Goal: Transaction & Acquisition: Purchase product/service

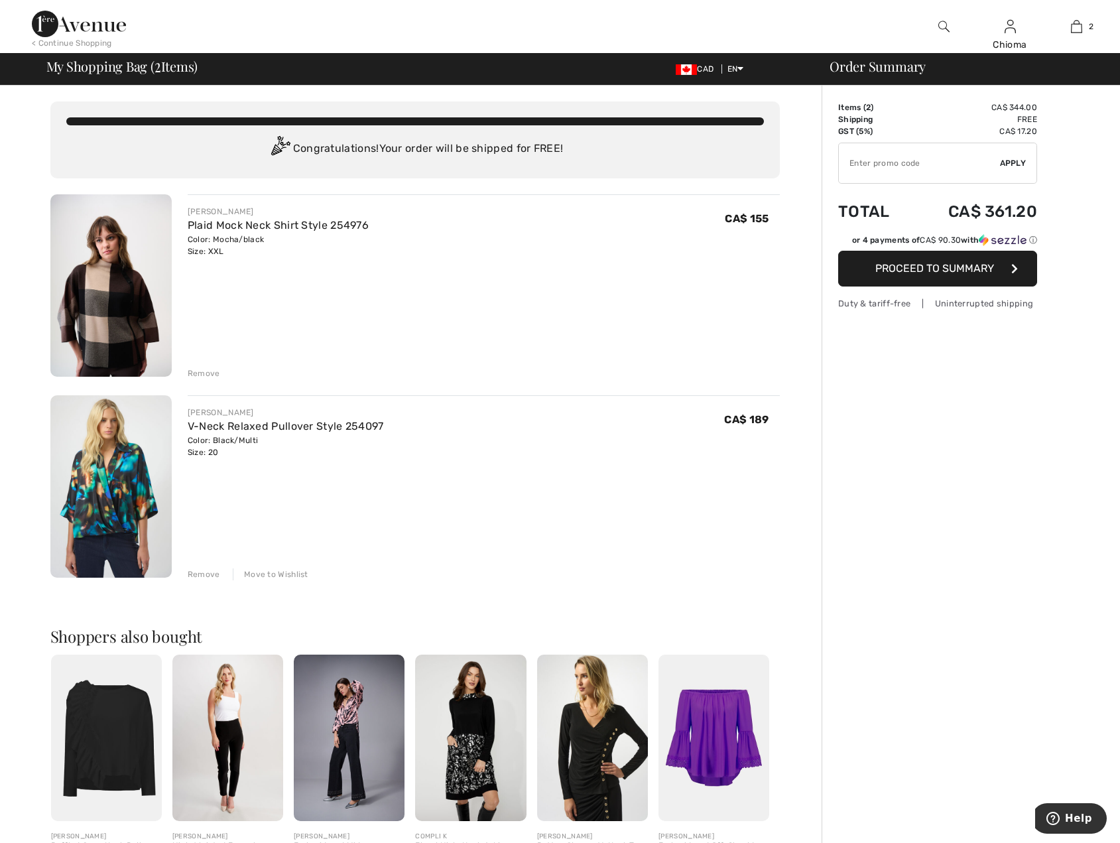
click at [273, 572] on div "Move to Wishlist" at bounding box center [271, 574] width 76 height 12
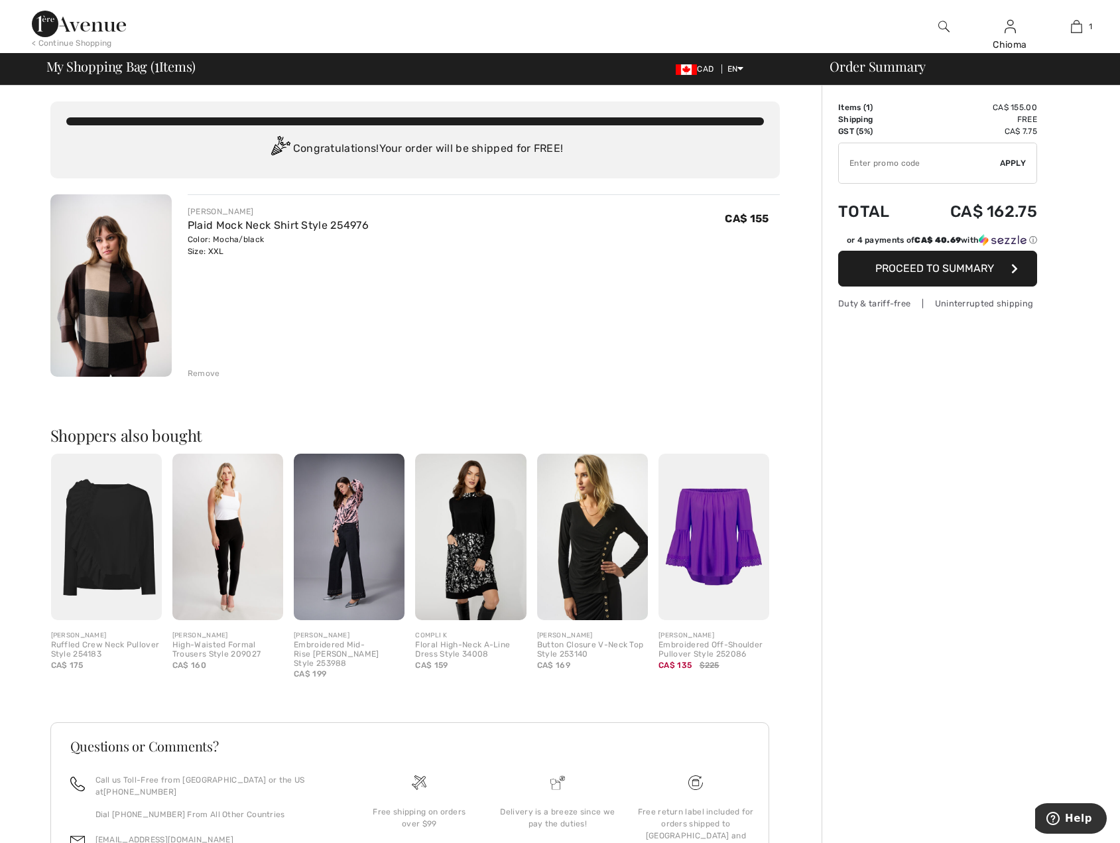
click at [202, 374] on div "Remove" at bounding box center [204, 373] width 32 height 12
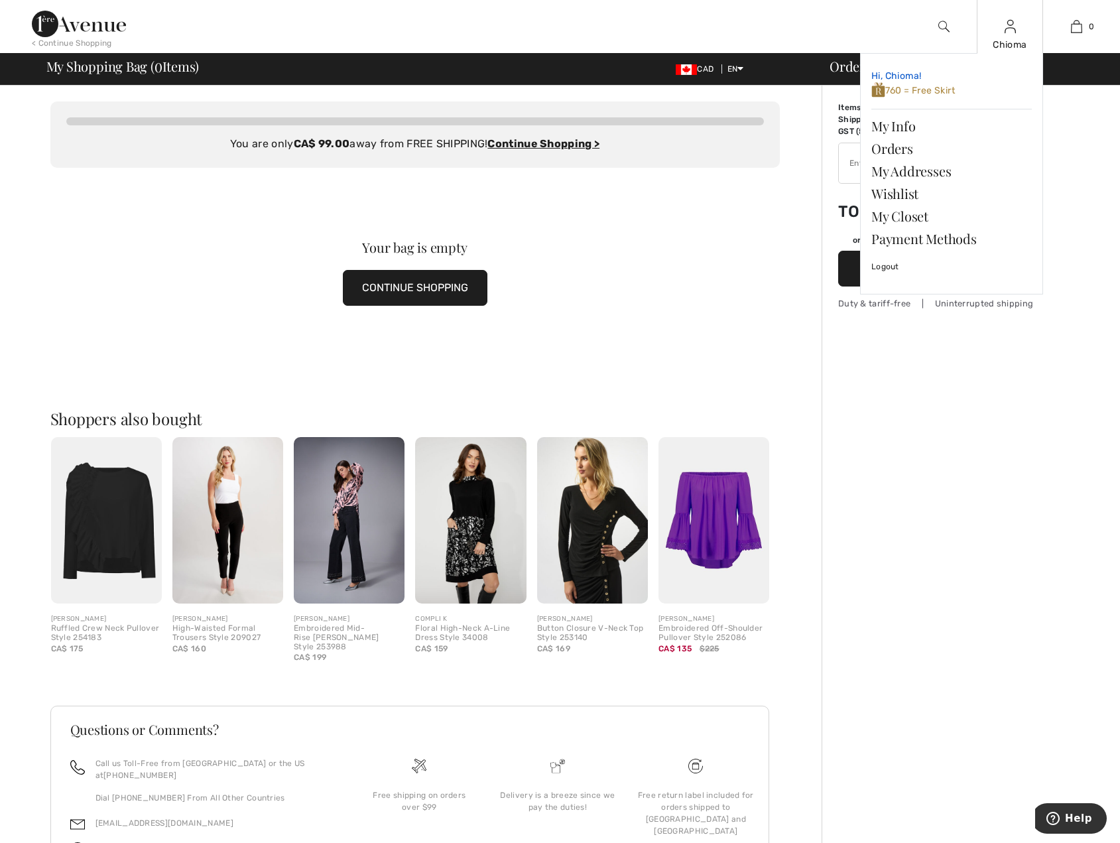
click at [940, 92] on span "760 = Free Skirt" at bounding box center [913, 90] width 84 height 11
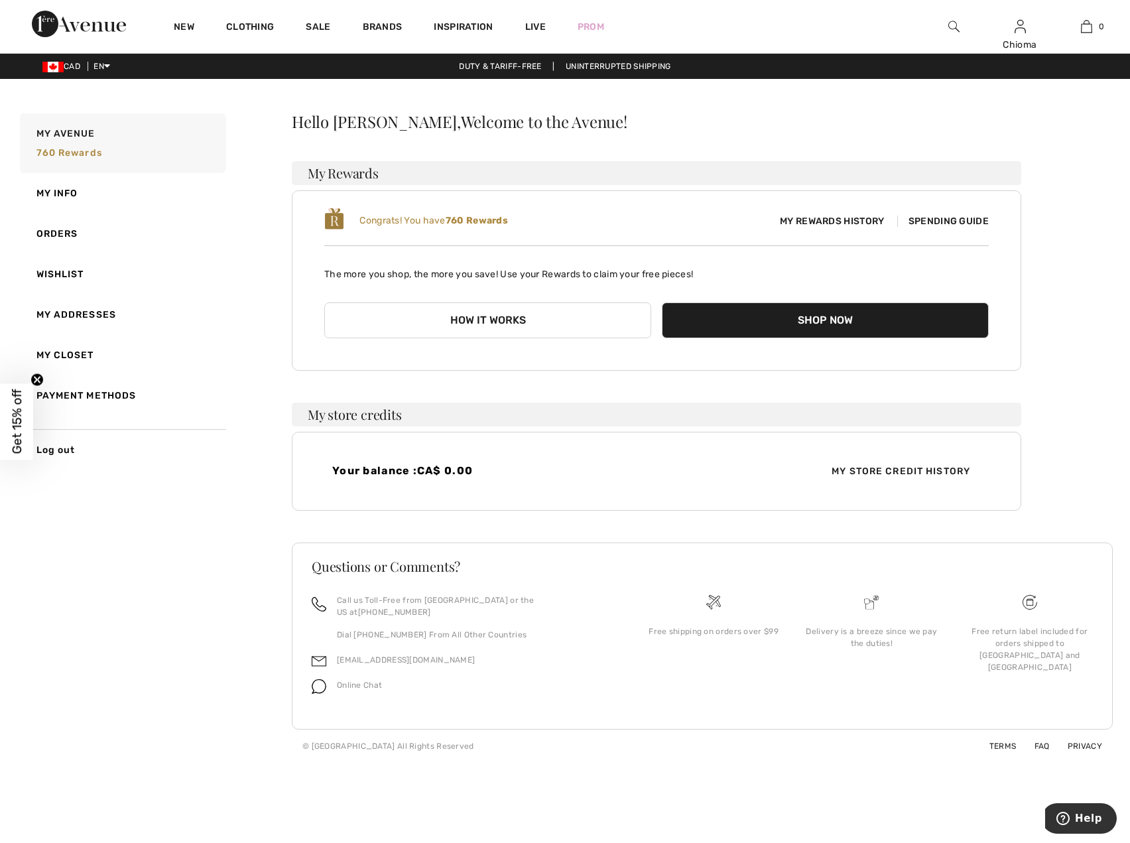
click at [840, 220] on span "My Rewards History" at bounding box center [831, 221] width 125 height 14
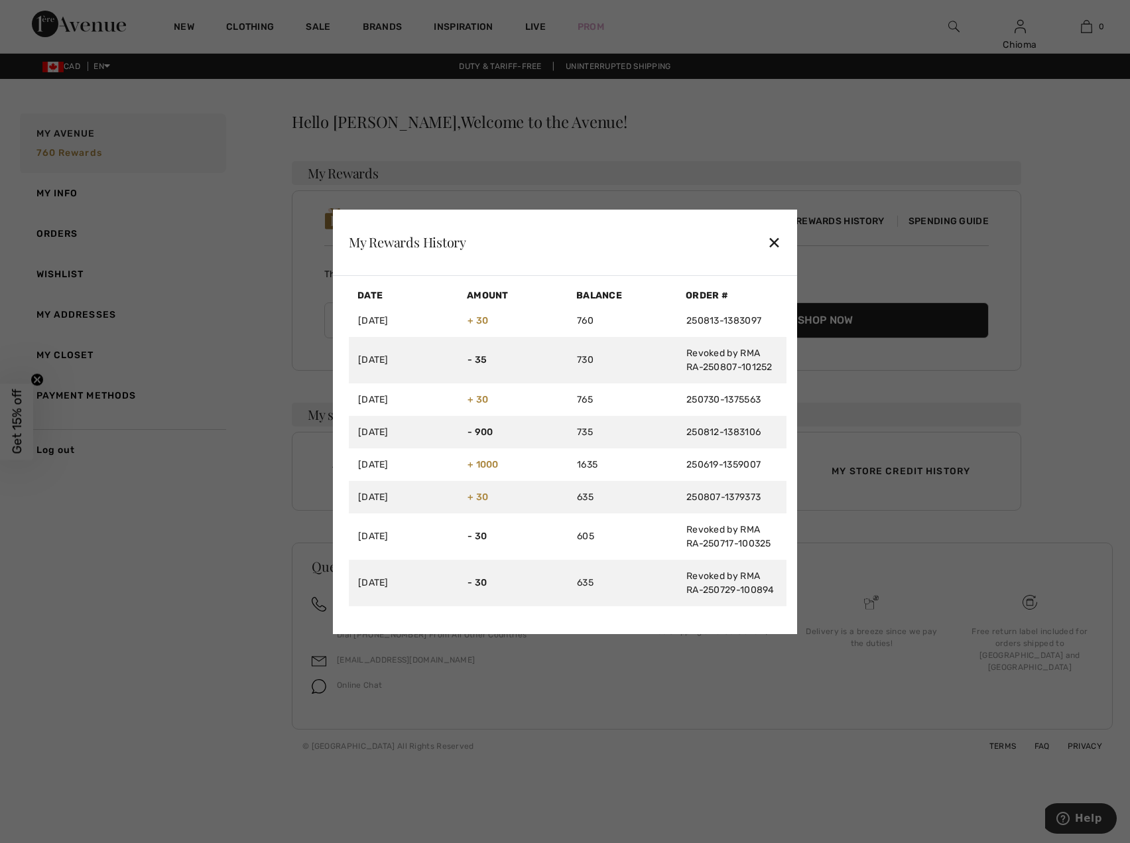
click at [770, 242] on div "✕" at bounding box center [774, 242] width 14 height 28
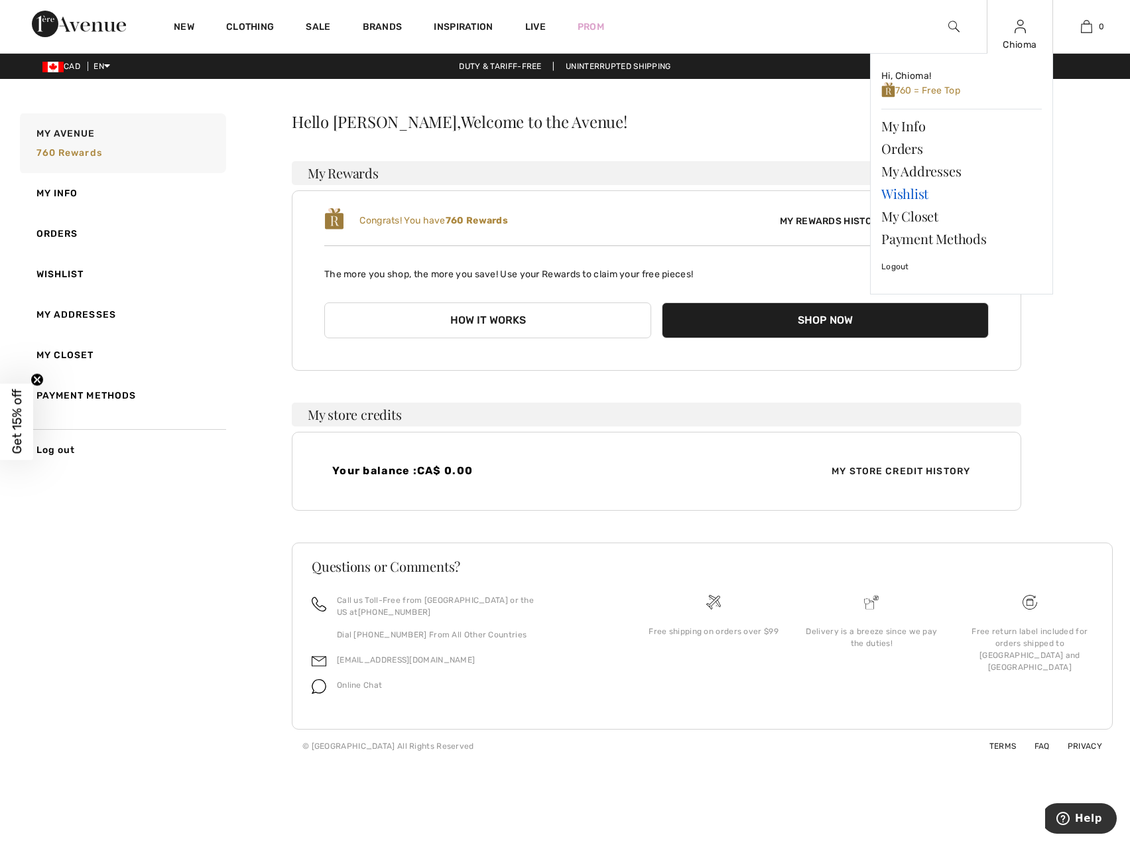
click at [908, 194] on link "Wishlist" at bounding box center [961, 193] width 160 height 23
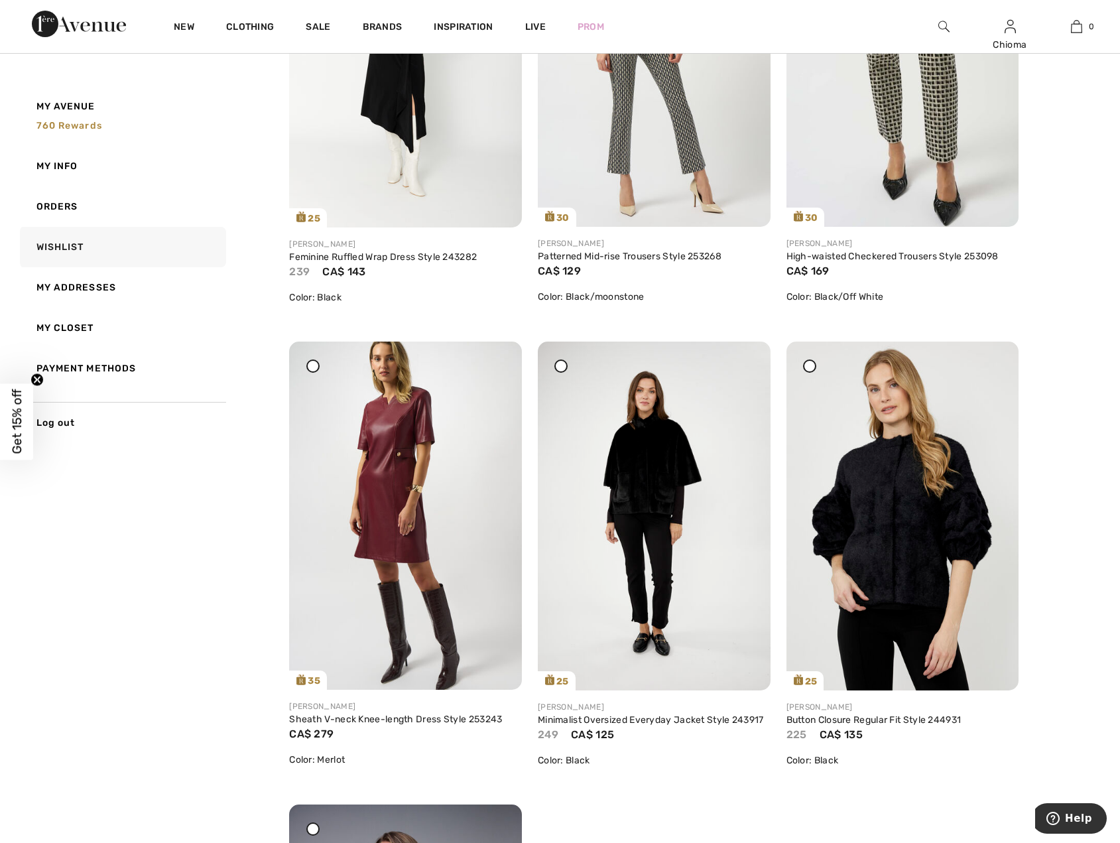
scroll to position [2851, 0]
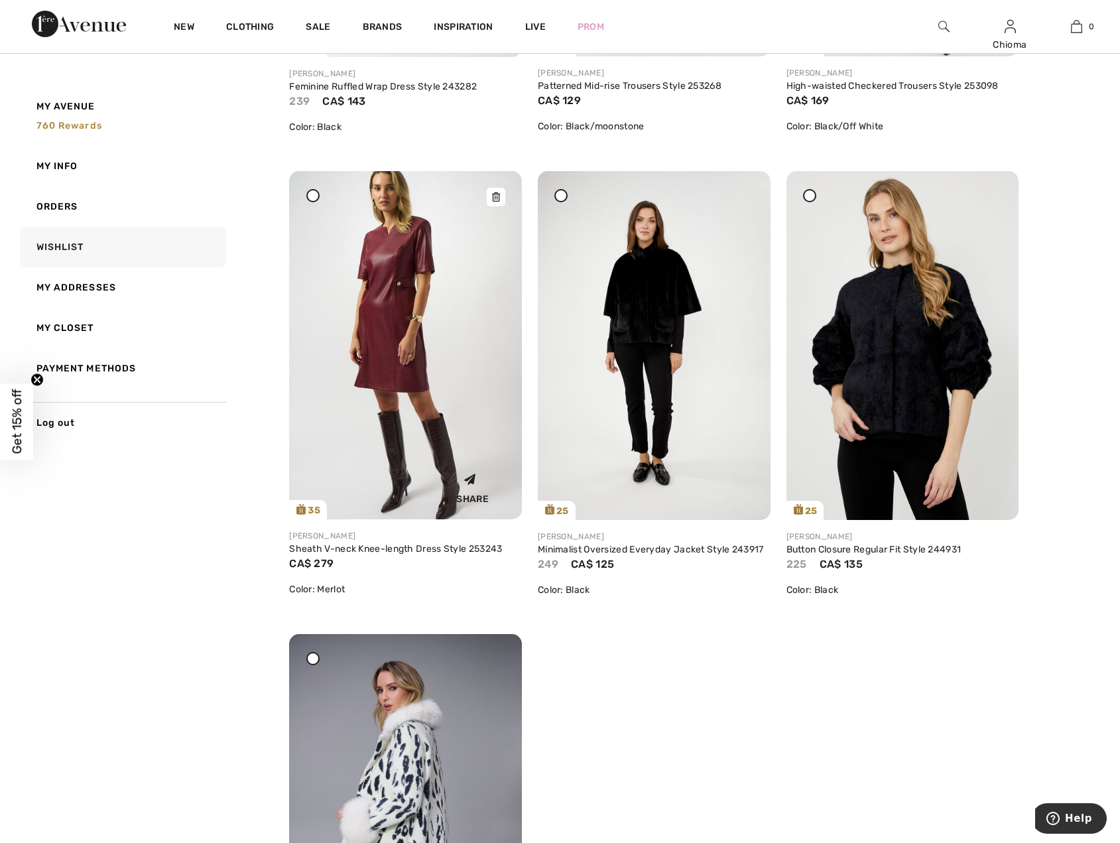
click at [410, 353] on img at bounding box center [405, 345] width 233 height 348
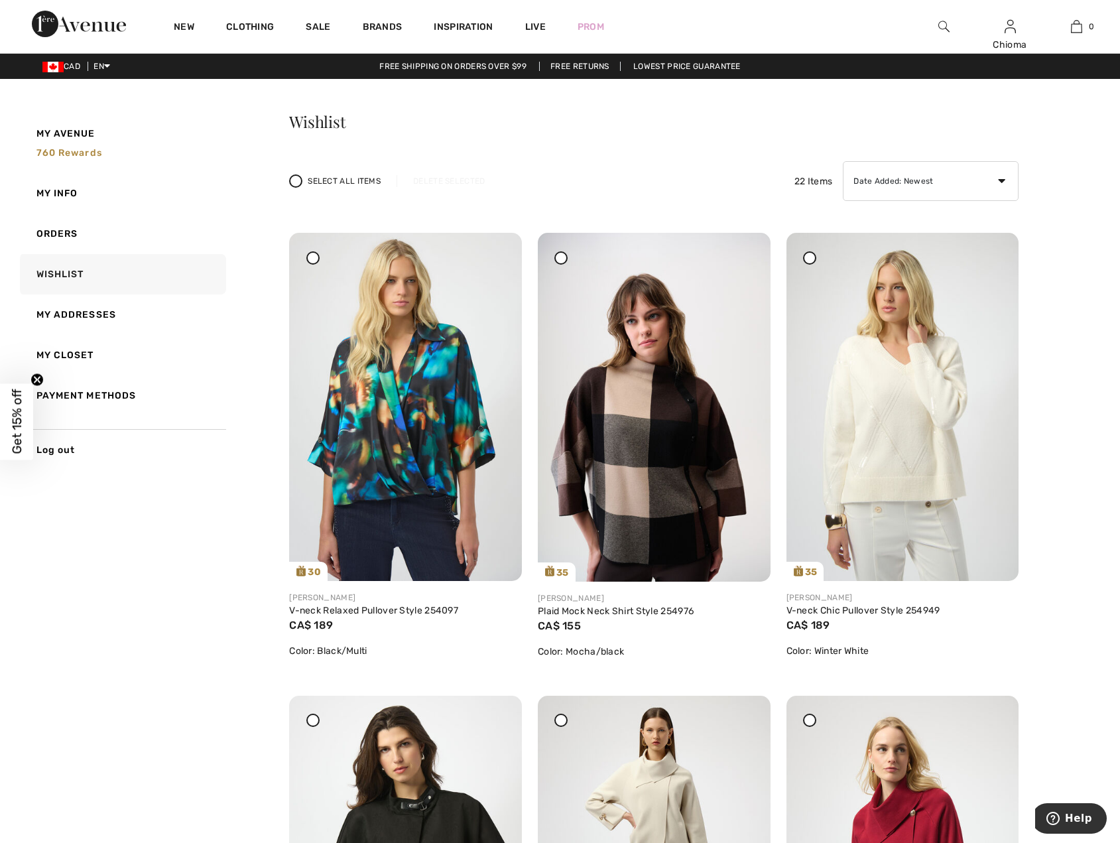
click at [810, 255] on icon at bounding box center [809, 257] width 5 height 5
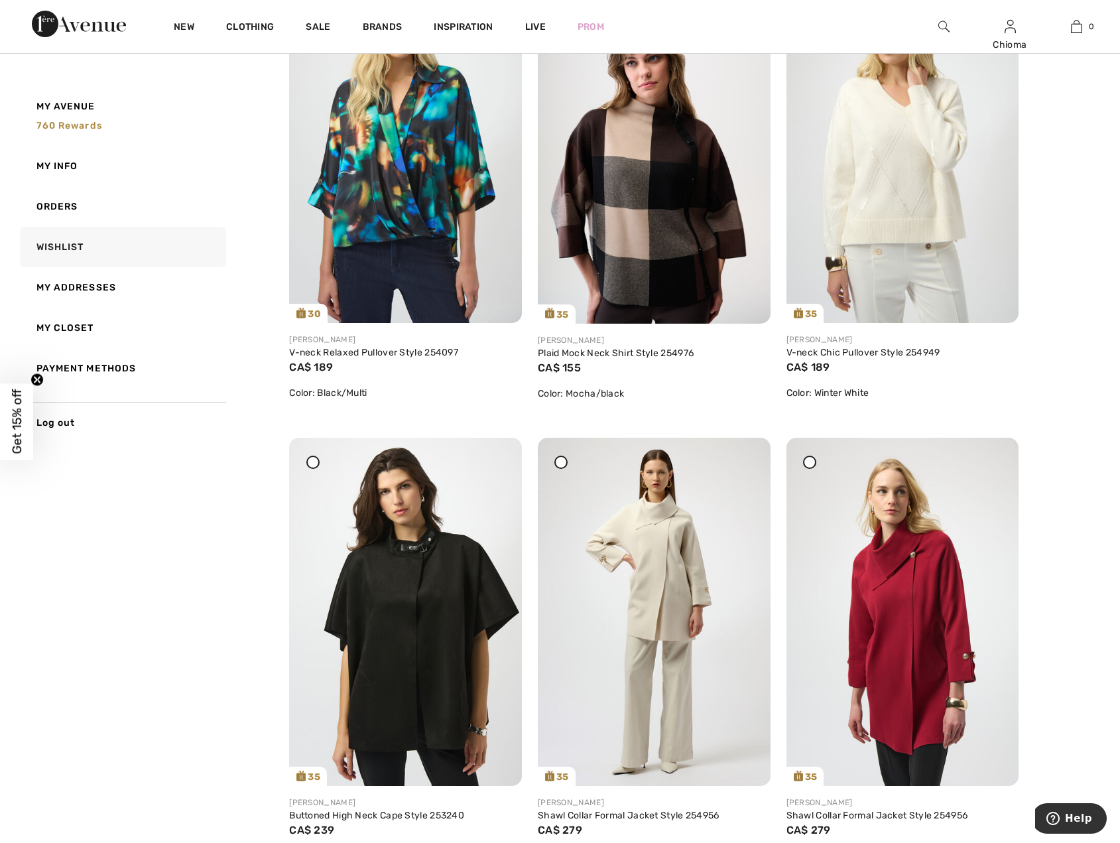
scroll to position [265, 0]
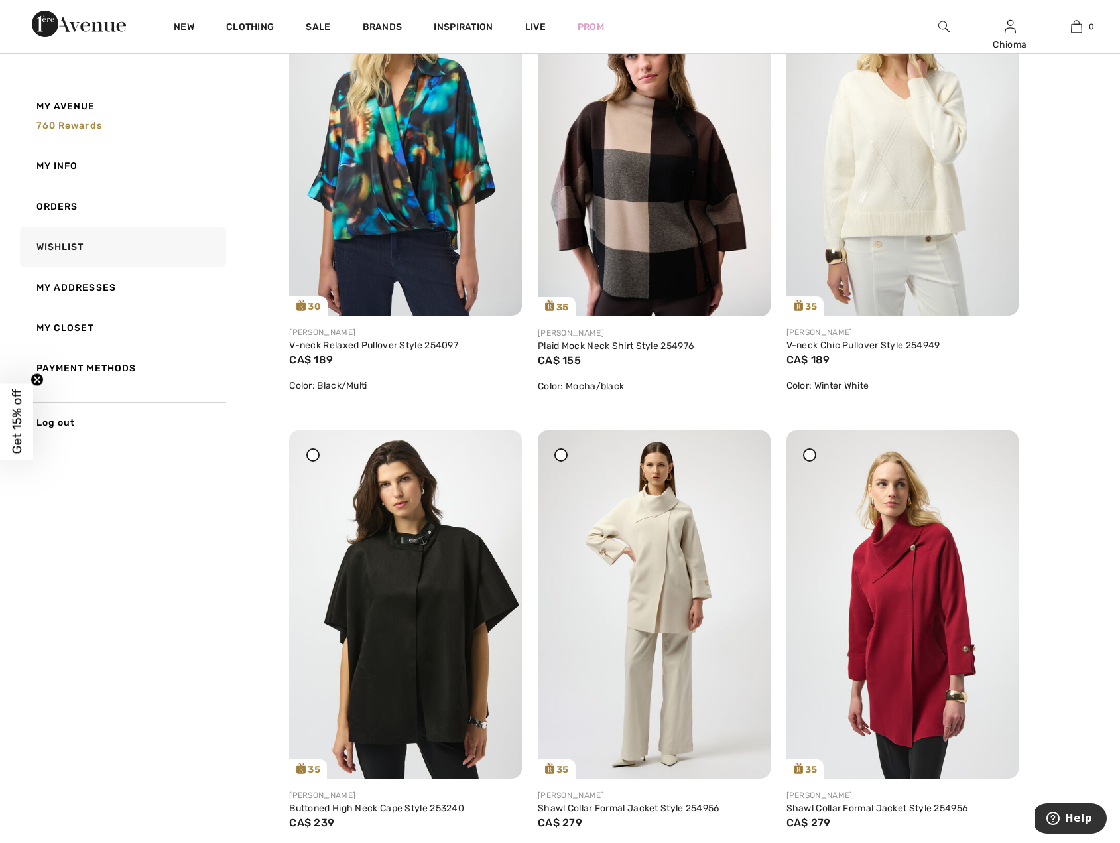
click at [312, 454] on icon at bounding box center [312, 454] width 5 height 5
drag, startPoint x: 555, startPoint y: 454, endPoint x: 613, endPoint y: 454, distance: 57.7
click at [556, 453] on div at bounding box center [560, 454] width 13 height 13
click at [808, 453] on icon at bounding box center [809, 454] width 5 height 5
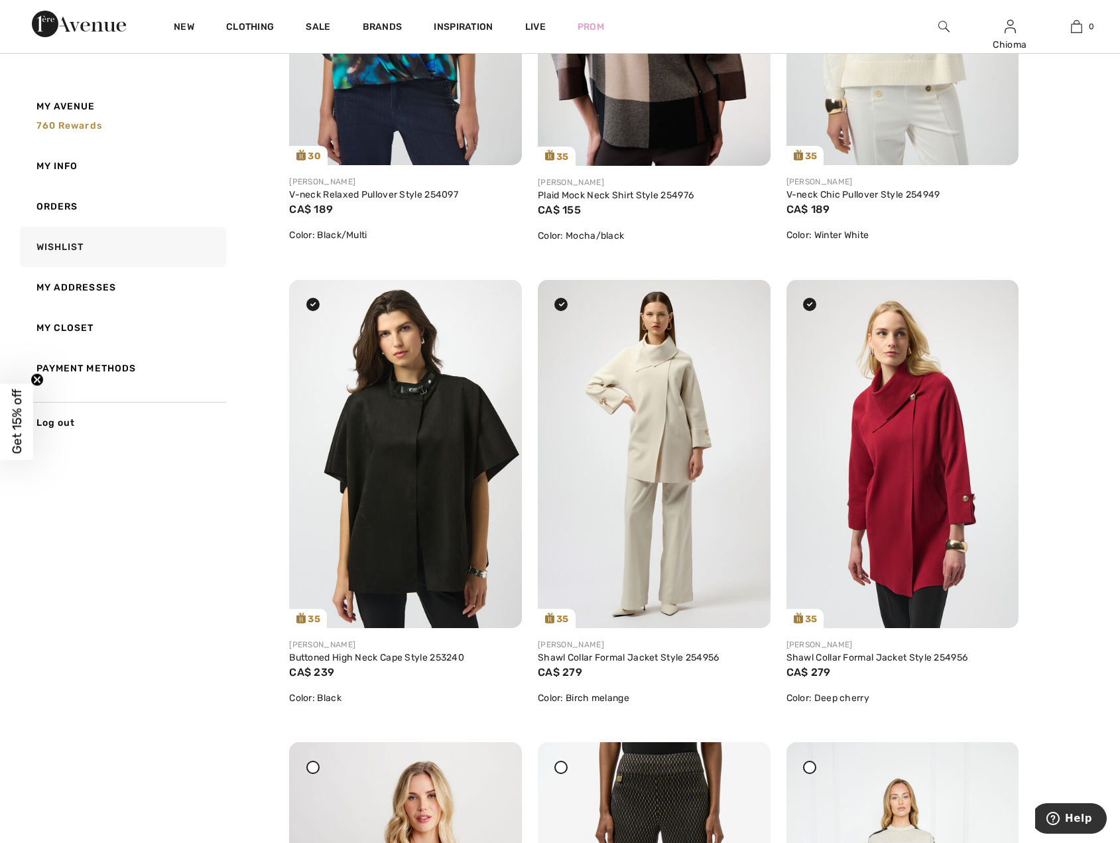
scroll to position [729, 0]
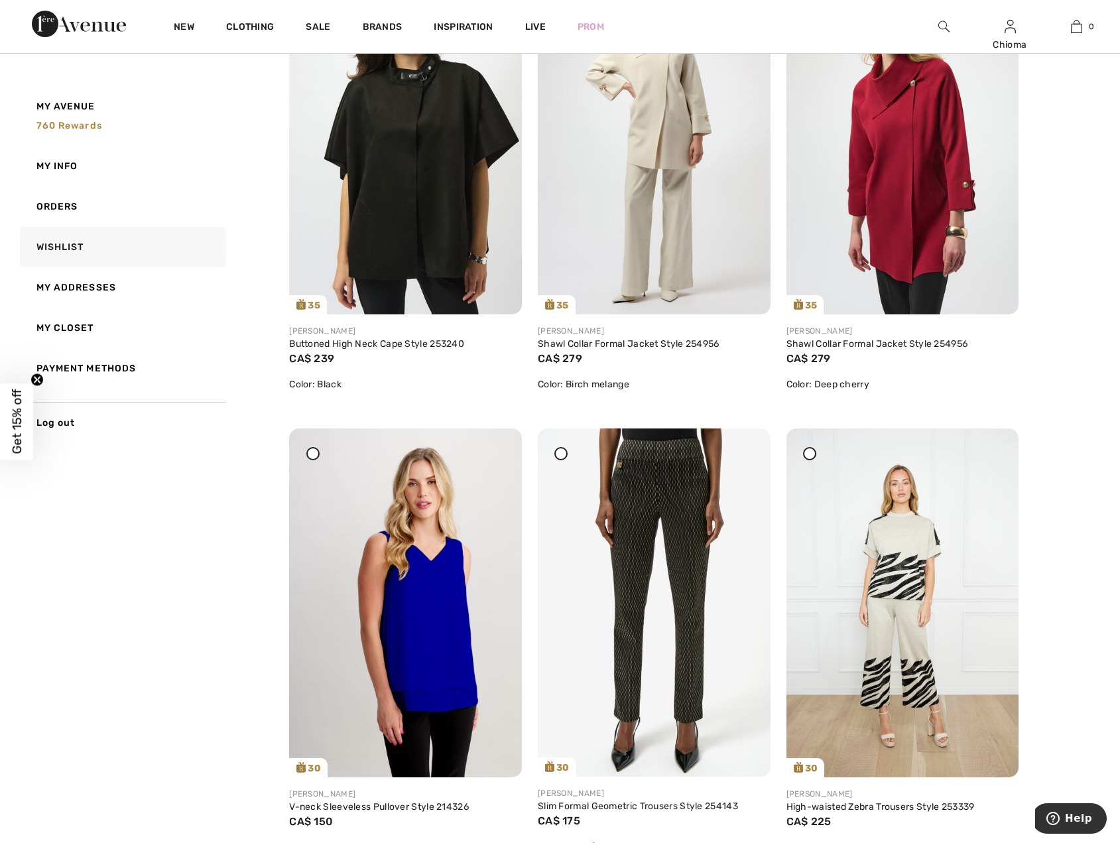
click at [311, 454] on icon at bounding box center [312, 452] width 5 height 5
drag, startPoint x: 558, startPoint y: 450, endPoint x: 640, endPoint y: 455, distance: 81.7
click at [561, 450] on icon at bounding box center [561, 452] width 5 height 5
click at [810, 450] on icon at bounding box center [809, 452] width 5 height 5
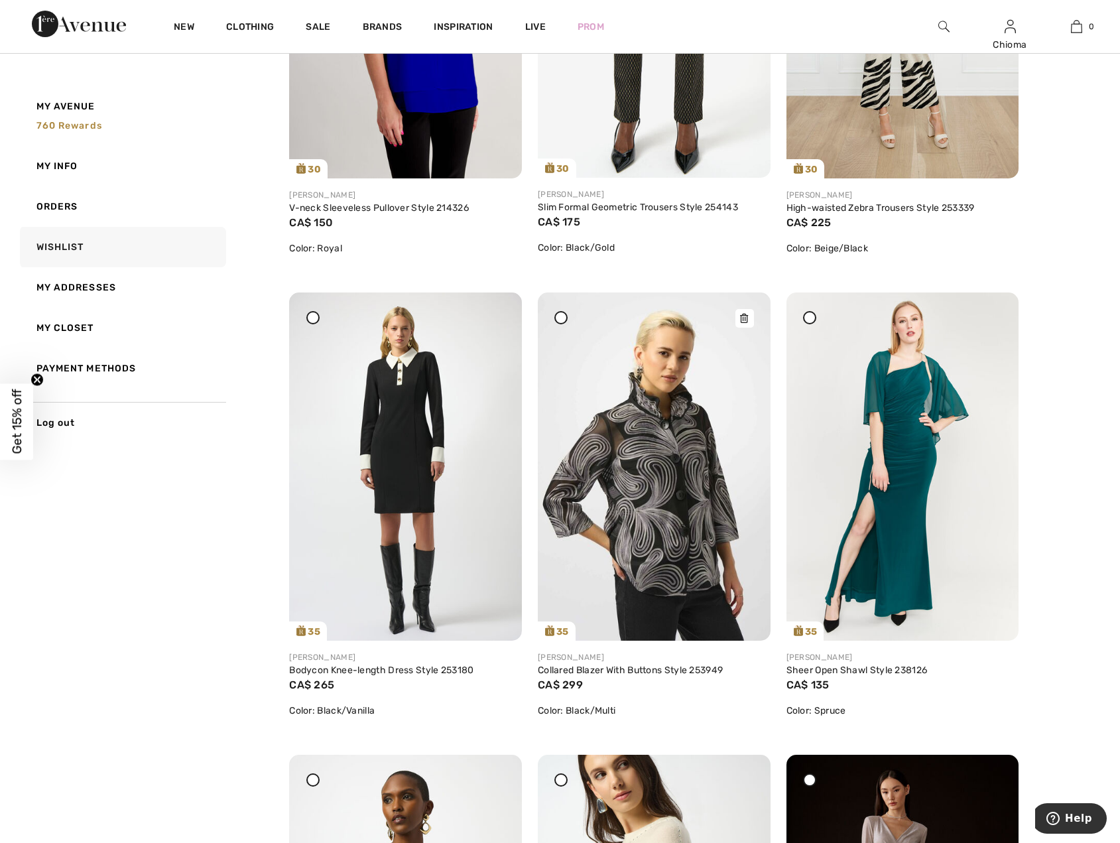
scroll to position [1392, 0]
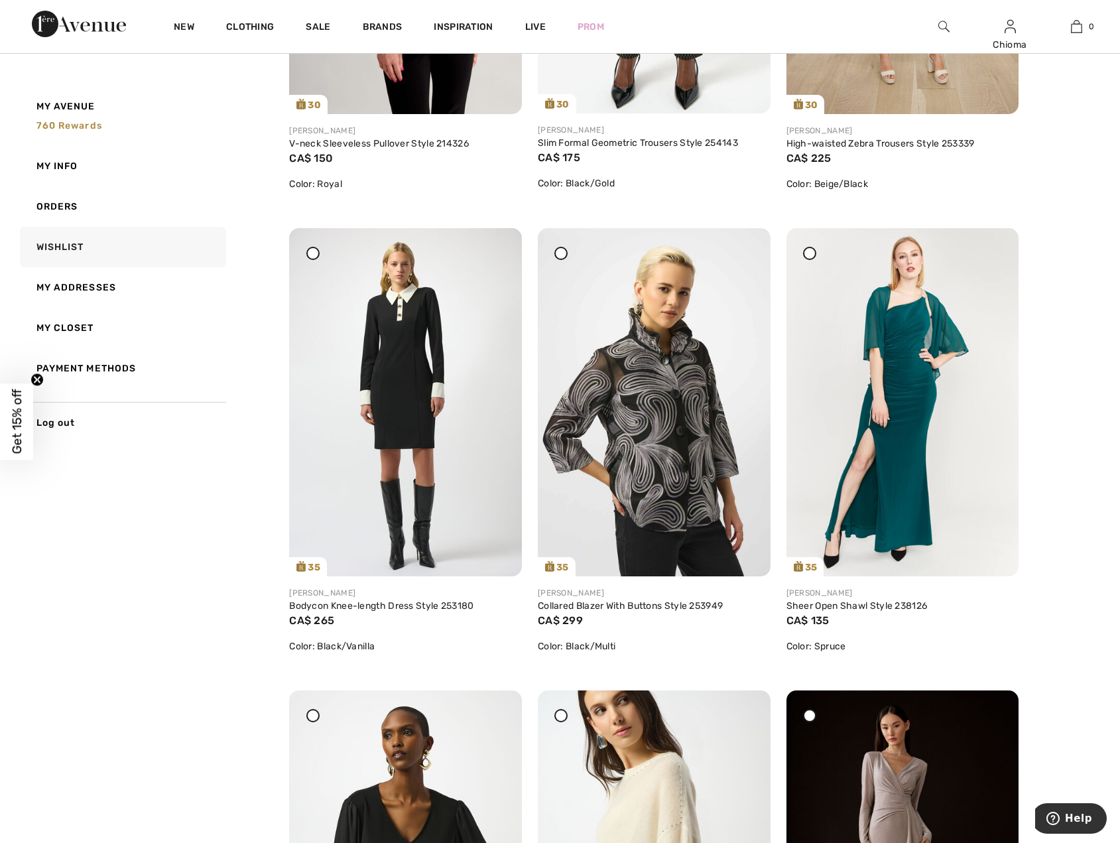
click at [312, 253] on icon at bounding box center [312, 252] width 5 height 5
click at [559, 252] on icon at bounding box center [561, 252] width 5 height 5
click at [810, 252] on icon at bounding box center [809, 252] width 5 height 5
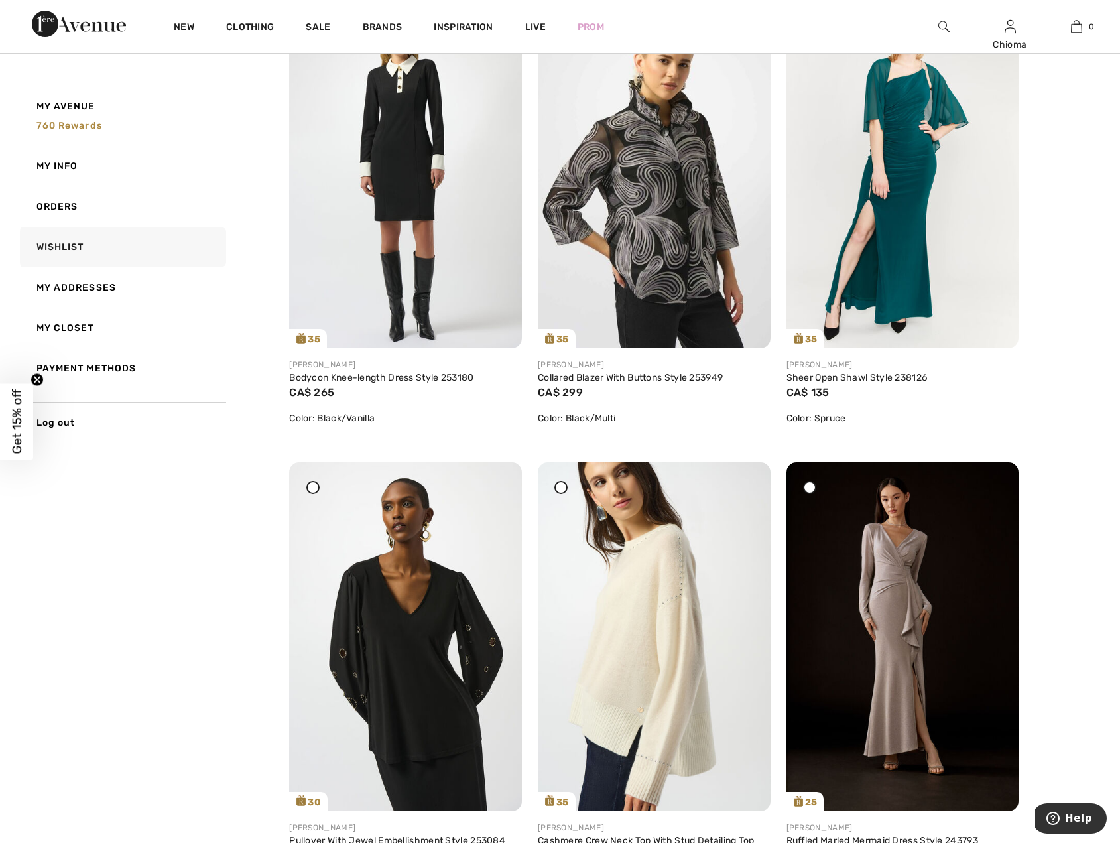
scroll to position [1923, 0]
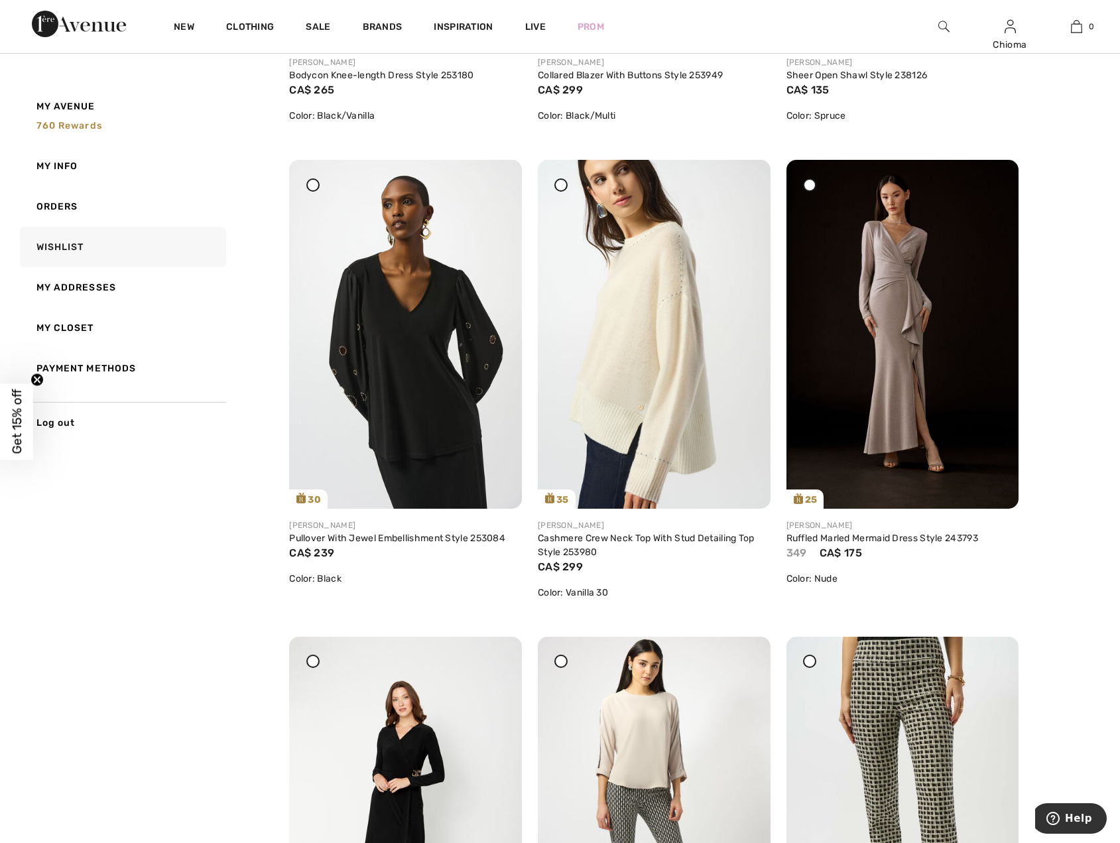
click at [313, 184] on icon at bounding box center [312, 184] width 5 height 5
click at [563, 182] on icon at bounding box center [561, 184] width 5 height 5
click at [814, 184] on div at bounding box center [809, 184] width 13 height 13
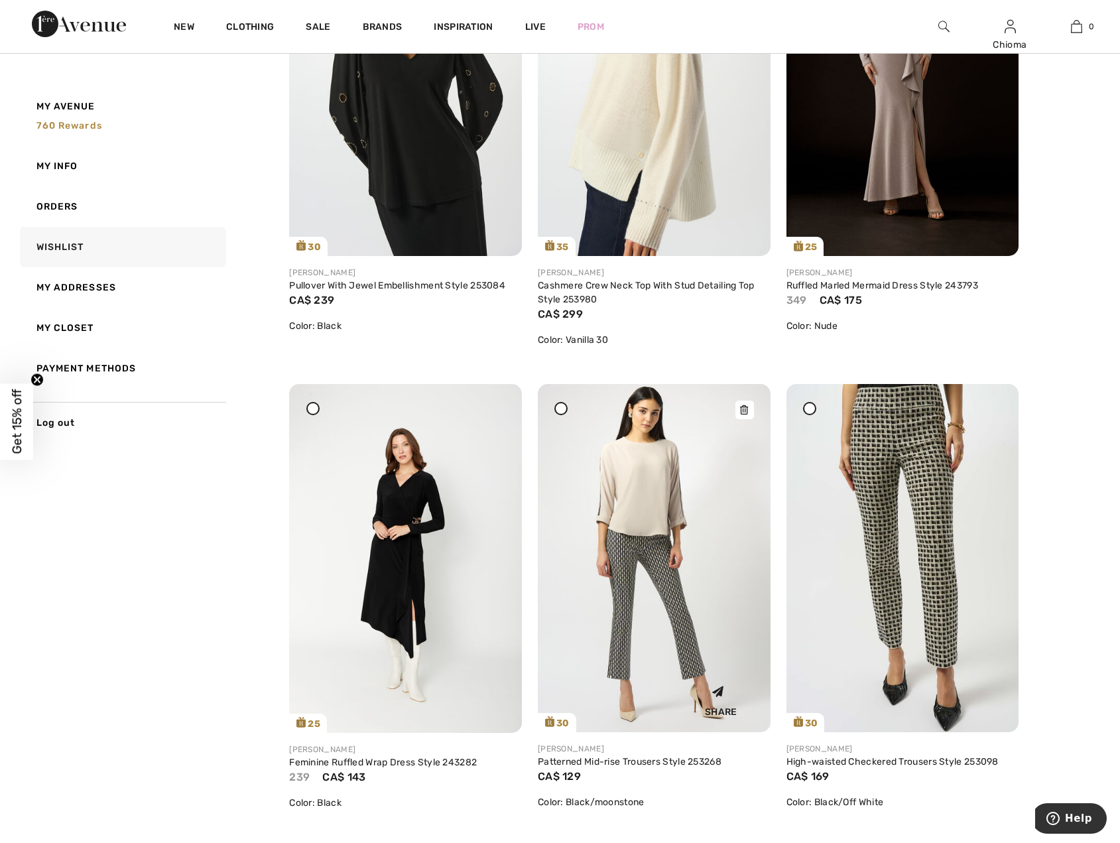
scroll to position [2520, 0]
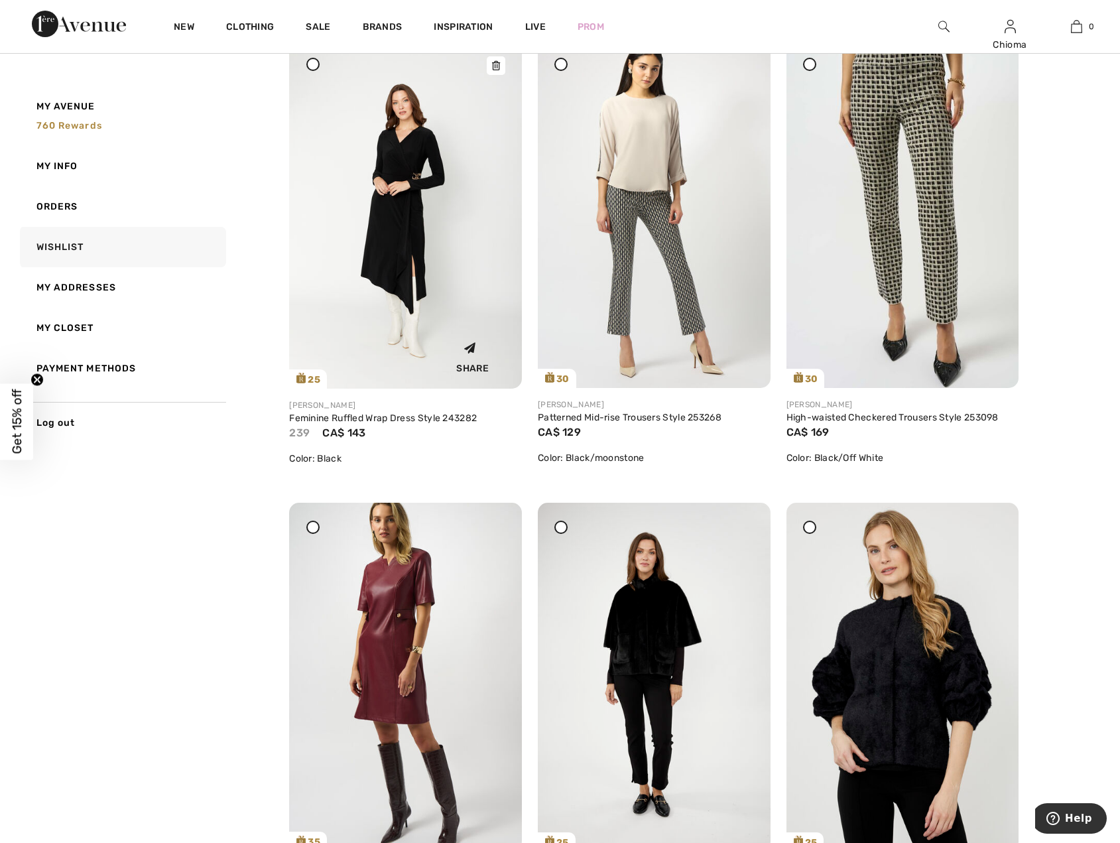
drag, startPoint x: 313, startPoint y: 66, endPoint x: 330, endPoint y: 68, distance: 17.4
click at [313, 66] on icon at bounding box center [312, 64] width 5 height 5
click at [562, 65] on icon at bounding box center [561, 64] width 5 height 5
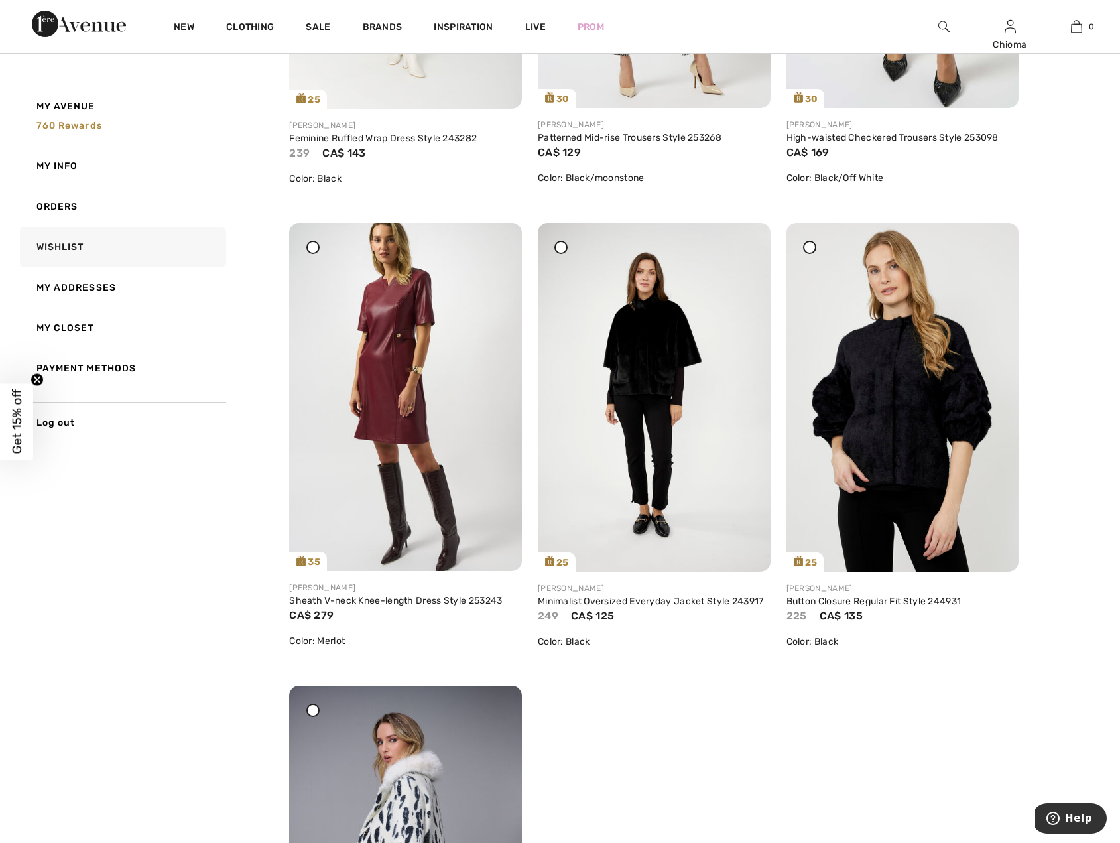
scroll to position [2851, 0]
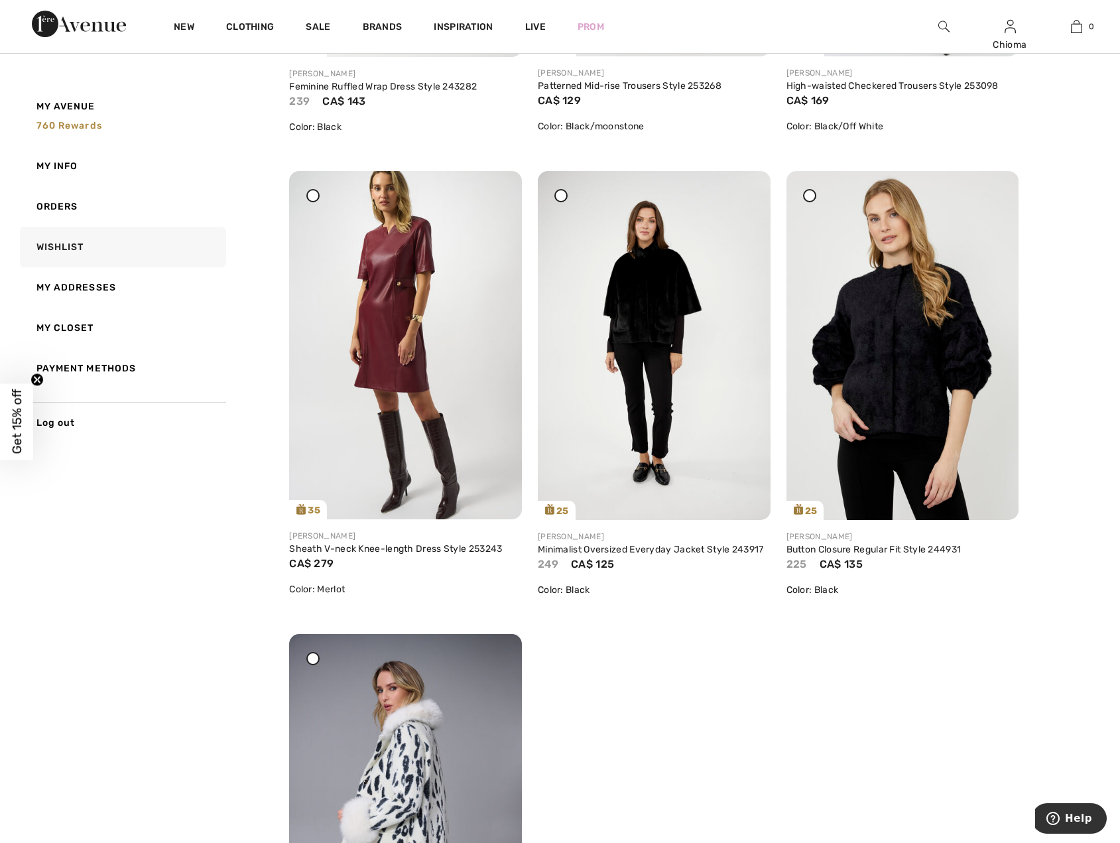
click at [558, 192] on div at bounding box center [560, 195] width 13 height 13
click at [806, 196] on div at bounding box center [809, 195] width 13 height 13
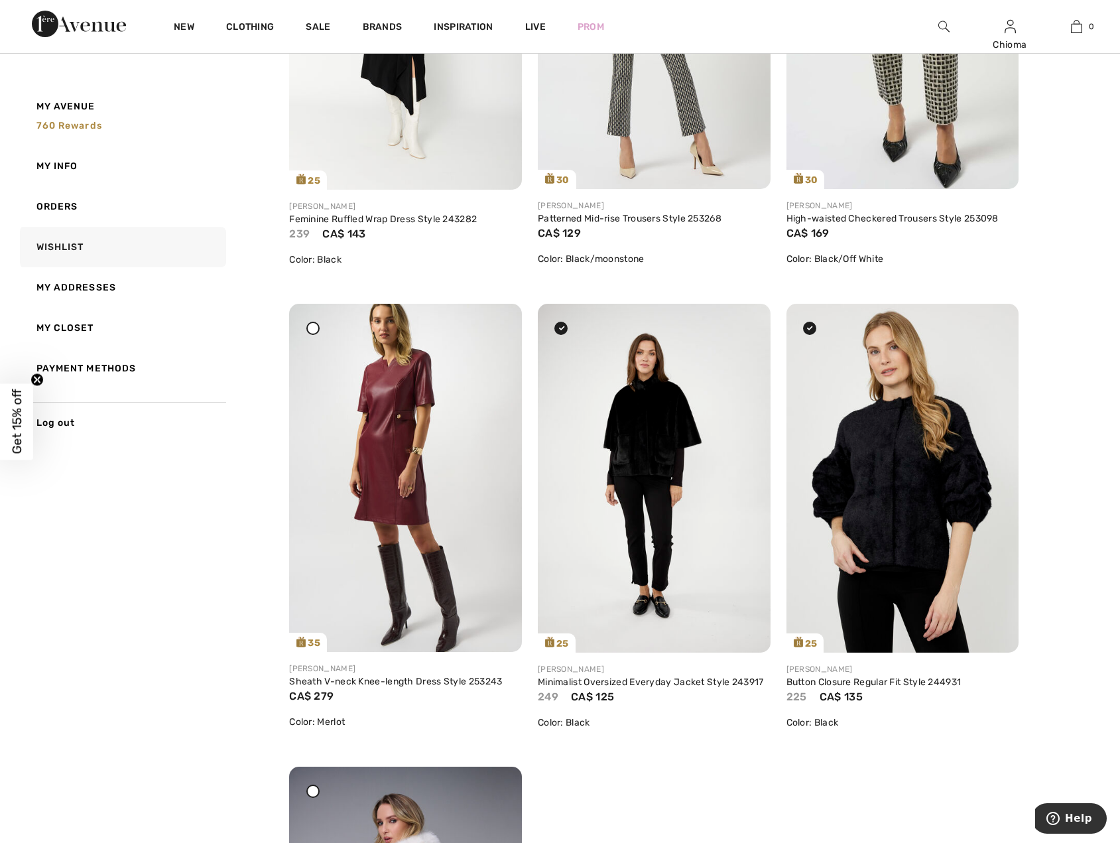
click at [314, 727] on div "Color: Merlot" at bounding box center [405, 722] width 233 height 14
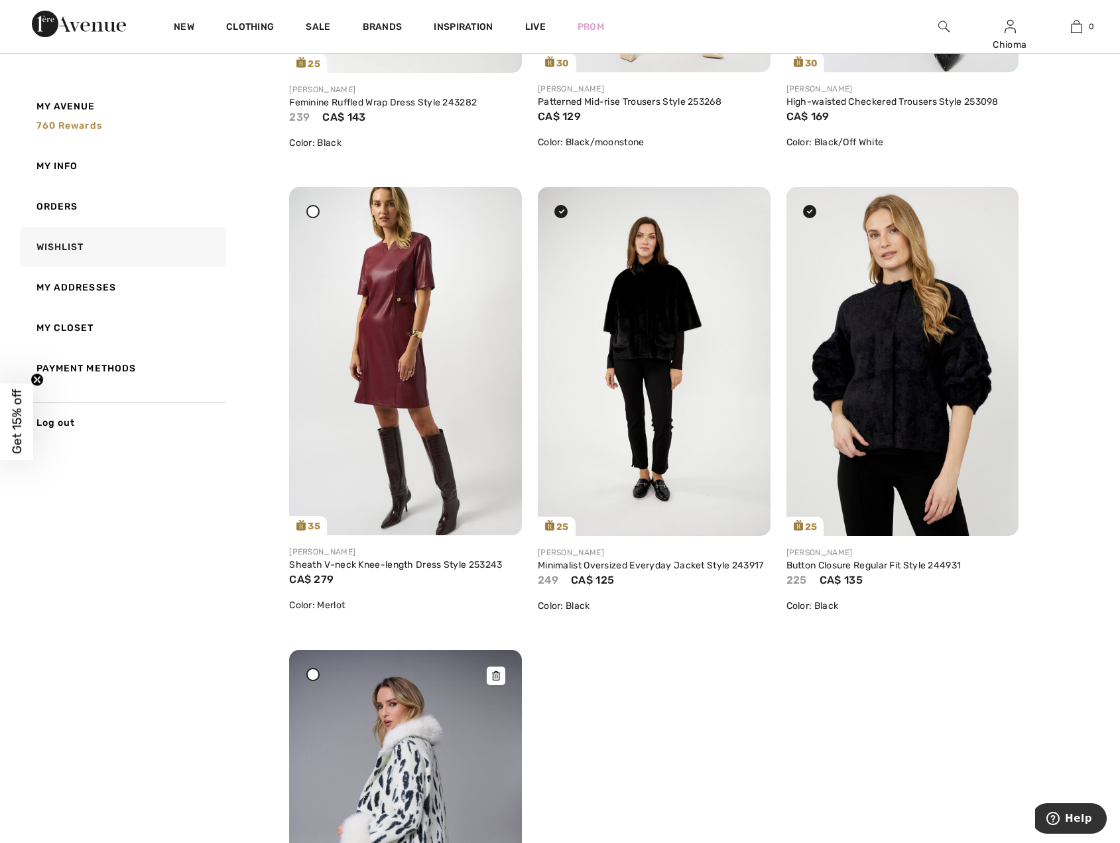
scroll to position [3050, 0]
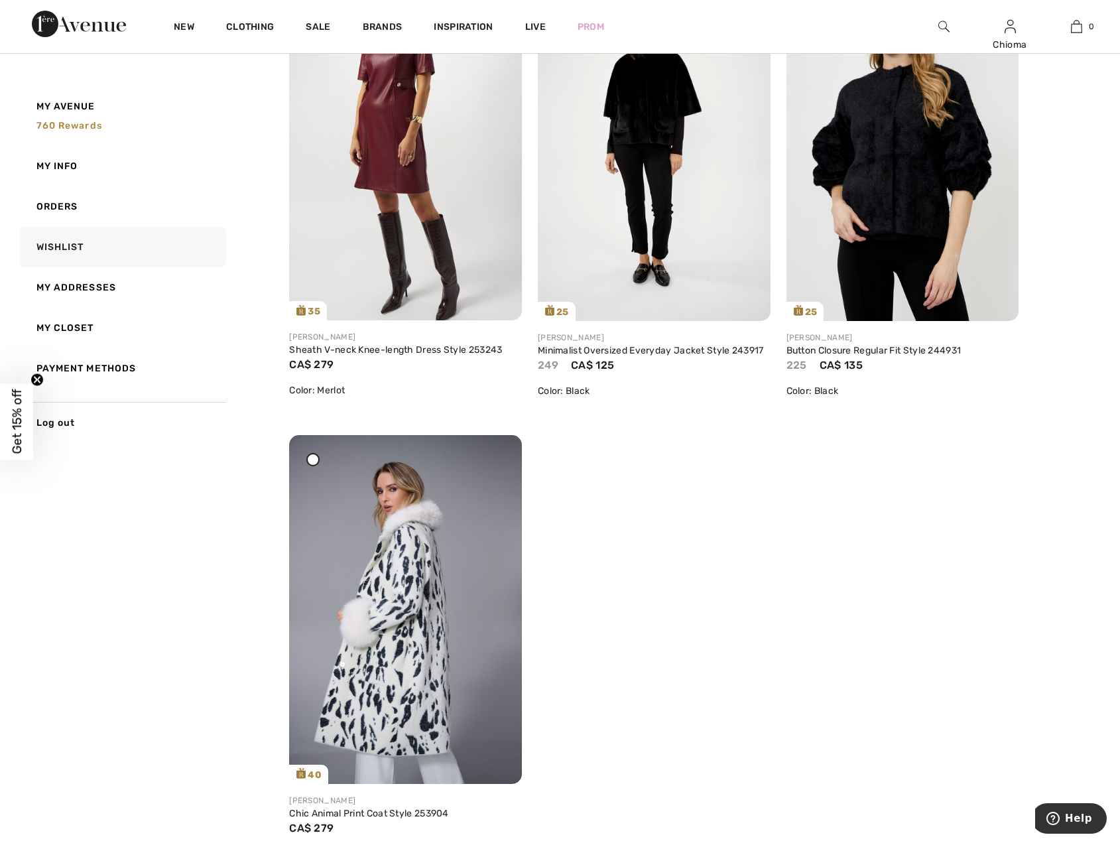
click at [312, 456] on div at bounding box center [312, 459] width 13 height 13
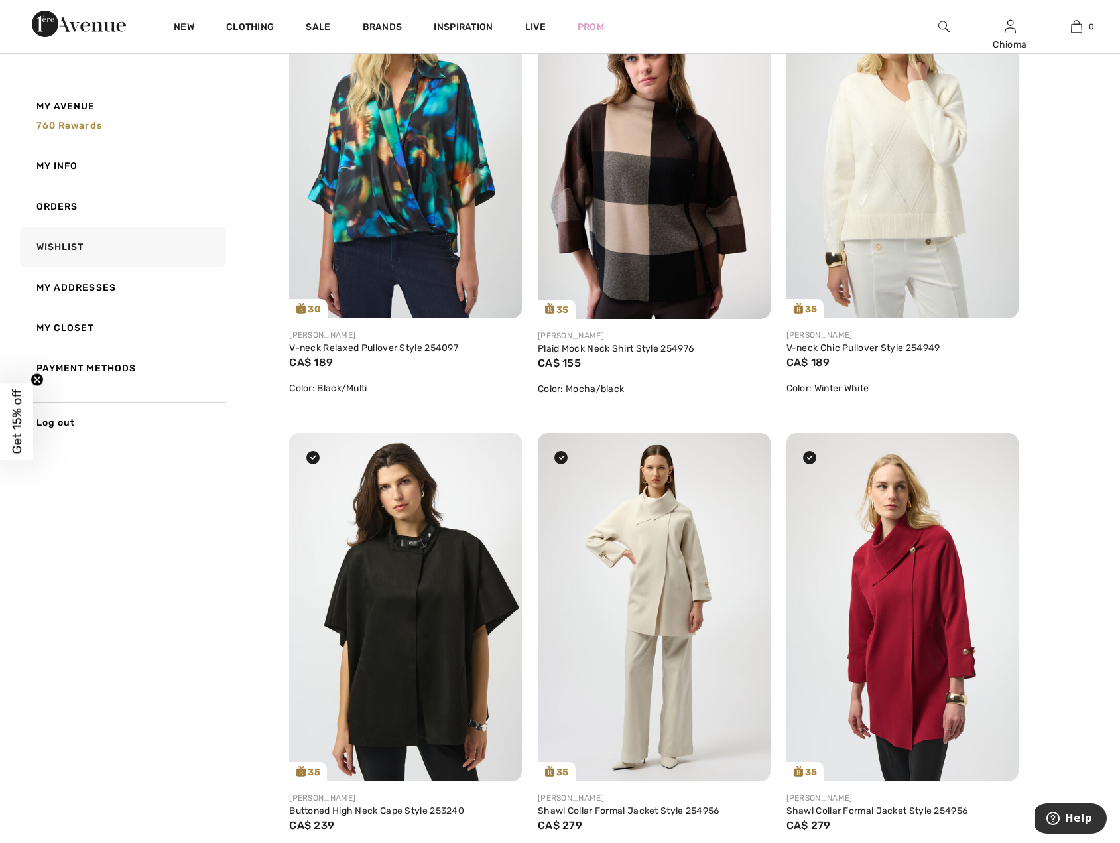
scroll to position [0, 0]
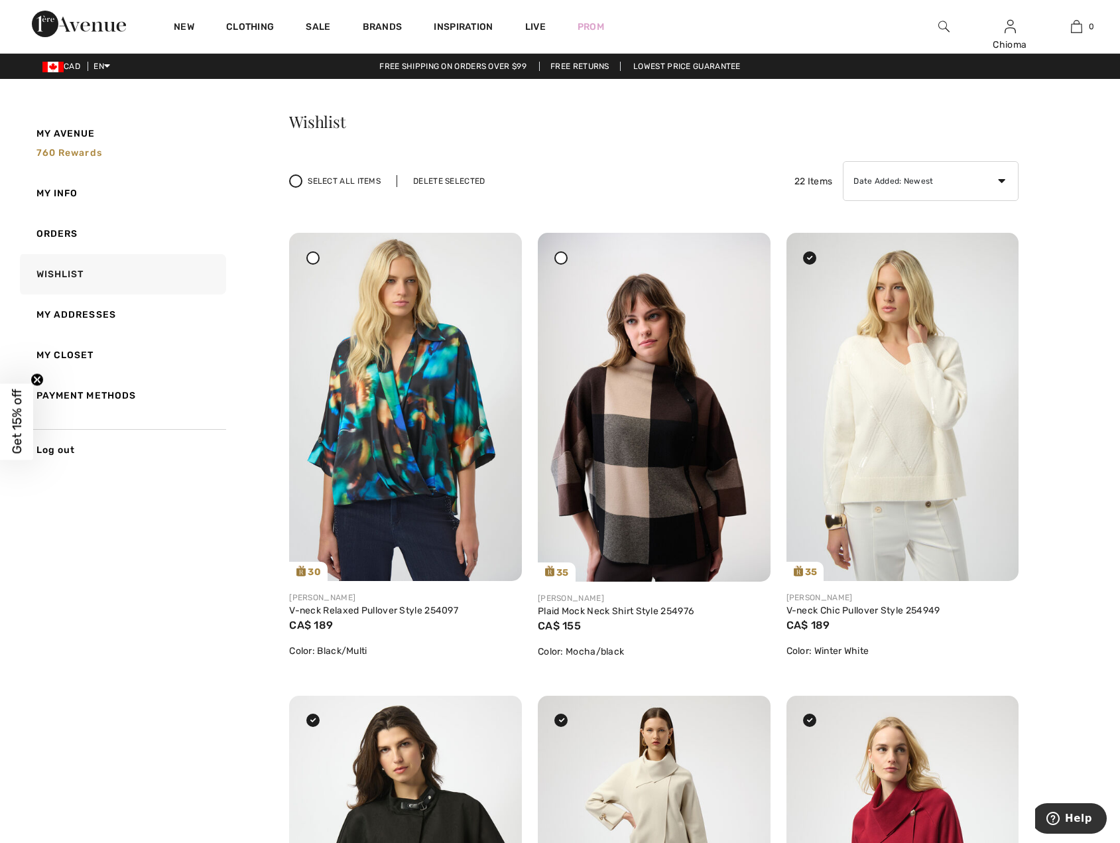
click at [466, 175] on div "Delete Selected" at bounding box center [449, 181] width 105 height 12
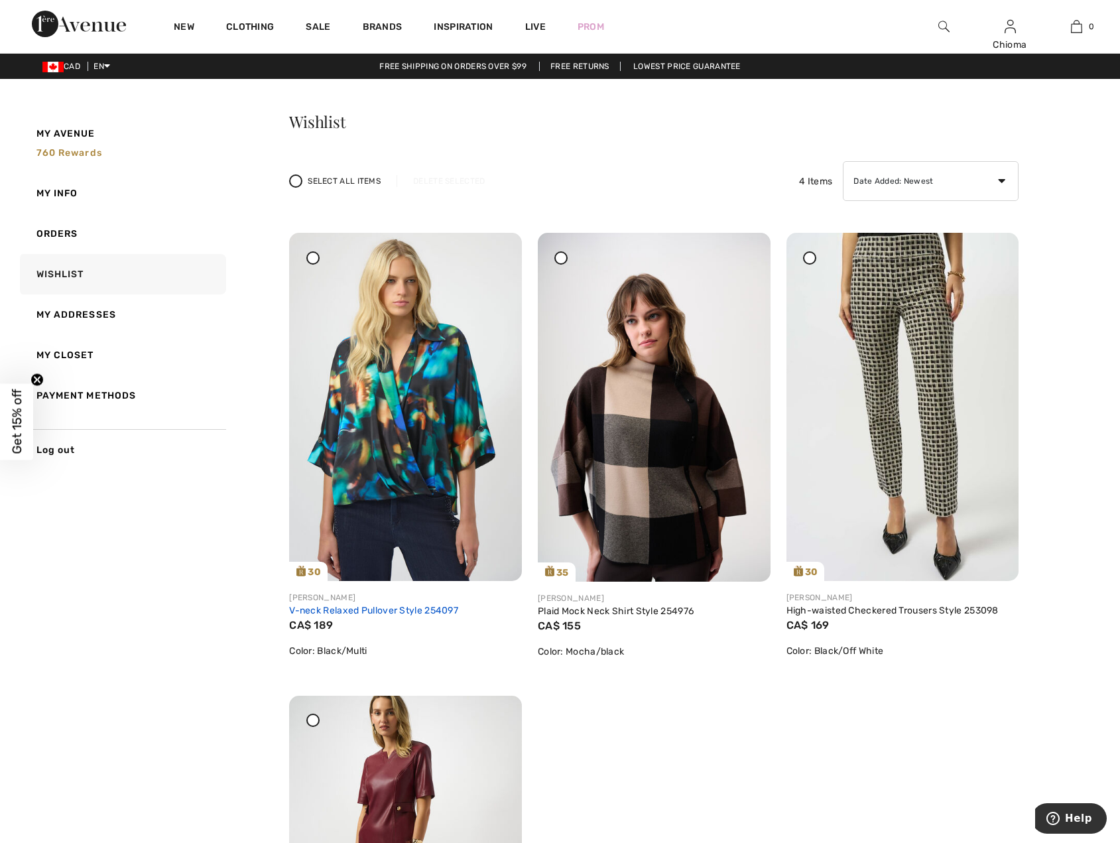
click at [428, 608] on link "V-neck Relaxed Pullover Style 254097" at bounding box center [373, 610] width 169 height 11
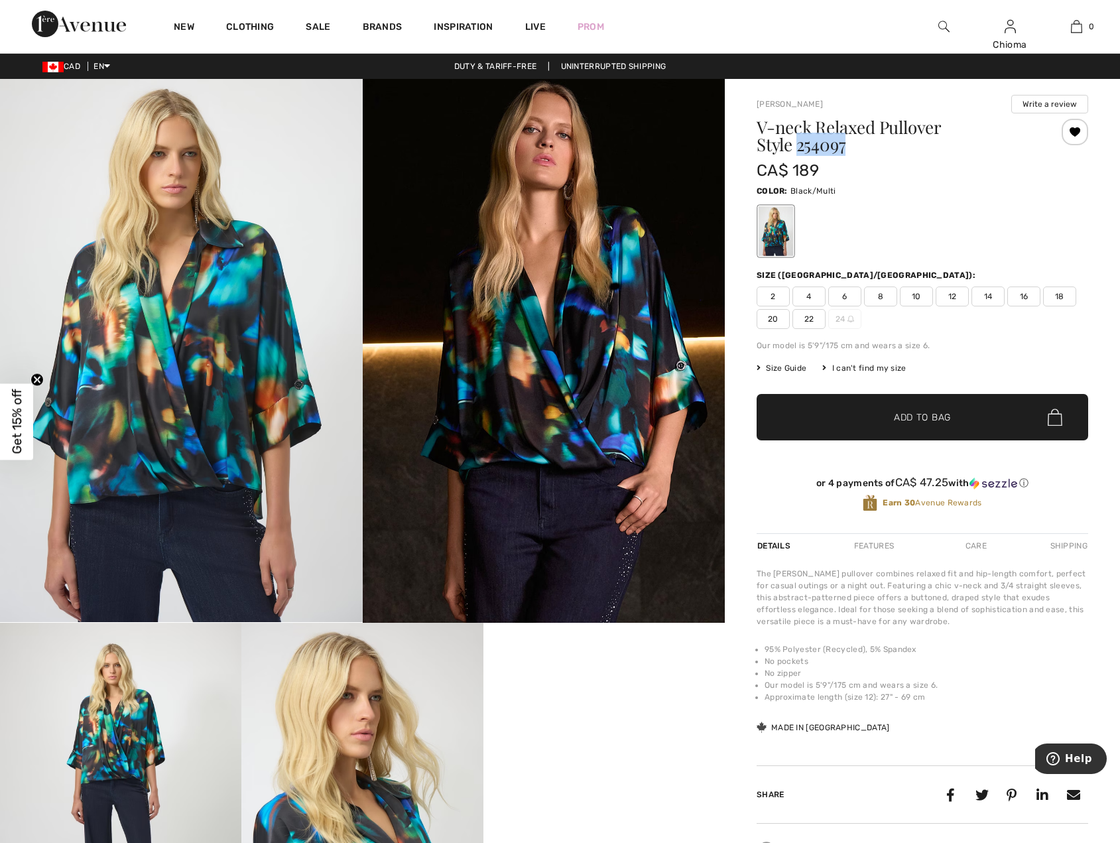
drag, startPoint x: 799, startPoint y: 145, endPoint x: 851, endPoint y: 145, distance: 51.7
click at [851, 145] on h1 "V-neck Relaxed Pullover Style 254097" at bounding box center [895, 136] width 276 height 34
copy h1 "254097"
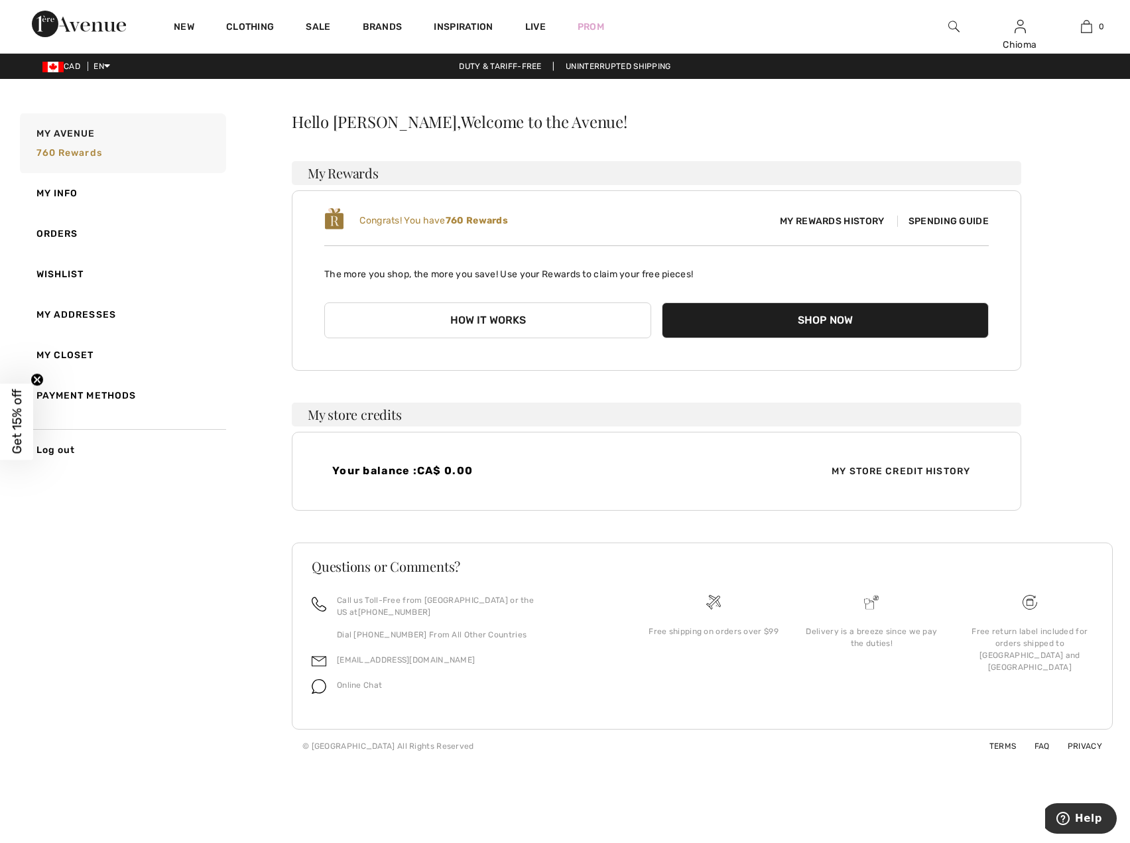
click at [948, 216] on span "Spending Guide" at bounding box center [943, 220] width 92 height 11
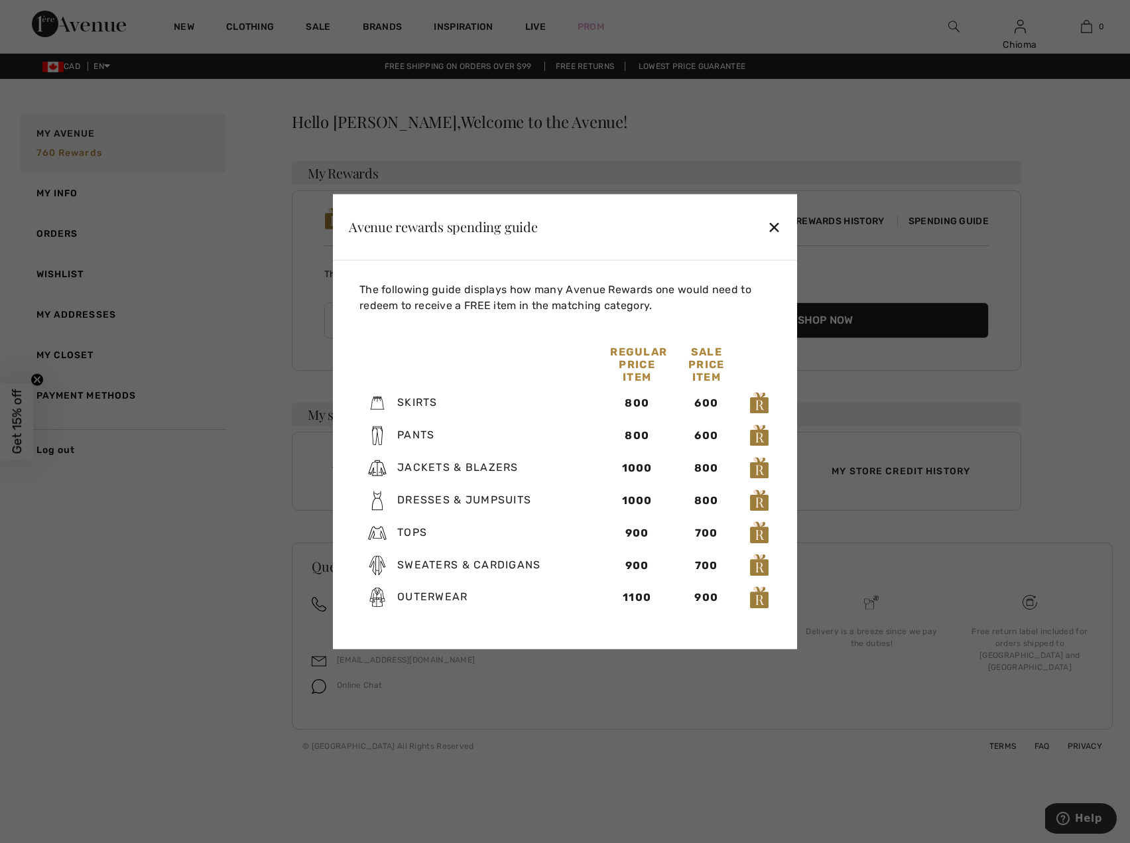
click at [625, 534] on div "900" at bounding box center [637, 532] width 54 height 16
click at [624, 532] on div "900" at bounding box center [637, 532] width 54 height 16
drag, startPoint x: 622, startPoint y: 534, endPoint x: 653, endPoint y: 534, distance: 31.2
click at [653, 534] on div "900" at bounding box center [637, 532] width 54 height 16
click at [859, 118] on div at bounding box center [565, 421] width 1130 height 843
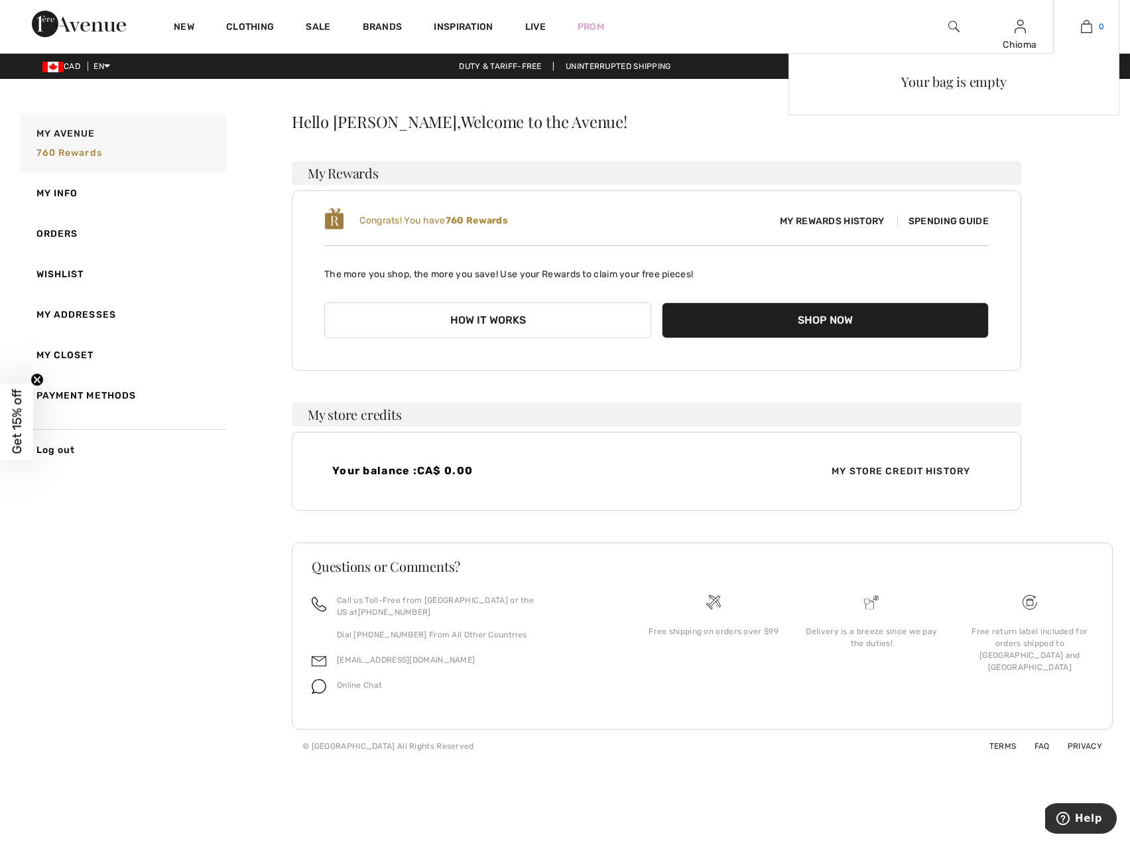
click at [1088, 29] on img at bounding box center [1086, 27] width 11 height 16
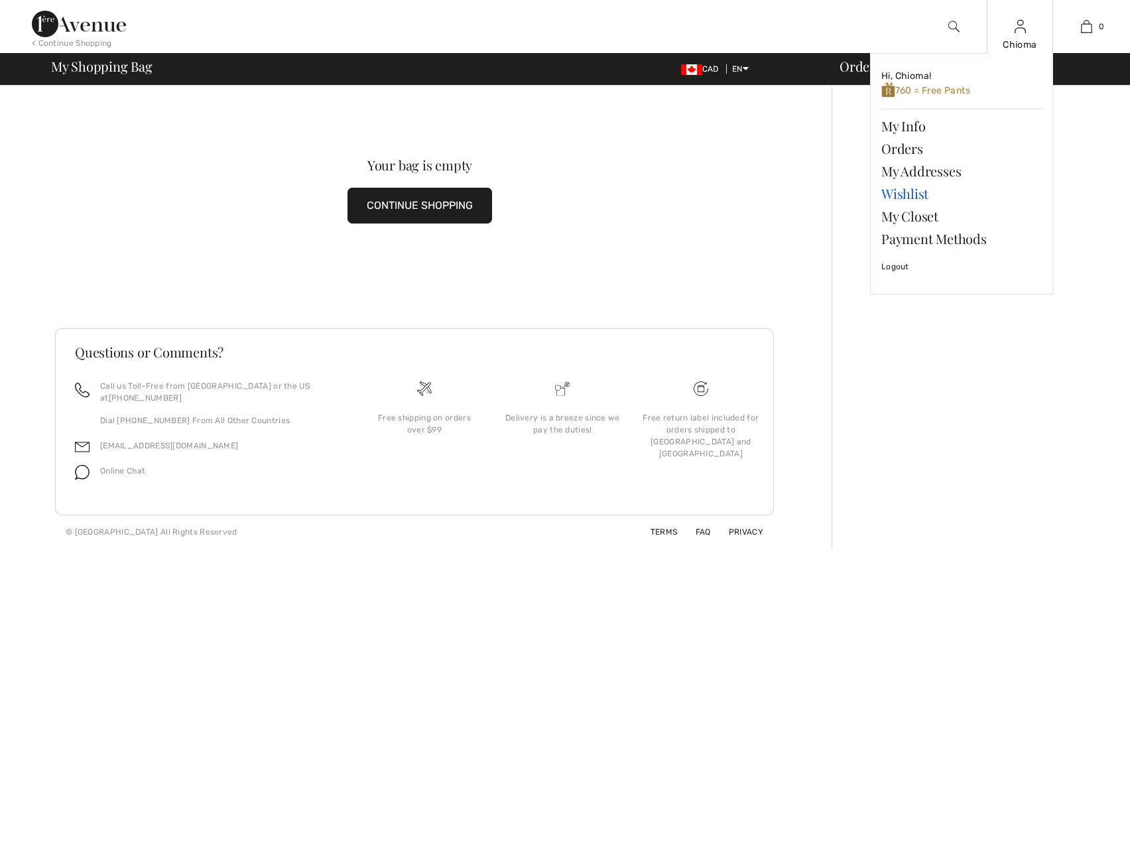
click at [896, 194] on link "Wishlist" at bounding box center [961, 193] width 160 height 23
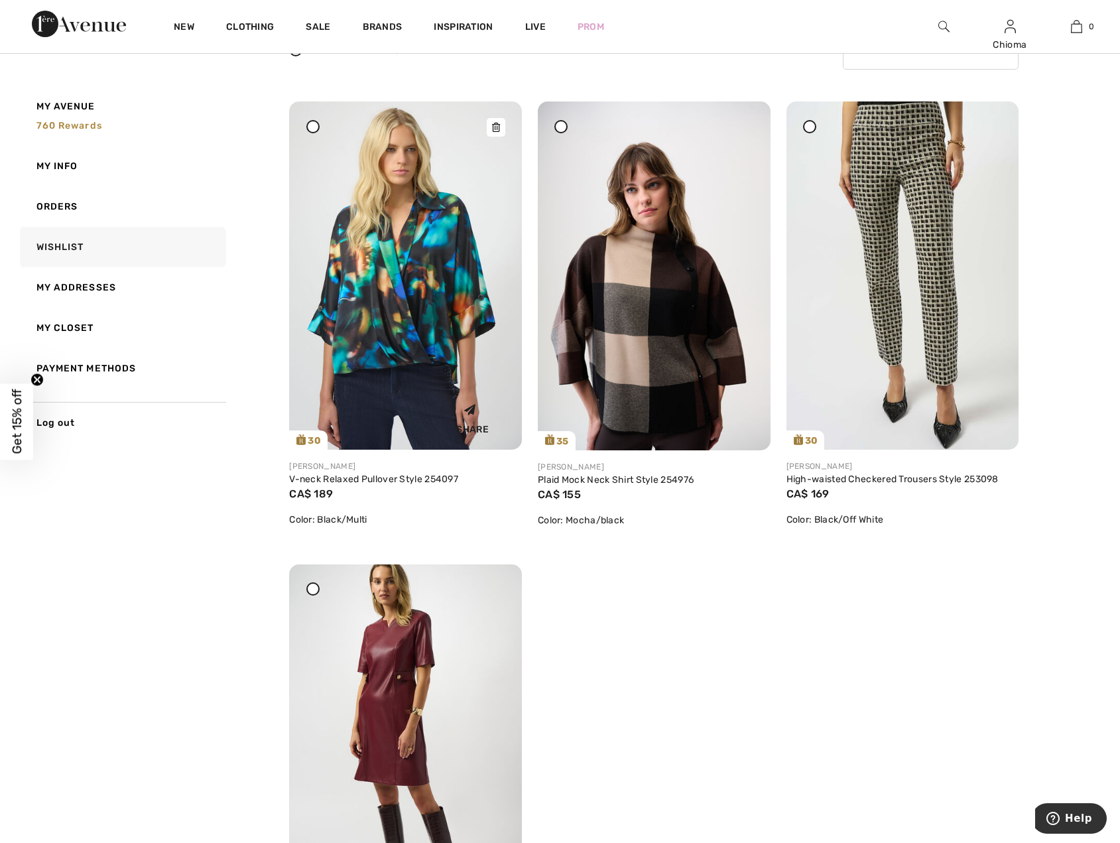
scroll to position [133, 0]
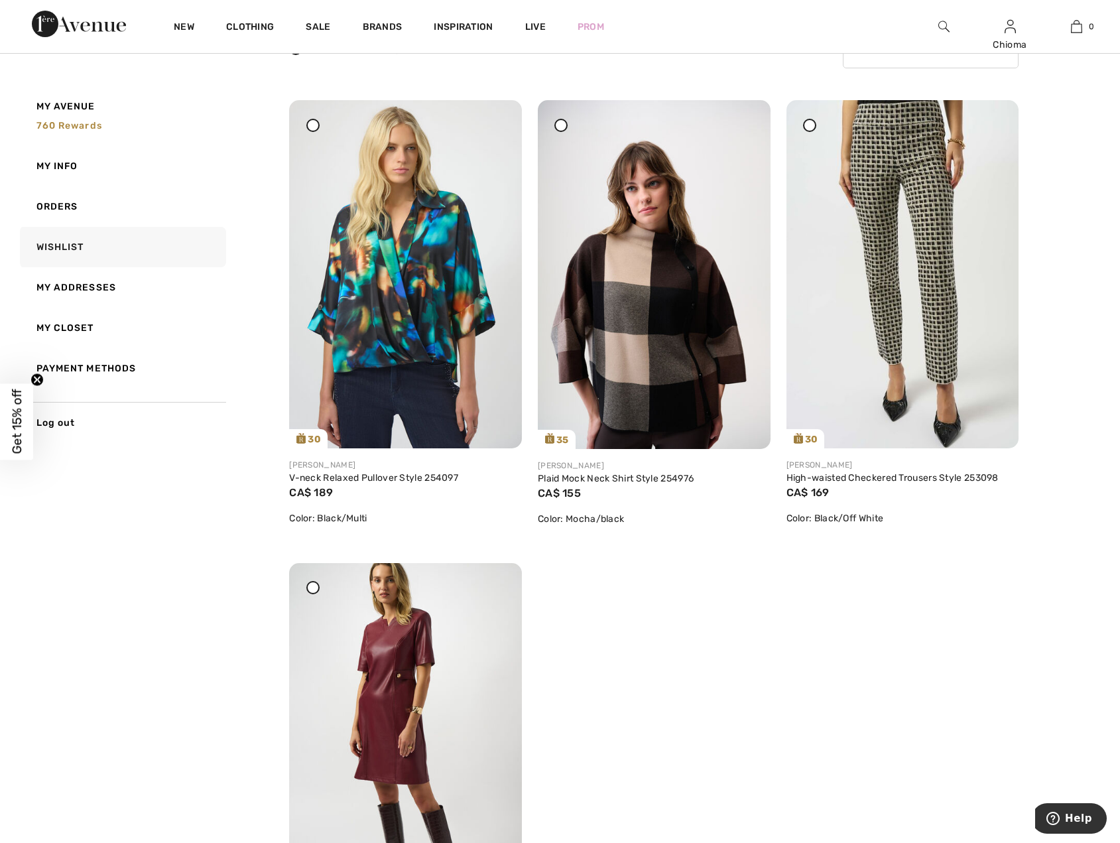
click at [312, 127] on icon at bounding box center [312, 124] width 5 height 5
drag, startPoint x: 381, startPoint y: 340, endPoint x: 363, endPoint y: 374, distance: 38.3
click at [363, 374] on img at bounding box center [405, 274] width 233 height 348
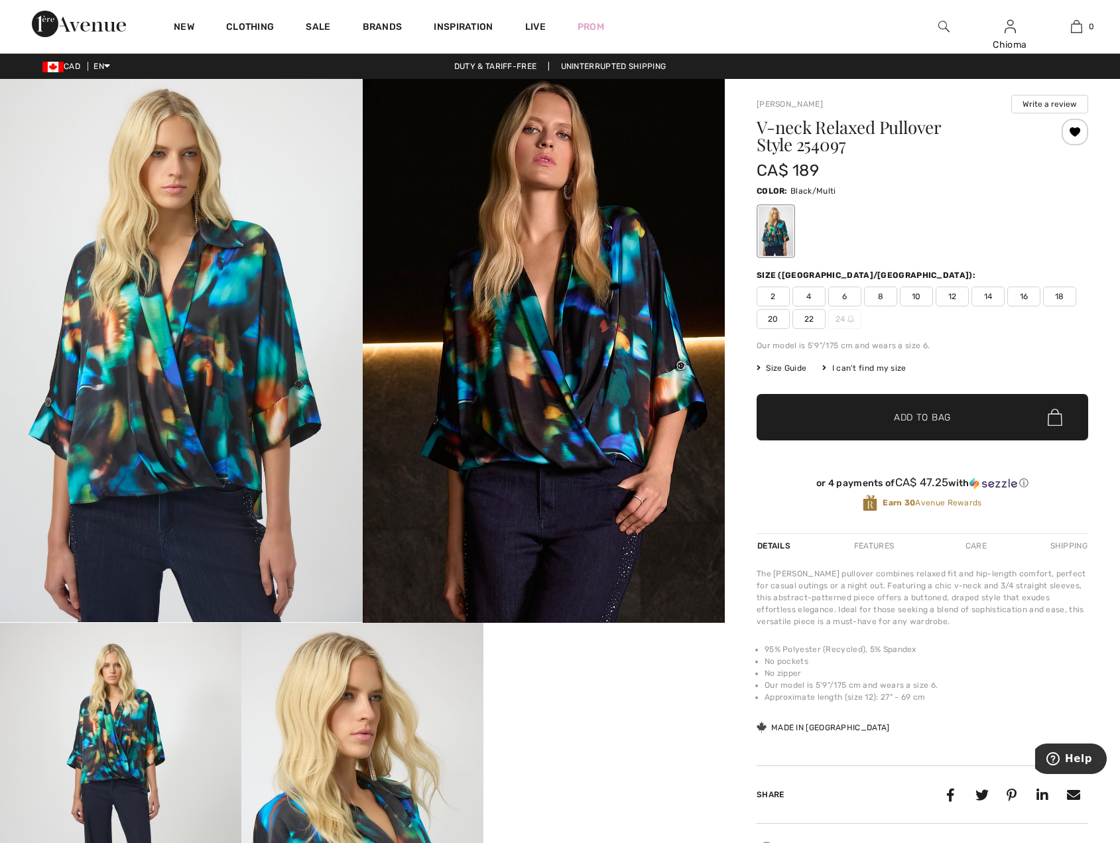
click at [769, 322] on span "20" at bounding box center [773, 319] width 33 height 20
click at [804, 424] on span "✔ Added to Bag Add to Bag" at bounding box center [923, 417] width 332 height 46
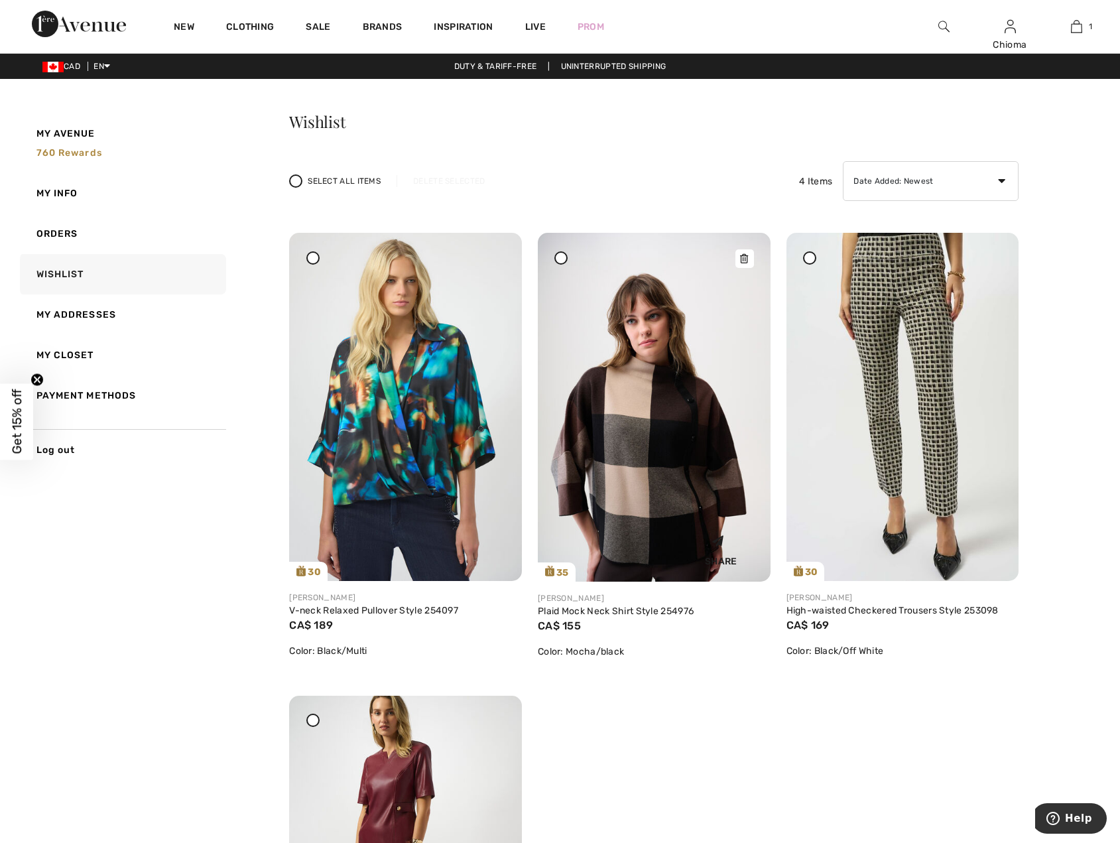
click at [645, 373] on img at bounding box center [654, 407] width 233 height 349
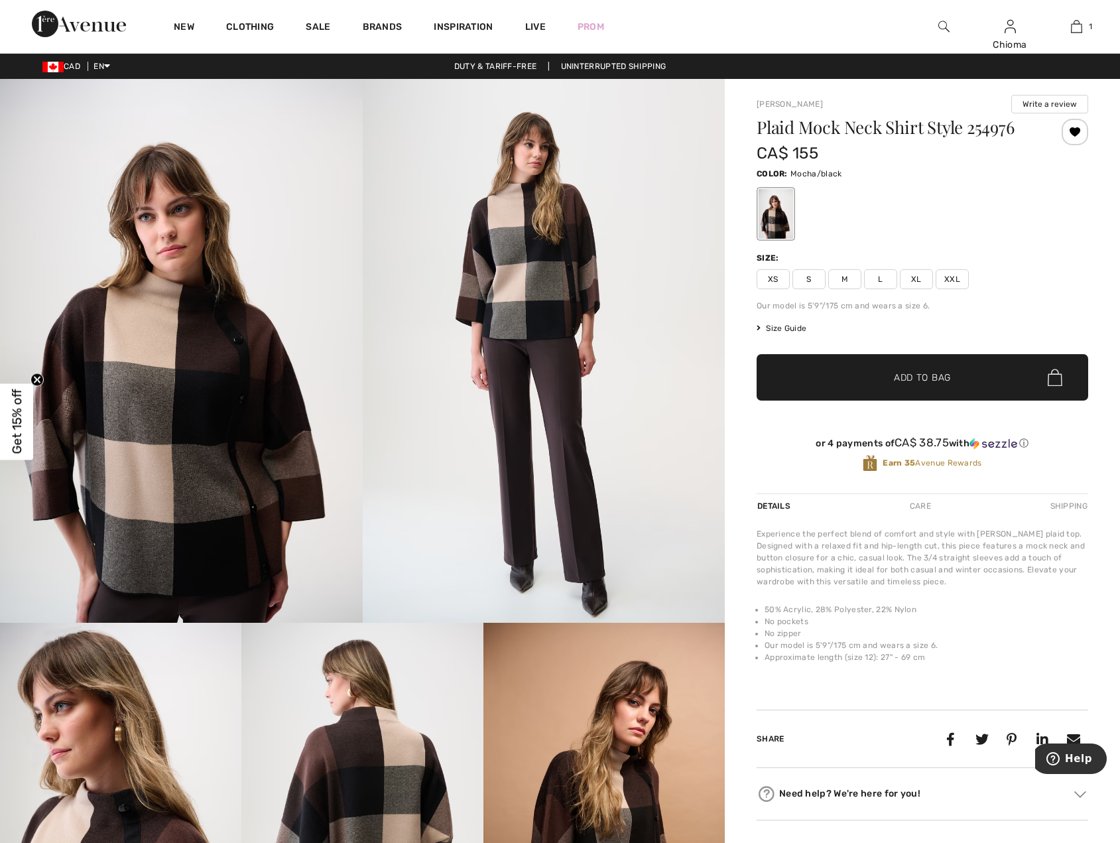
click at [952, 278] on span "XXL" at bounding box center [952, 279] width 33 height 20
click at [895, 376] on span "Add to Bag" at bounding box center [922, 378] width 57 height 14
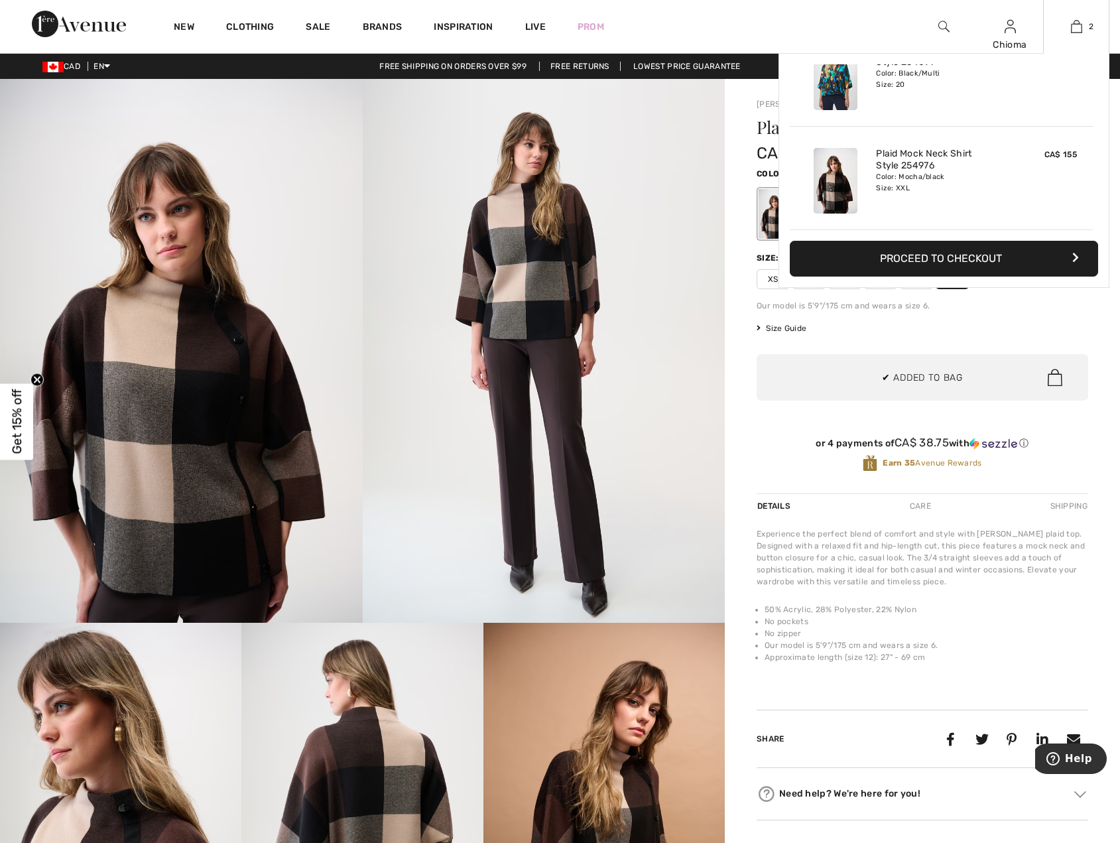
click at [924, 263] on button "Proceed to Checkout" at bounding box center [944, 259] width 308 height 36
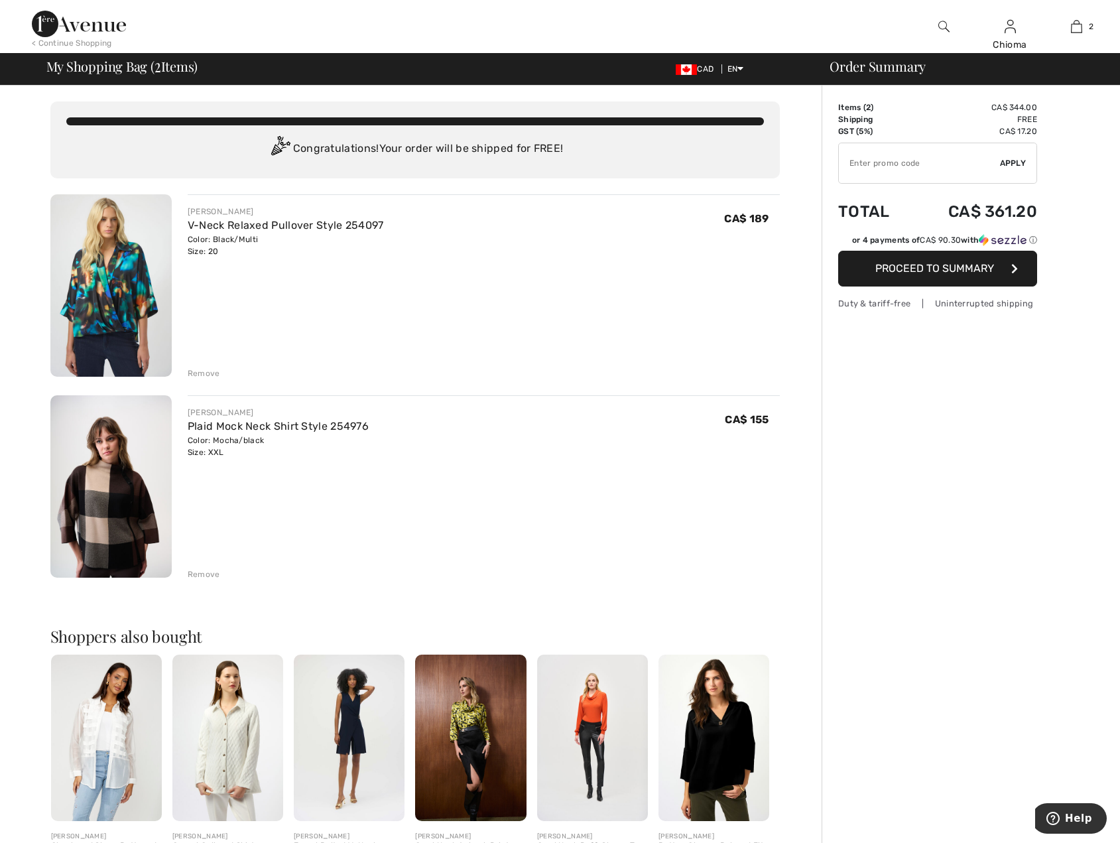
click at [912, 159] on input "TEXT" at bounding box center [919, 163] width 161 height 40
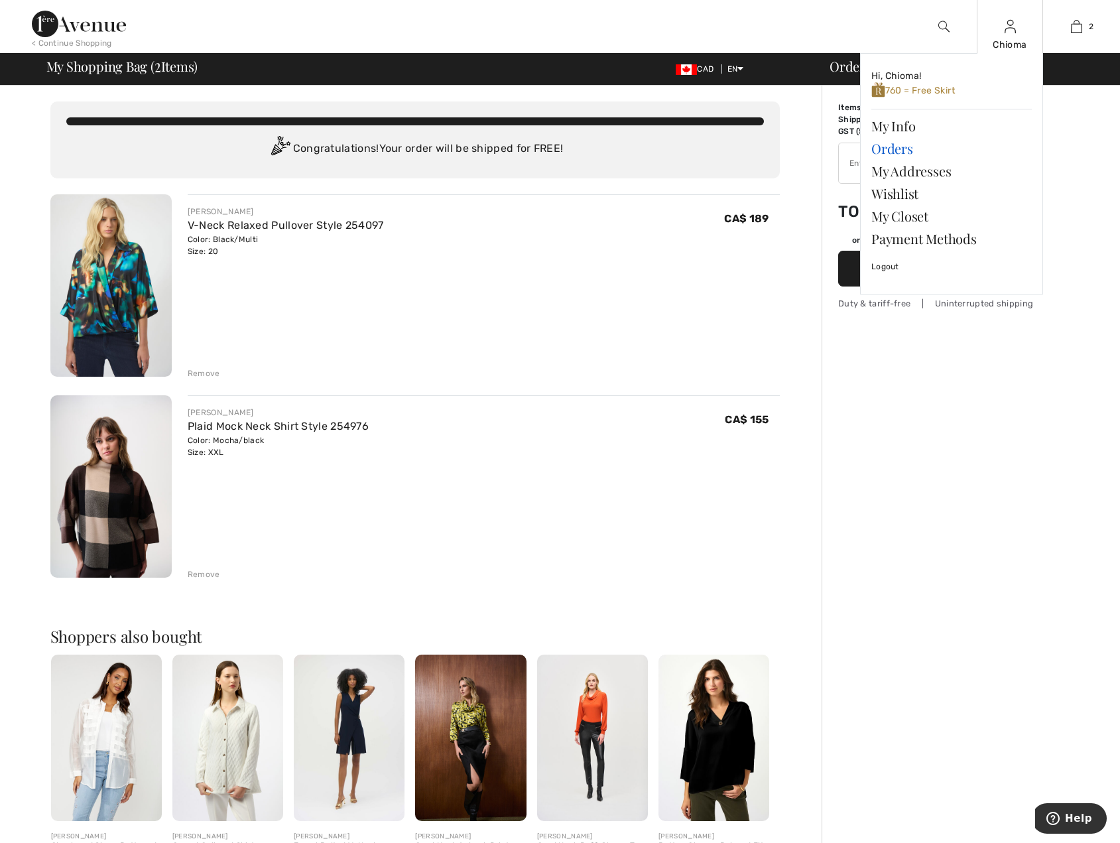
click at [893, 151] on link "Orders" at bounding box center [951, 148] width 160 height 23
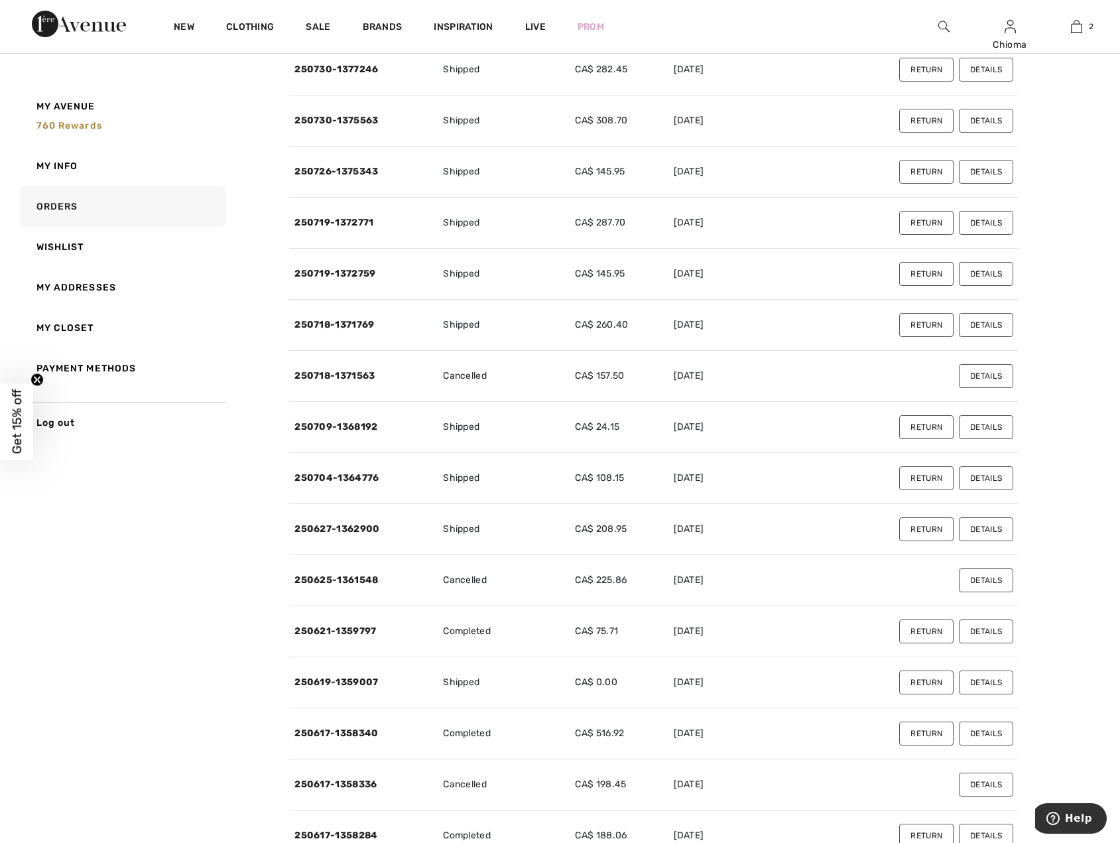
scroll to position [464, 0]
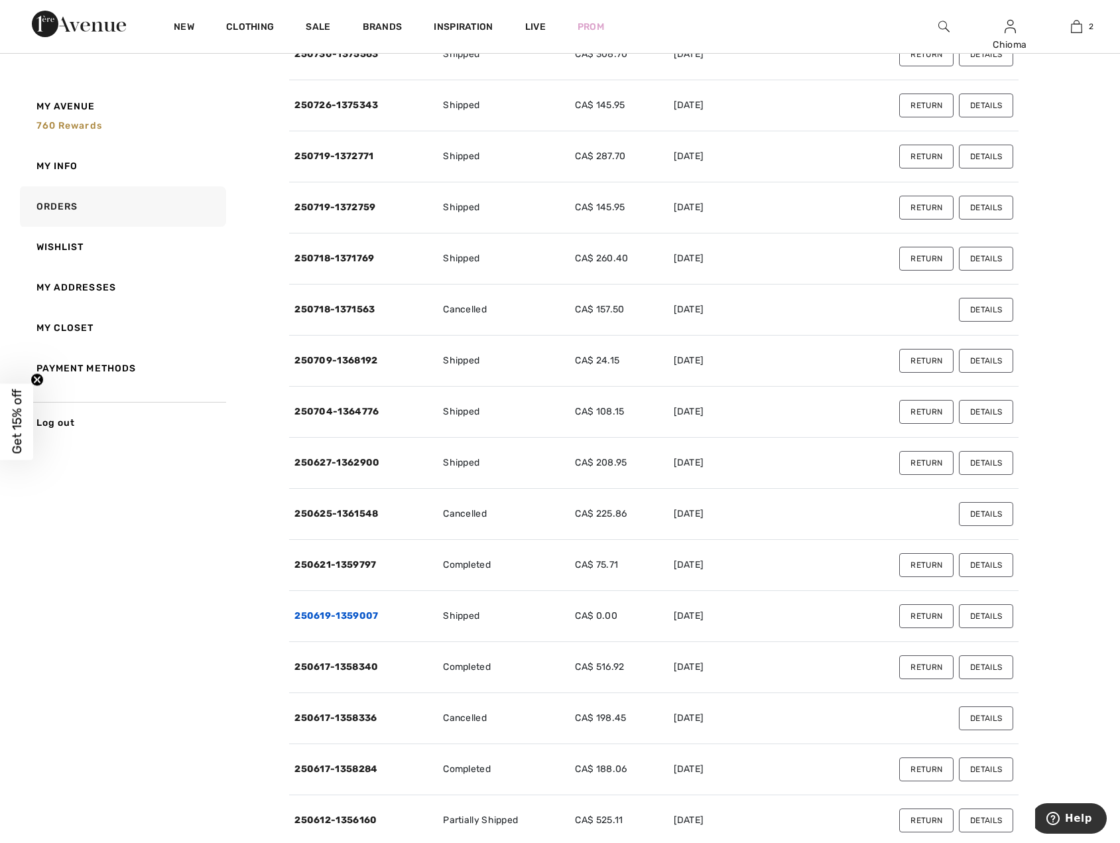
click at [324, 617] on link "250619-1359007" at bounding box center [336, 615] width 84 height 11
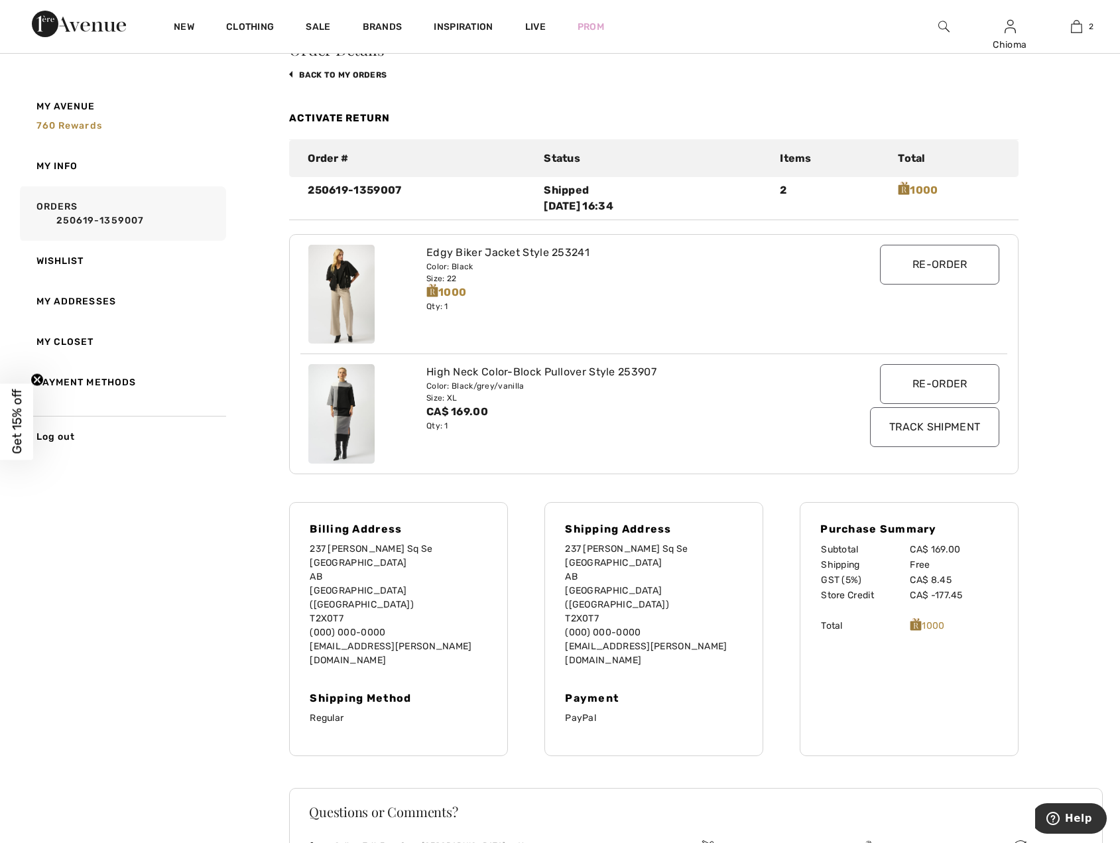
scroll to position [0, 0]
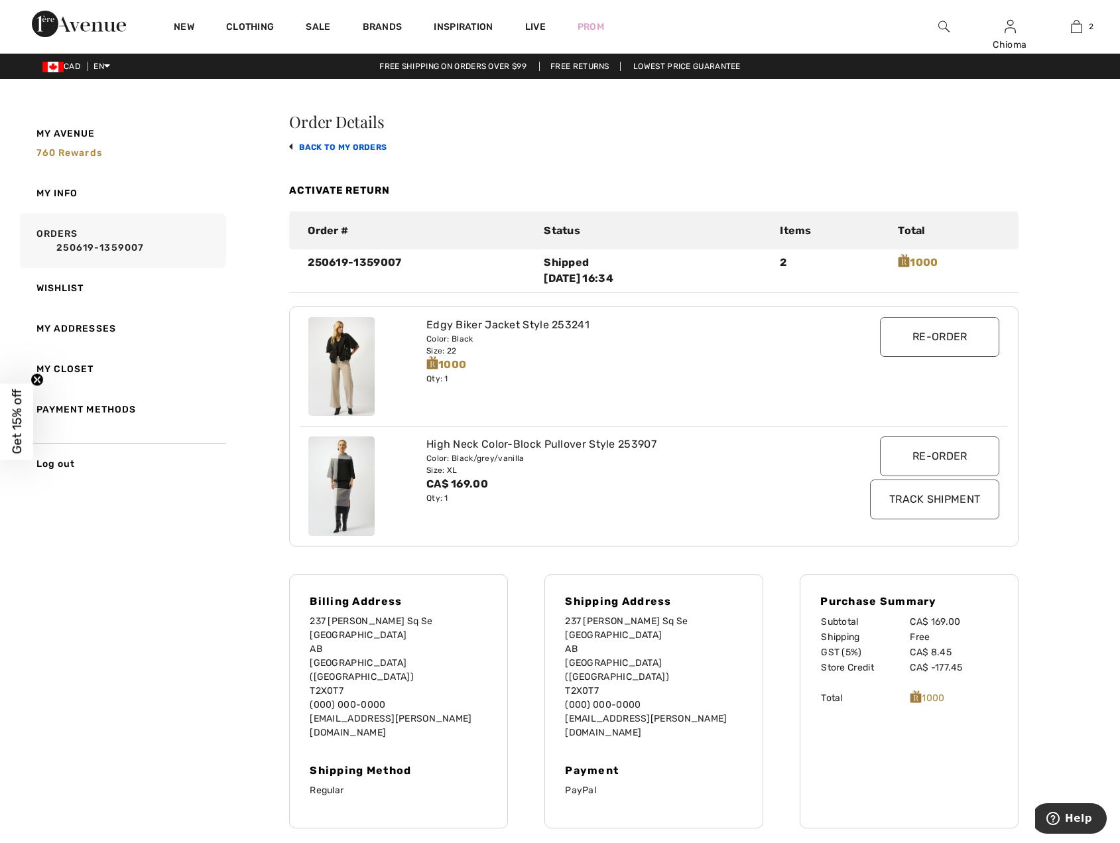
click at [320, 148] on link "back to My Orders" at bounding box center [337, 147] width 97 height 9
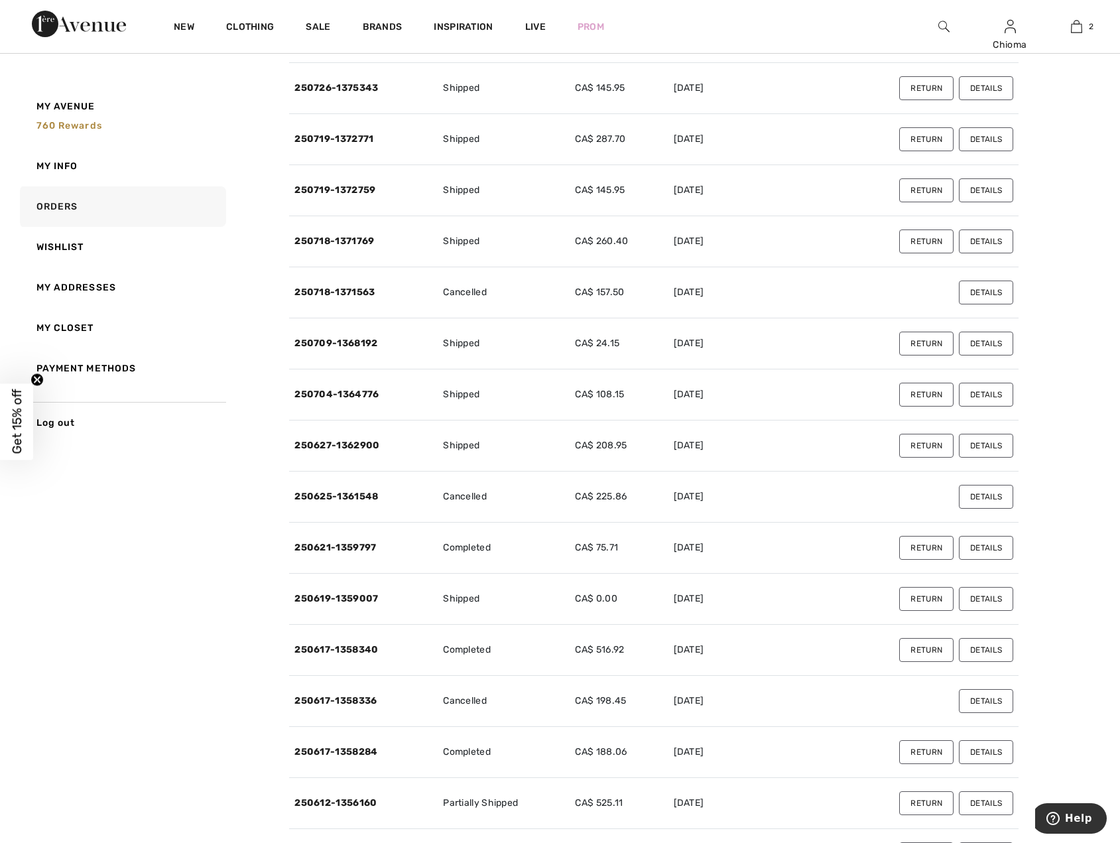
scroll to position [597, 0]
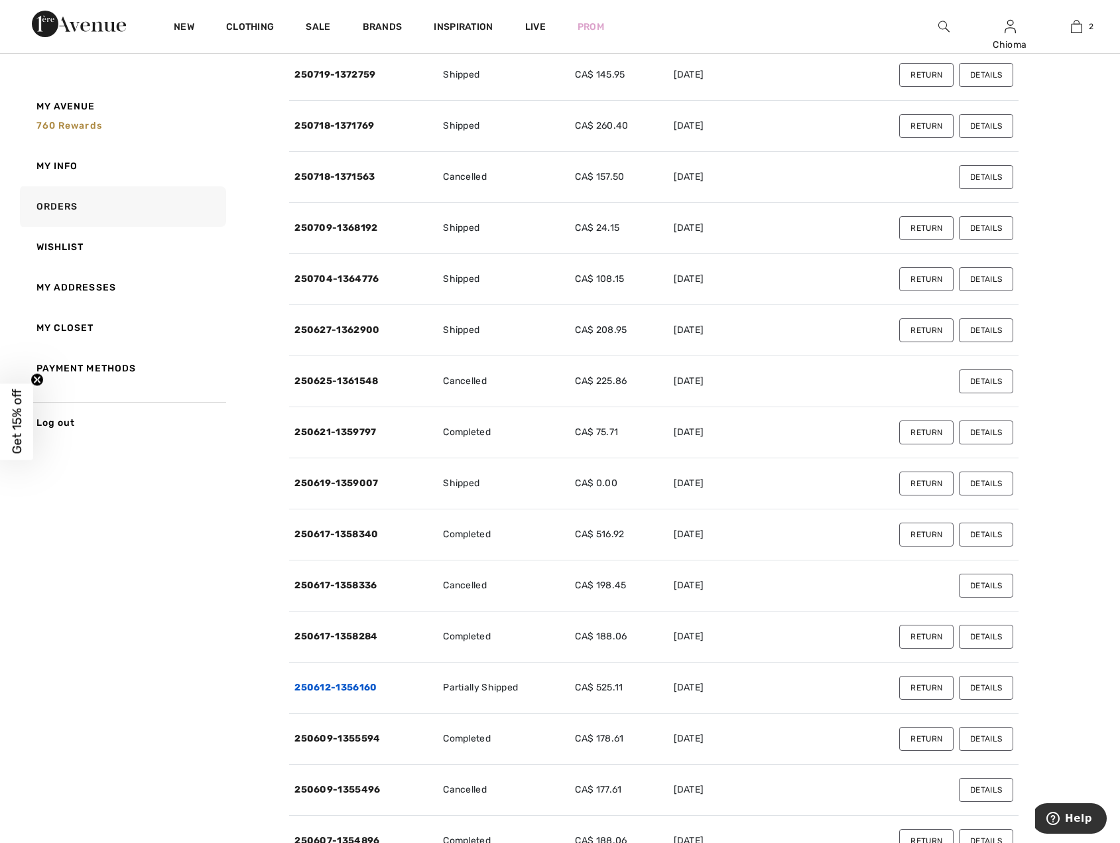
click at [330, 686] on link "250612-1356160" at bounding box center [335, 687] width 82 height 11
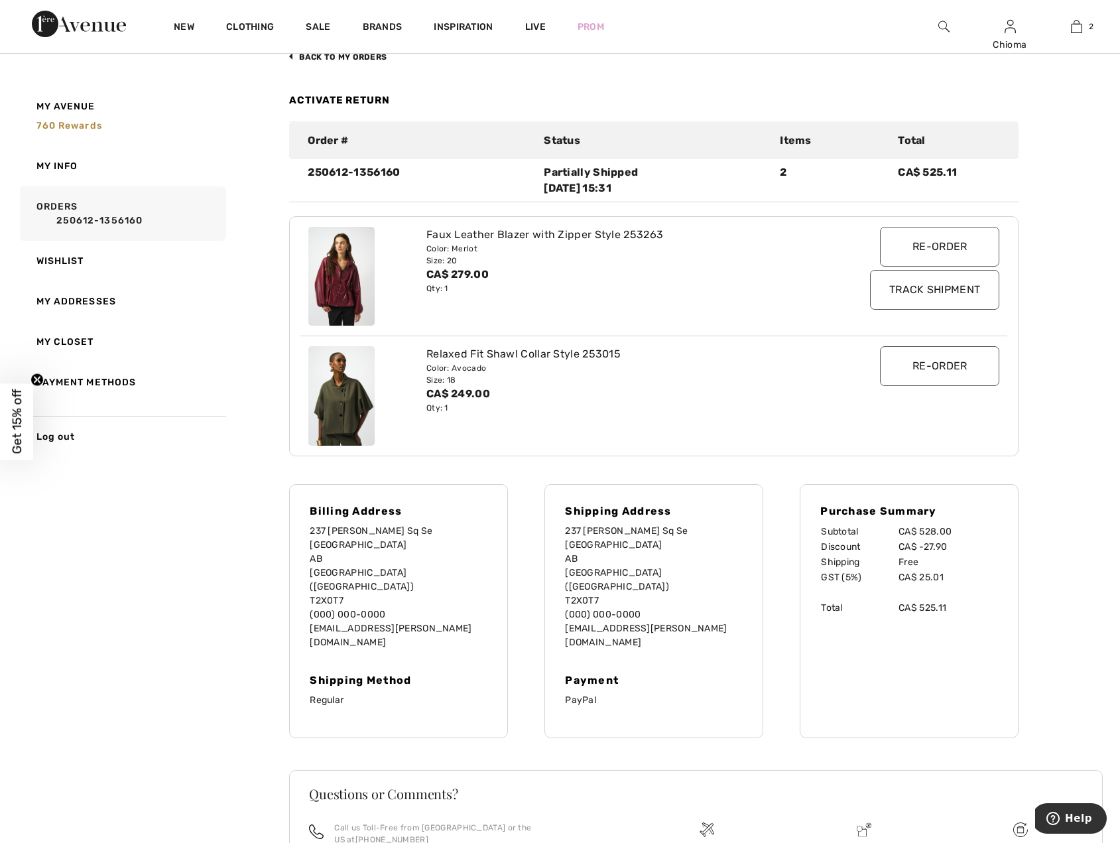
scroll to position [0, 0]
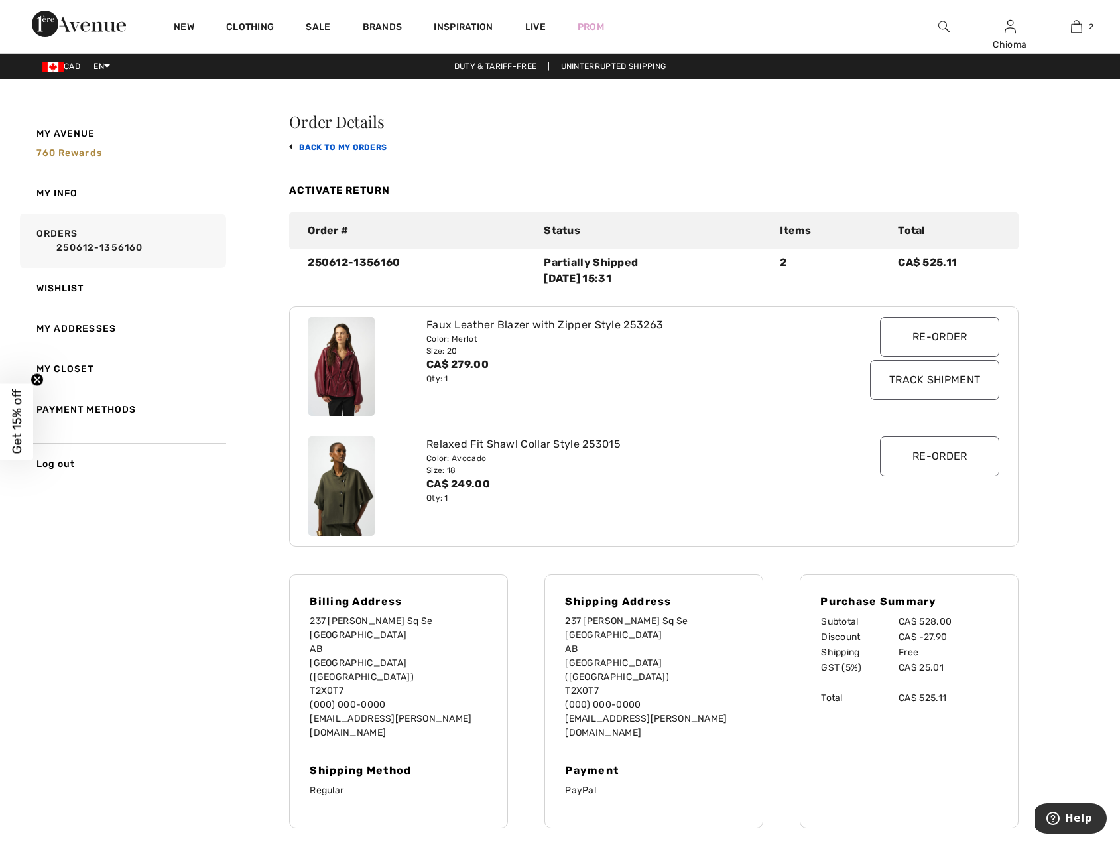
click at [325, 146] on link "back to My Orders" at bounding box center [337, 147] width 97 height 9
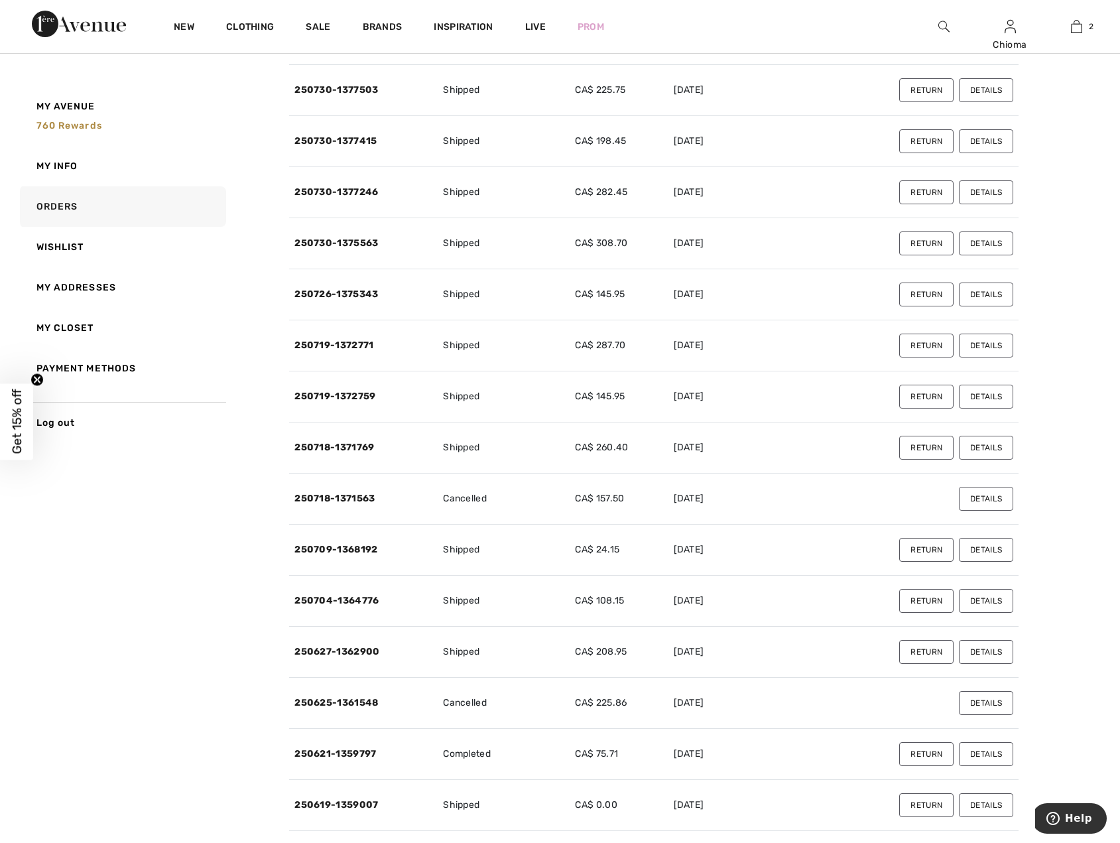
scroll to position [265, 0]
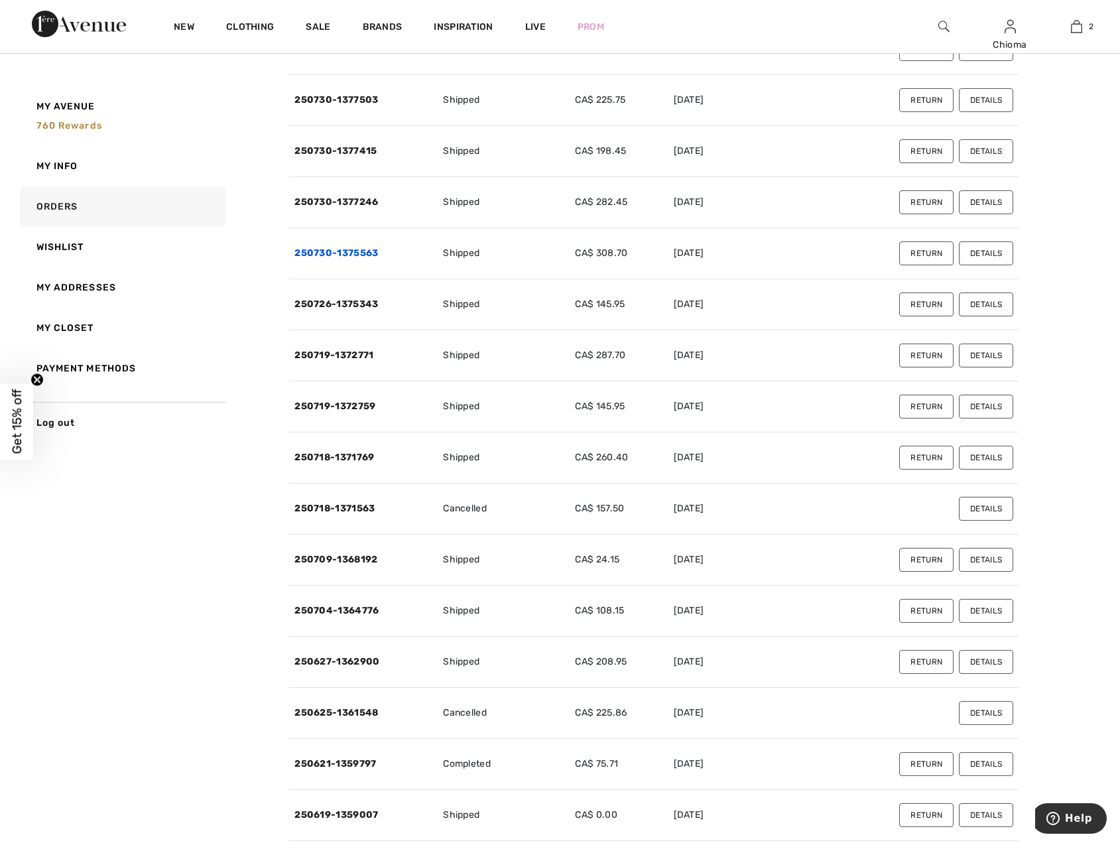
click at [365, 253] on link "250730-1375563" at bounding box center [336, 252] width 84 height 11
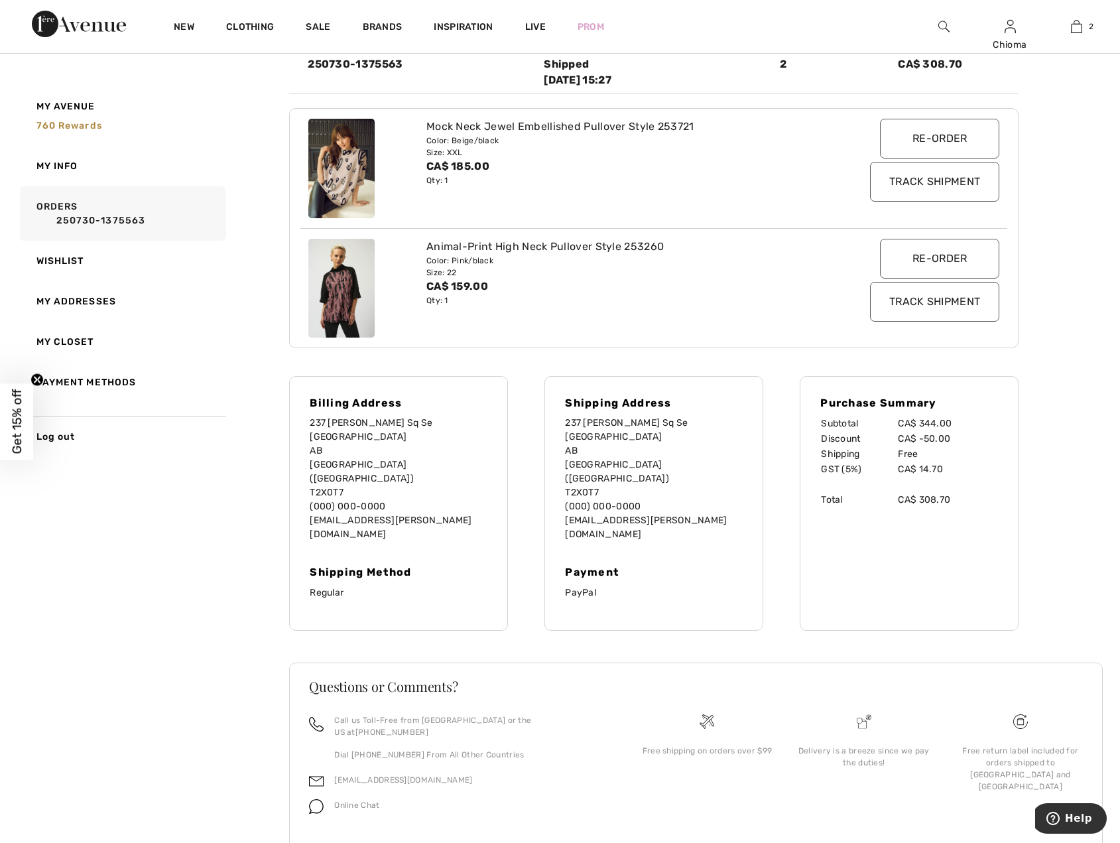
scroll to position [0, 0]
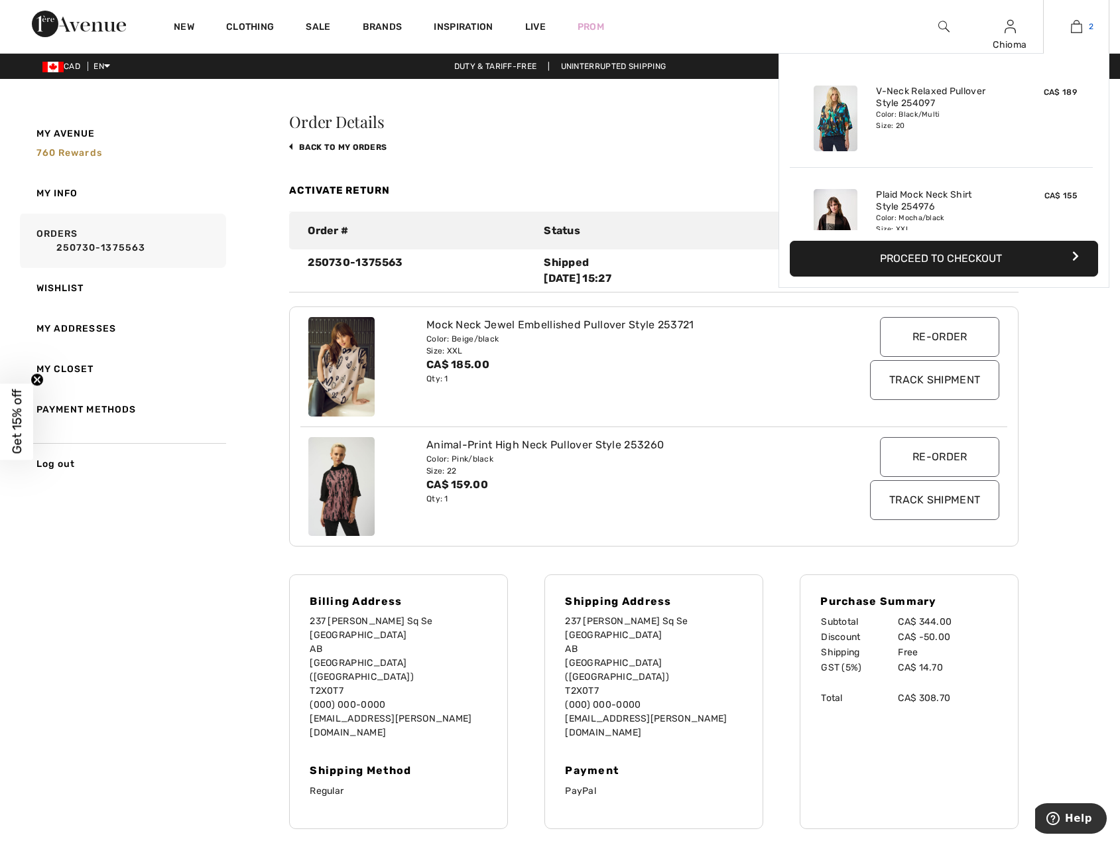
click at [1077, 30] on img at bounding box center [1076, 27] width 11 height 16
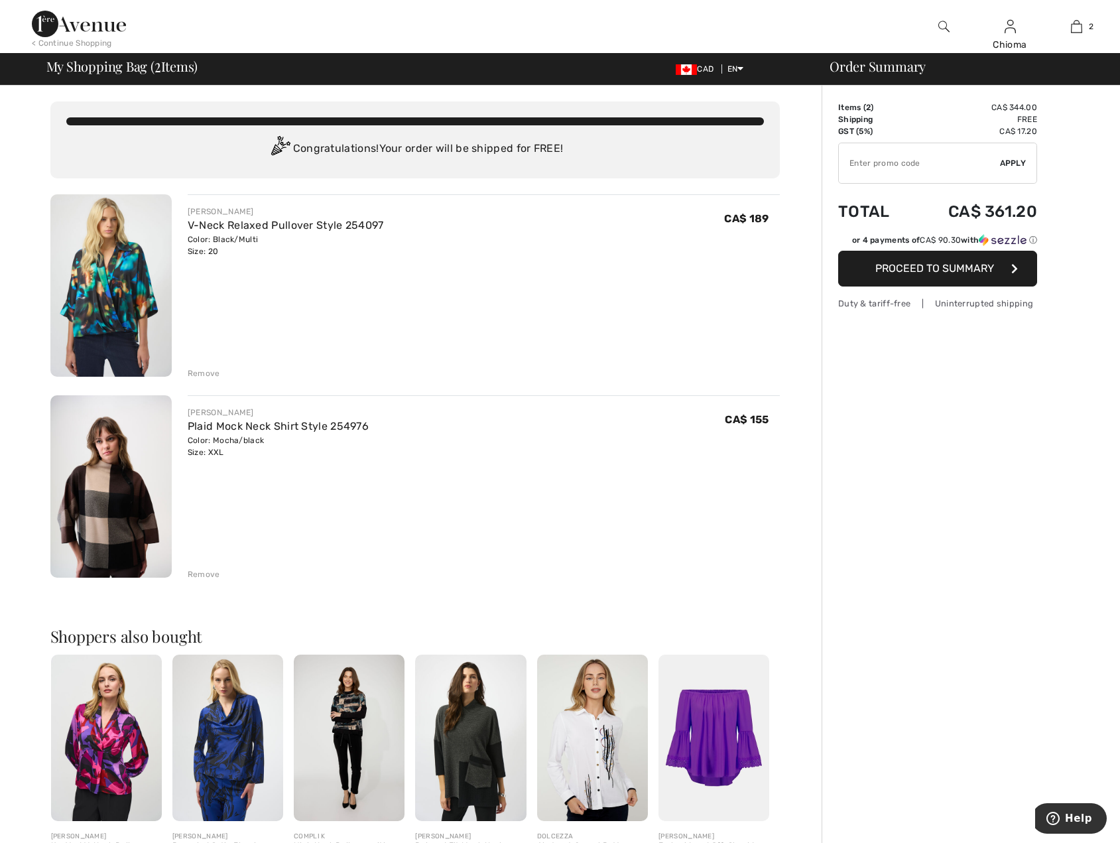
click at [912, 160] on input "TEXT" at bounding box center [919, 163] width 161 height 40
paste input "AFP10685224"
click at [1009, 159] on span "Apply" at bounding box center [1013, 163] width 27 height 12
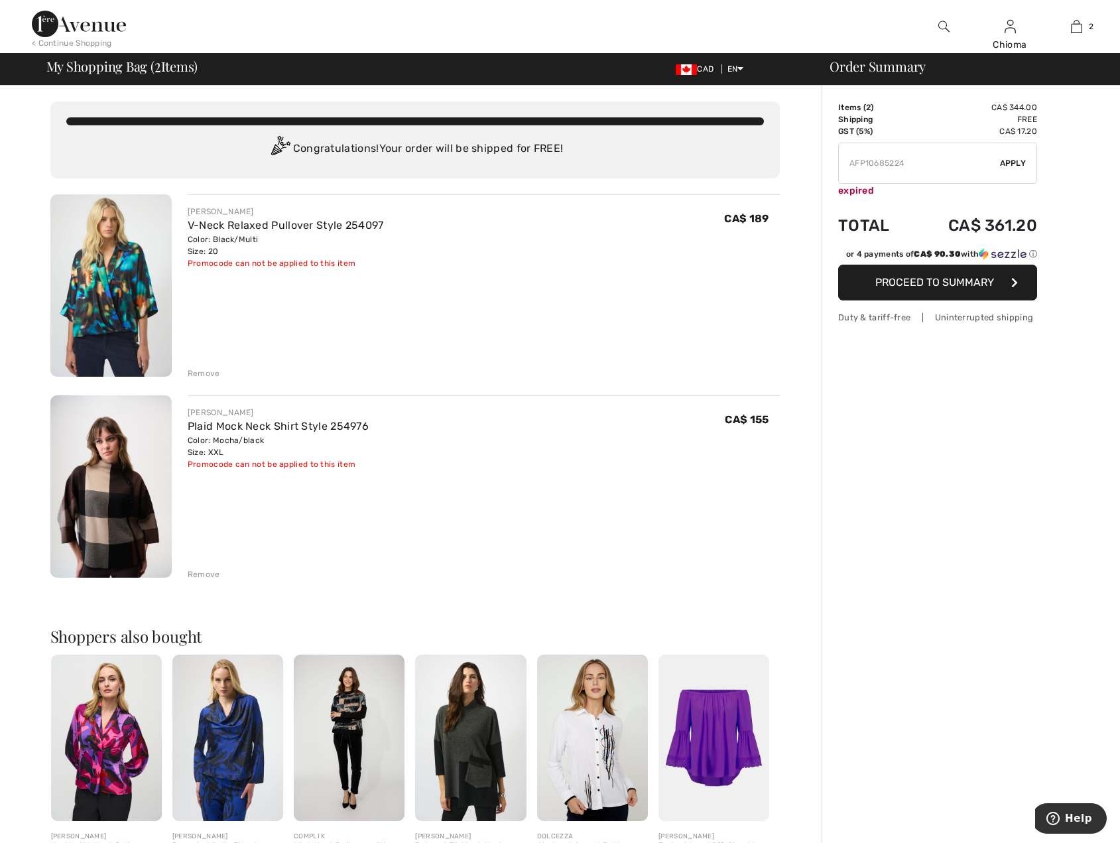
drag, startPoint x: 948, startPoint y: 158, endPoint x: 824, endPoint y: 160, distance: 124.7
click at [824, 160] on div "Order Summary Details Items ( 2 ) CA$ 344.00 Promo code CA$ 0.00 Shipping Free …" at bounding box center [971, 615] width 298 height 1058
paste input "ADA78DD5"
click at [1004, 163] on span "Apply" at bounding box center [1013, 163] width 27 height 12
drag, startPoint x: 911, startPoint y: 166, endPoint x: 807, endPoint y: 152, distance: 105.1
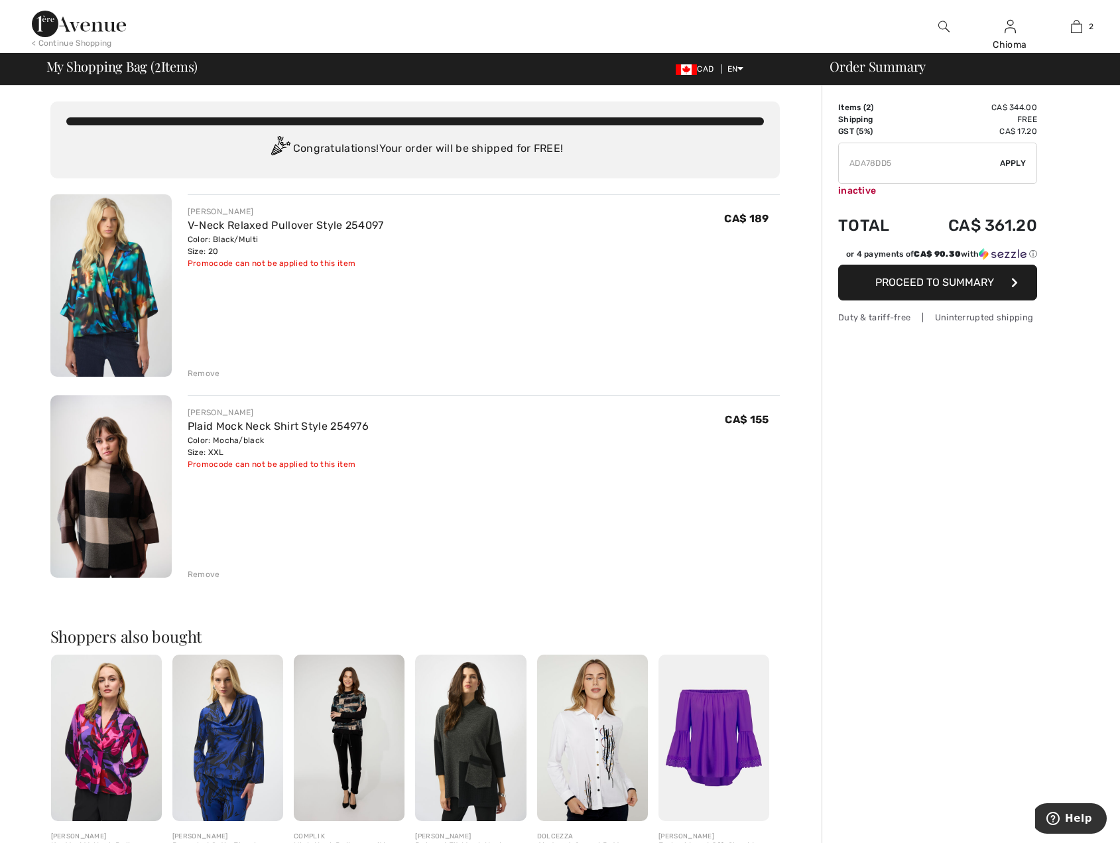
click at [807, 152] on div "You are only CA$ 0.00 away from FREE SHIPPING! Continue Shopping > Congratulati…" at bounding box center [564, 615] width 1112 height 1058
click at [1013, 165] on span "Apply" at bounding box center [1013, 163] width 27 height 12
drag, startPoint x: 894, startPoint y: 163, endPoint x: 906, endPoint y: 164, distance: 12.0
click at [906, 164] on input "TEXT" at bounding box center [919, 163] width 161 height 40
click at [1014, 159] on span "Apply" at bounding box center [1013, 163] width 27 height 12
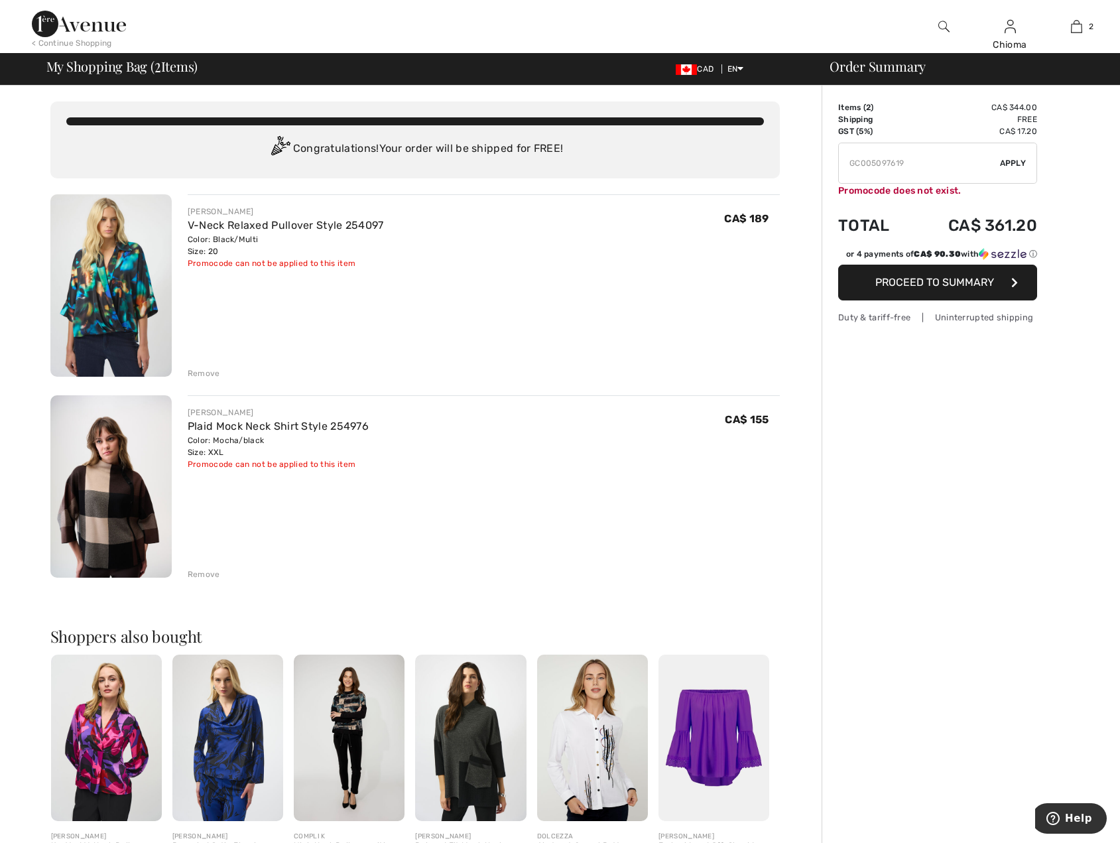
drag, startPoint x: 898, startPoint y: 163, endPoint x: 905, endPoint y: 164, distance: 6.8
click at [905, 164] on input "TEXT" at bounding box center [919, 163] width 161 height 40
type input "GC005097618"
click at [1001, 164] on span "Apply" at bounding box center [1013, 163] width 27 height 12
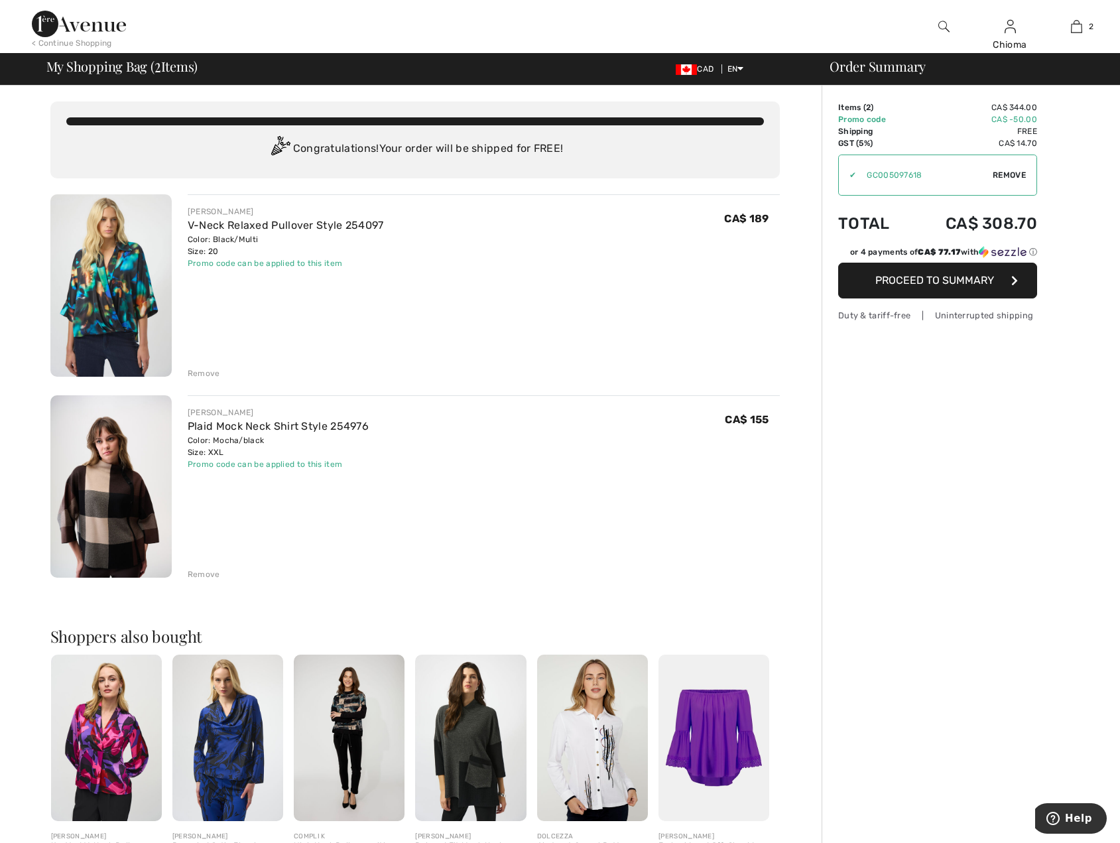
click at [214, 572] on div "Remove" at bounding box center [204, 574] width 32 height 12
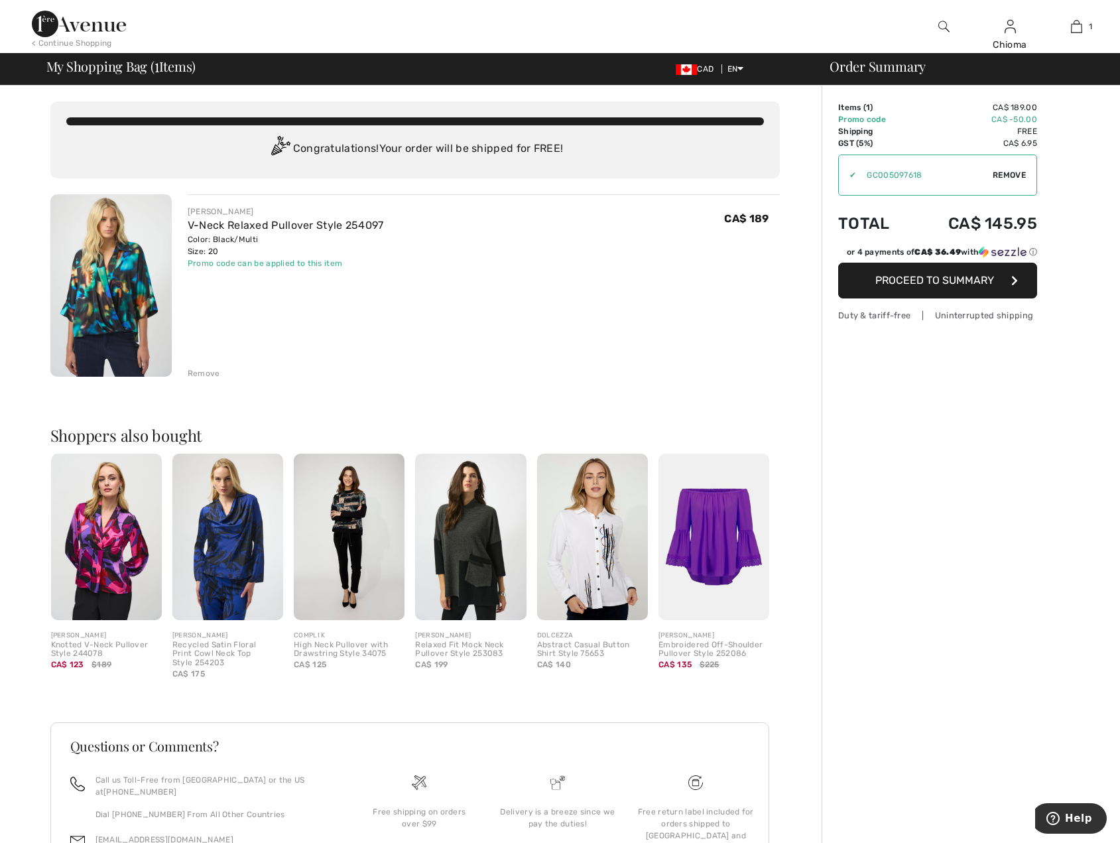
click at [940, 276] on span "Proceed to Summary" at bounding box center [934, 280] width 119 height 13
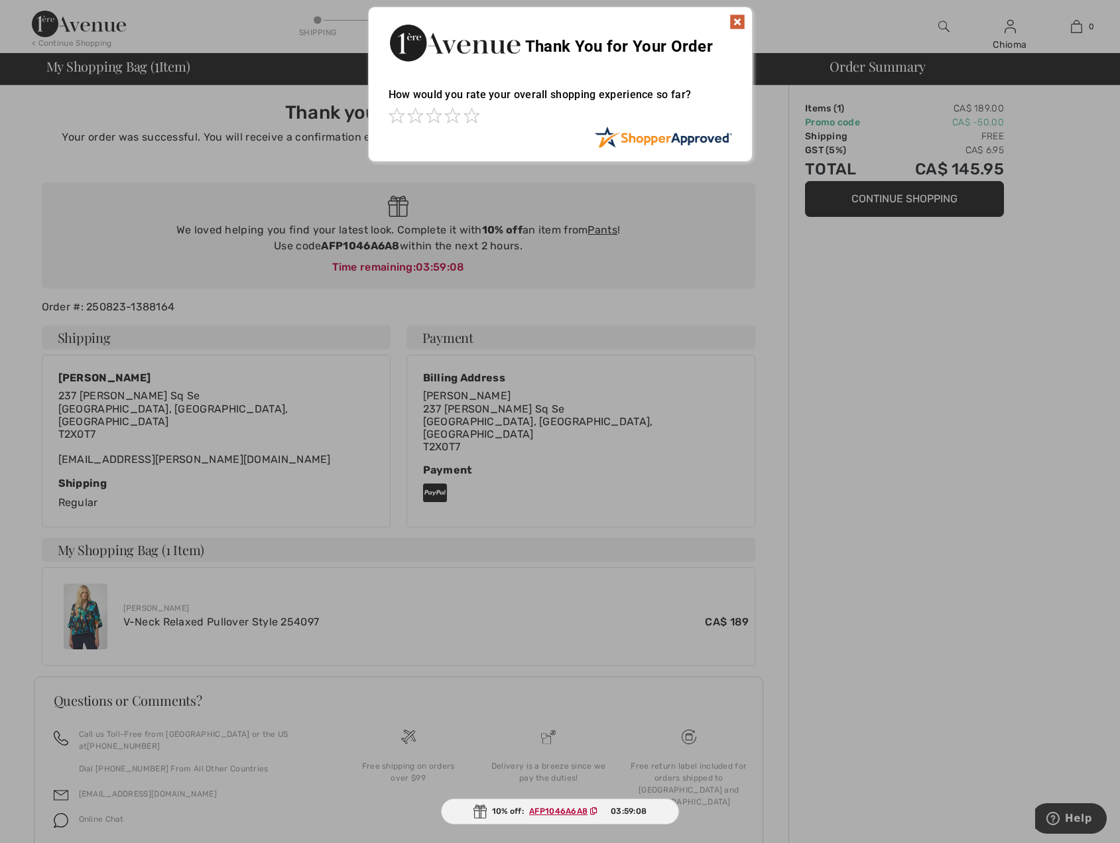
click at [325, 245] on div at bounding box center [560, 421] width 1120 height 843
drag, startPoint x: 322, startPoint y: 245, endPoint x: 379, endPoint y: 245, distance: 57.7
click at [379, 245] on div at bounding box center [560, 421] width 1120 height 843
click at [734, 22] on img at bounding box center [737, 22] width 16 height 16
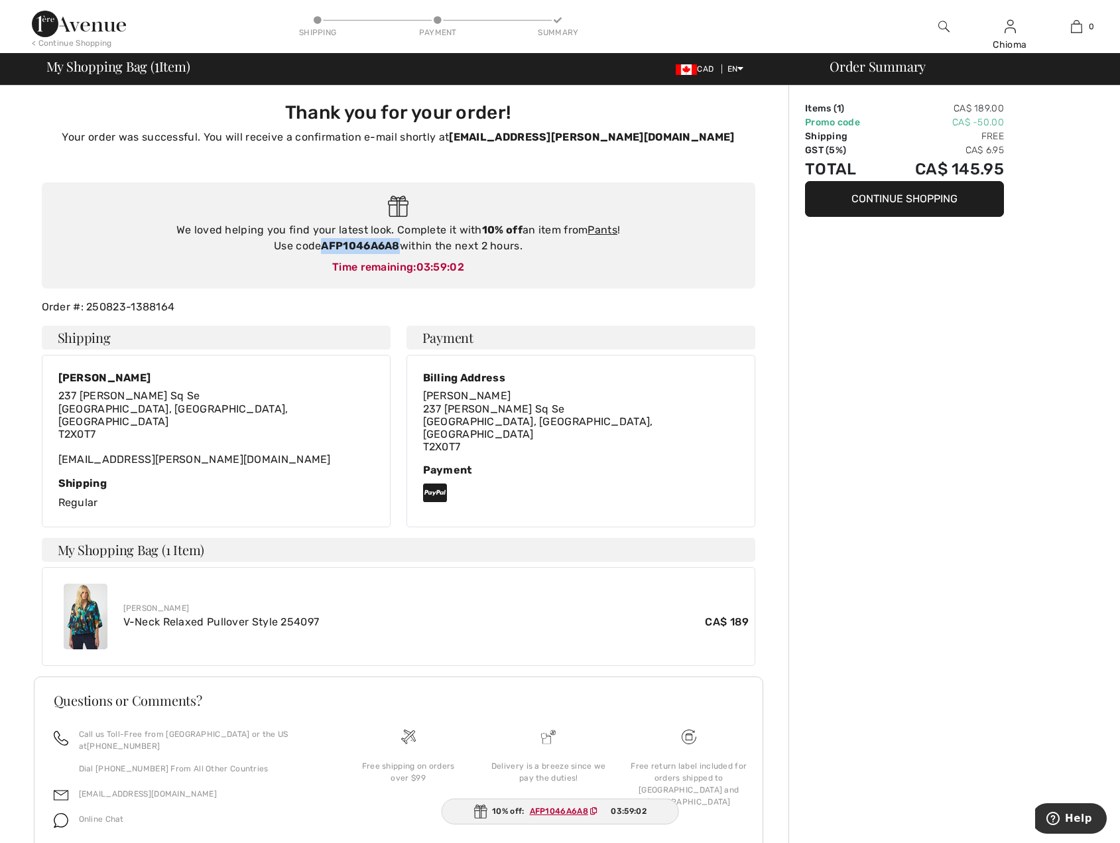
drag, startPoint x: 323, startPoint y: 244, endPoint x: 397, endPoint y: 245, distance: 74.3
click at [397, 245] on strong "AFP1046A6A8" at bounding box center [360, 245] width 78 height 13
copy strong "AFP1046A6A8"
click at [831, 202] on button "Continue Shopping" at bounding box center [904, 199] width 199 height 36
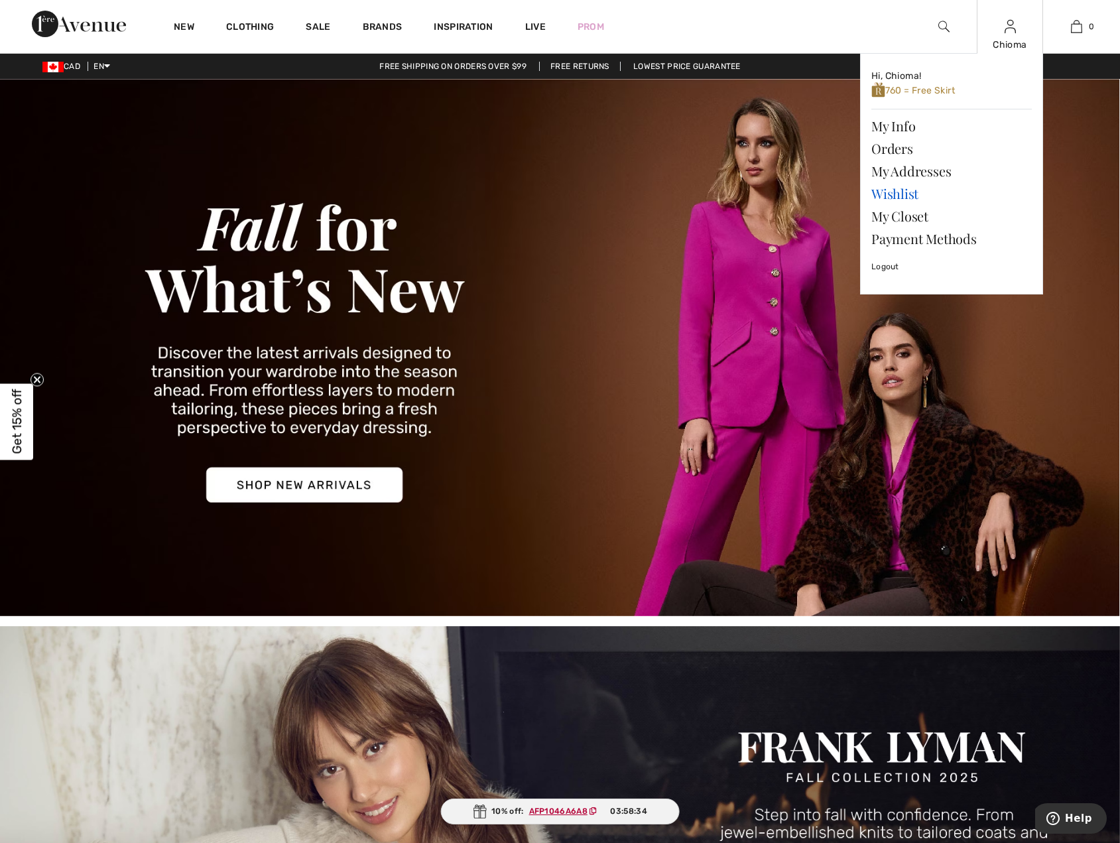
click at [892, 194] on link "Wishlist" at bounding box center [951, 193] width 160 height 23
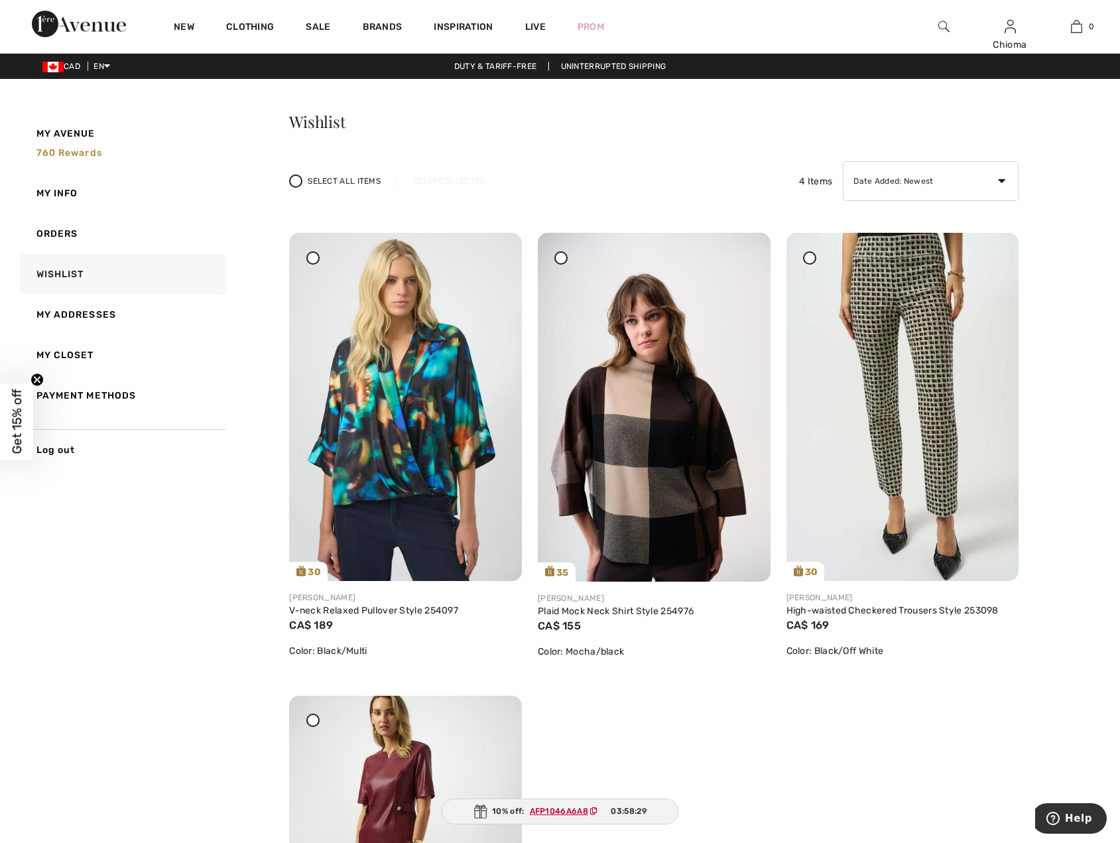
click at [311, 255] on icon at bounding box center [312, 257] width 5 height 5
click at [494, 255] on icon at bounding box center [496, 258] width 8 height 9
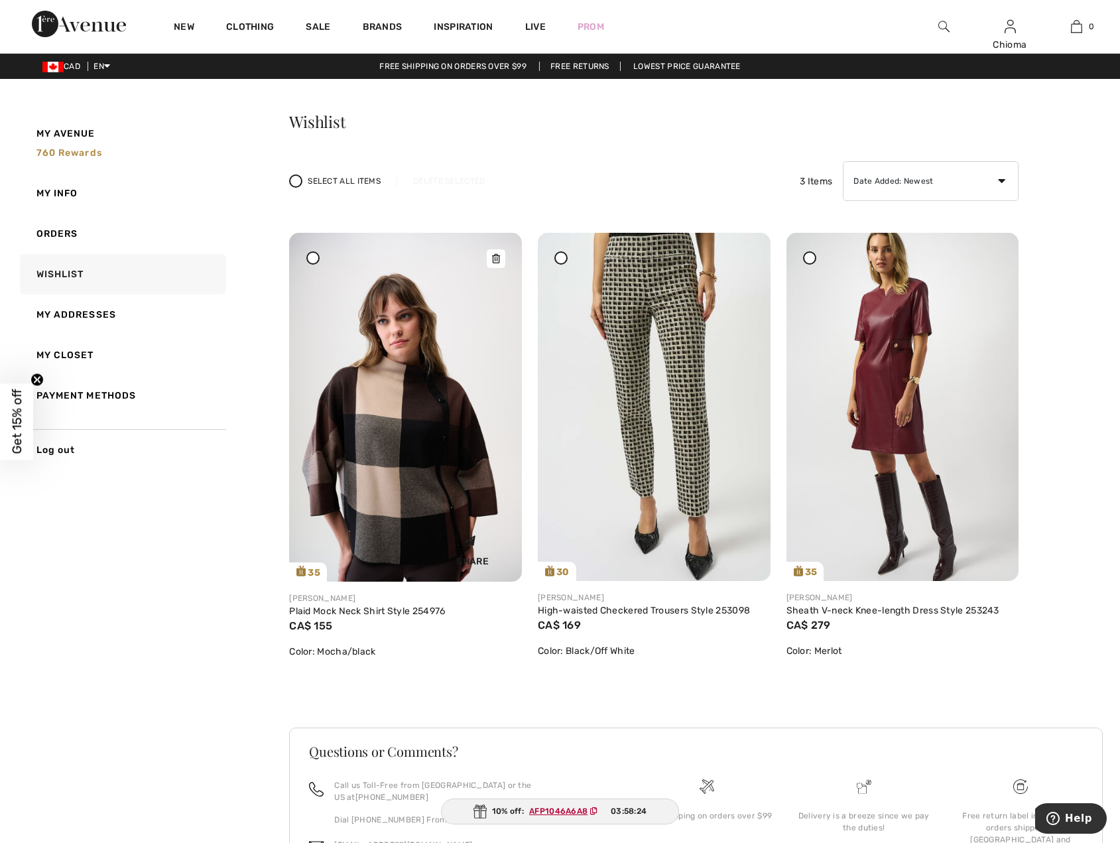
click at [421, 316] on img at bounding box center [405, 407] width 233 height 349
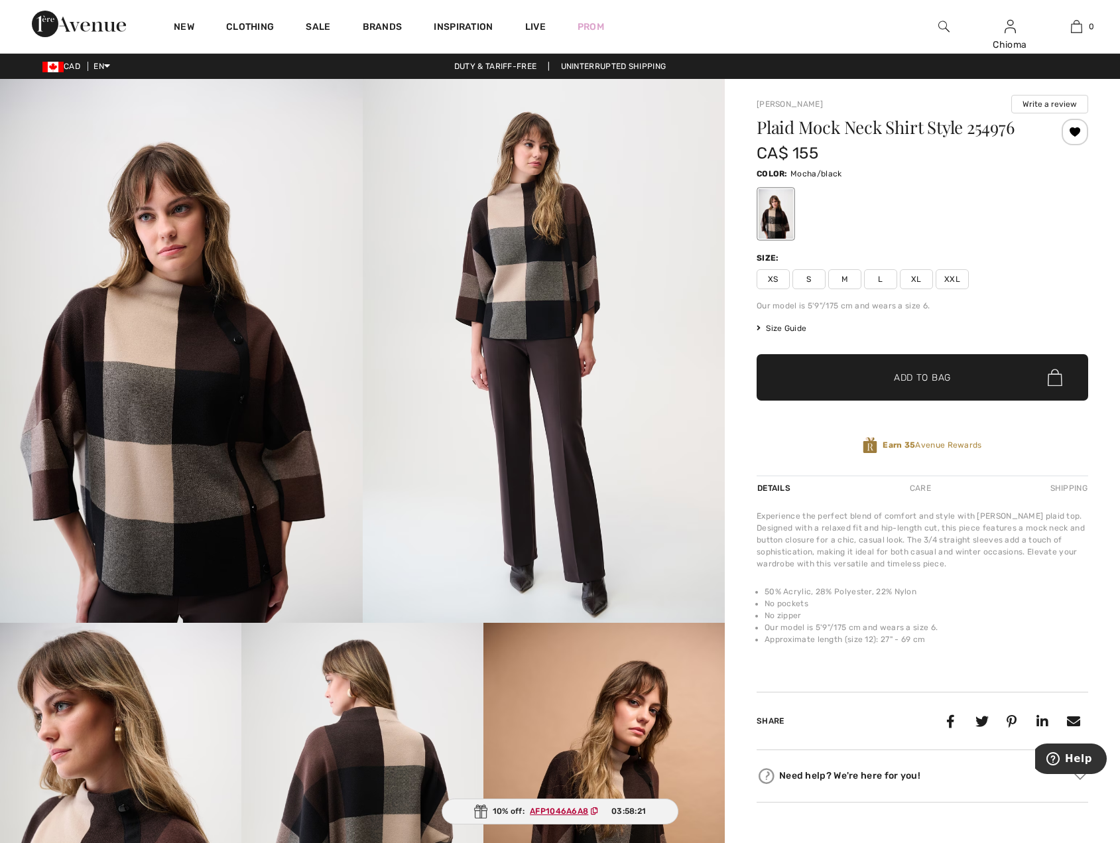
click at [950, 276] on span "XXL" at bounding box center [952, 279] width 33 height 20
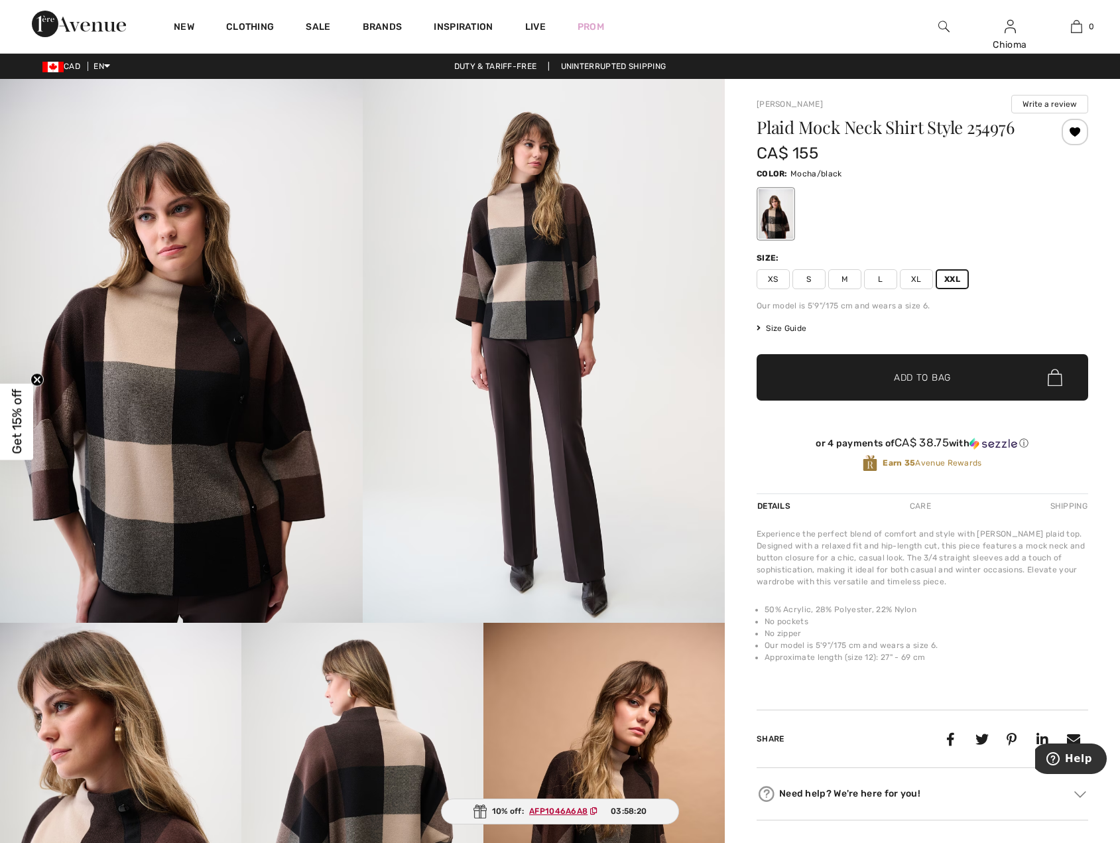
click at [915, 382] on span "Add to Bag" at bounding box center [922, 378] width 57 height 14
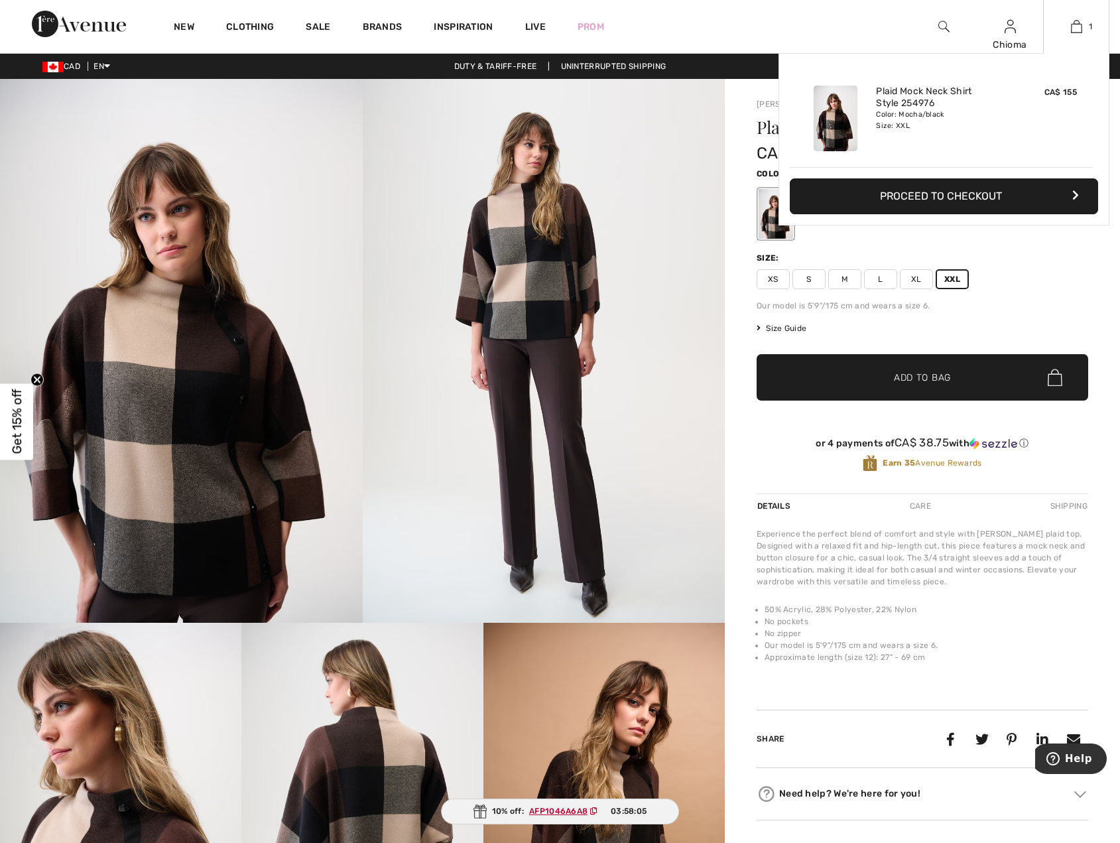
click at [984, 194] on button "Proceed to Checkout" at bounding box center [944, 196] width 308 height 36
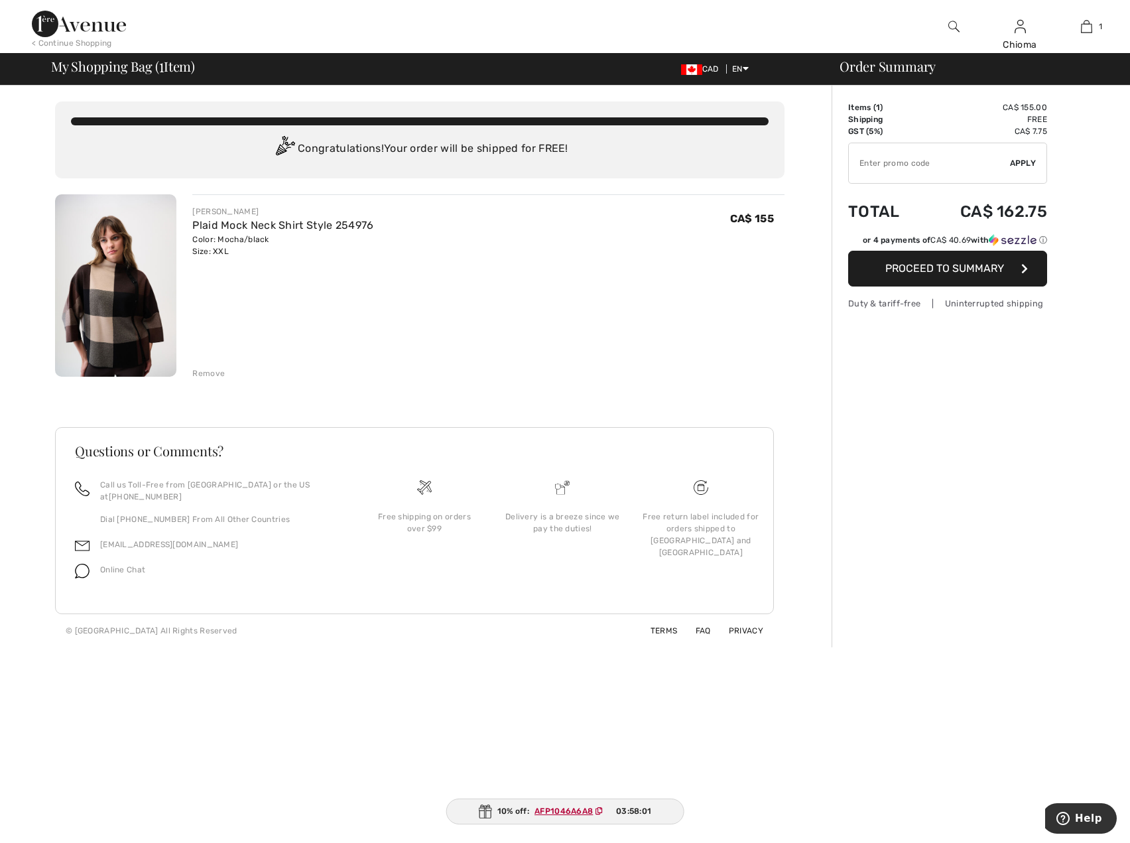
click at [950, 167] on input "TEXT" at bounding box center [929, 163] width 161 height 40
click at [908, 166] on input "TEXT" at bounding box center [929, 163] width 161 height 40
paste input "GC005051480"
click at [1024, 158] on span "Apply" at bounding box center [1023, 163] width 27 height 12
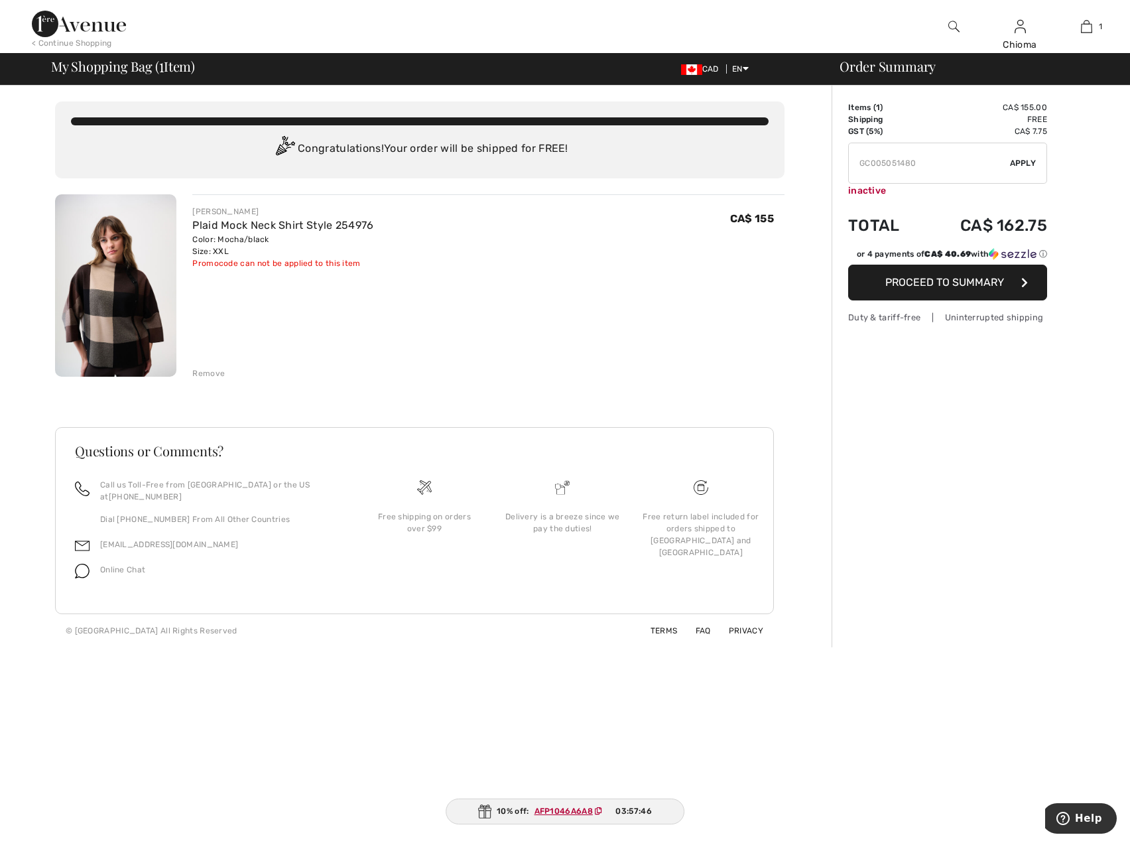
drag, startPoint x: 904, startPoint y: 160, endPoint x: 918, endPoint y: 160, distance: 13.3
click at [918, 160] on input "TEXT" at bounding box center [929, 163] width 161 height 40
click at [1030, 163] on span "Apply" at bounding box center [1023, 163] width 27 height 12
drag, startPoint x: 902, startPoint y: 164, endPoint x: 918, endPoint y: 166, distance: 16.0
click at [918, 166] on input "TEXT" at bounding box center [929, 163] width 161 height 40
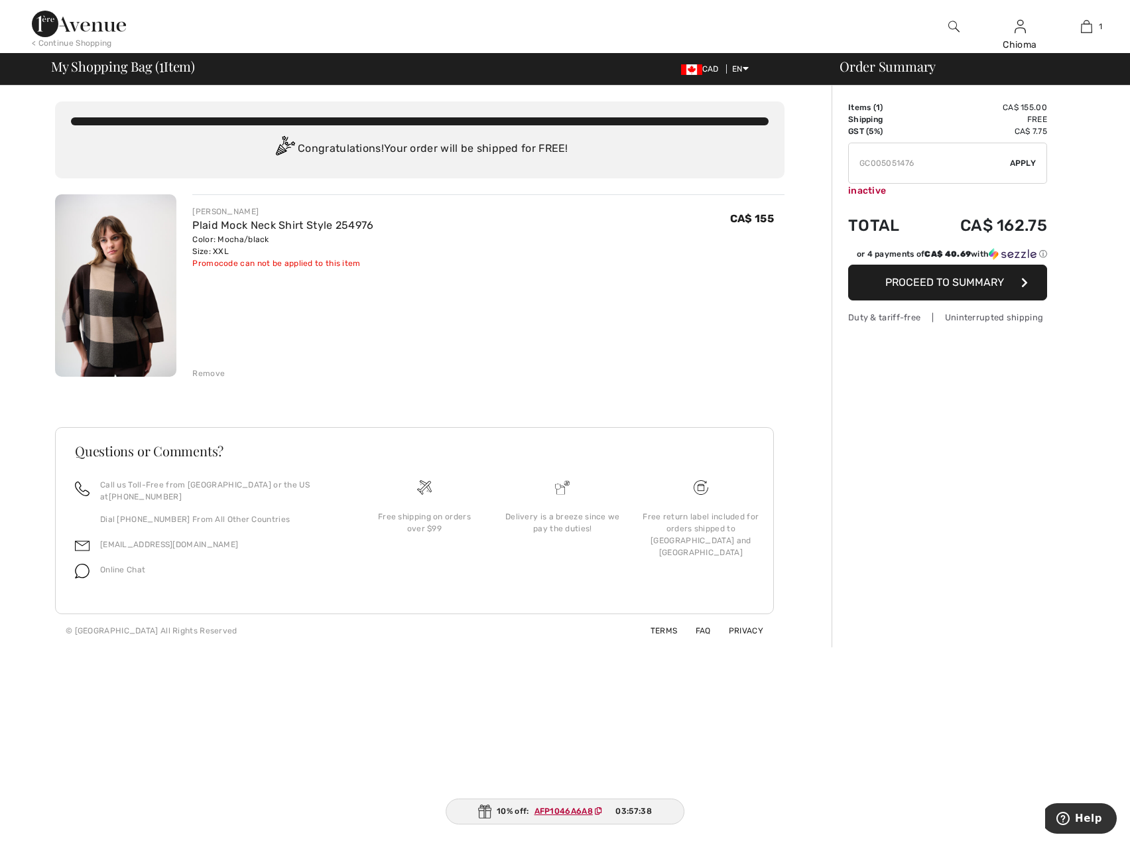
click at [1011, 162] on span "Apply" at bounding box center [1023, 163] width 27 height 12
drag, startPoint x: 906, startPoint y: 162, endPoint x: 915, endPoint y: 163, distance: 9.4
click at [915, 163] on input "TEXT" at bounding box center [929, 163] width 161 height 40
click at [1026, 164] on span "Apply" at bounding box center [1023, 163] width 27 height 12
drag, startPoint x: 904, startPoint y: 165, endPoint x: 924, endPoint y: 164, distance: 19.9
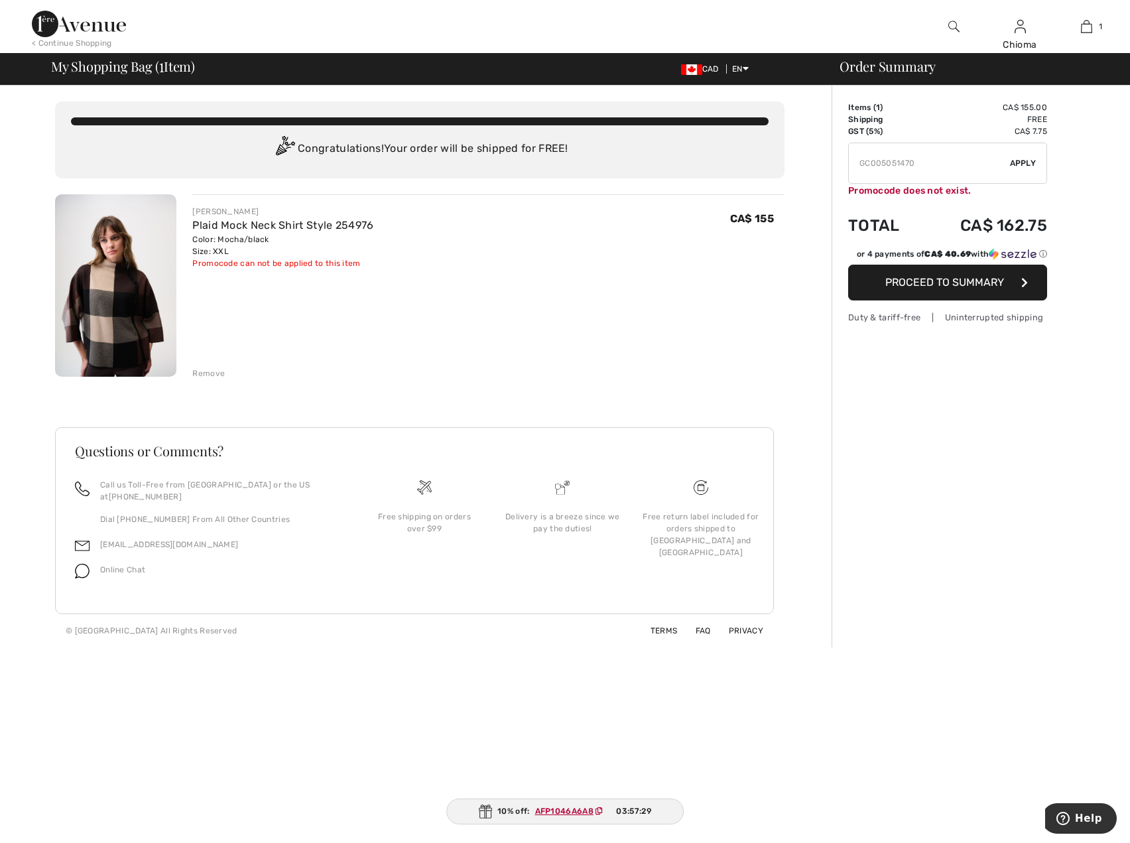
click at [924, 164] on input "TEXT" at bounding box center [929, 163] width 161 height 40
click at [1025, 162] on span "Apply" at bounding box center [1023, 163] width 27 height 12
drag, startPoint x: 905, startPoint y: 162, endPoint x: 916, endPoint y: 163, distance: 10.6
click at [916, 163] on input "TEXT" at bounding box center [929, 163] width 161 height 40
type input "GC005051486"
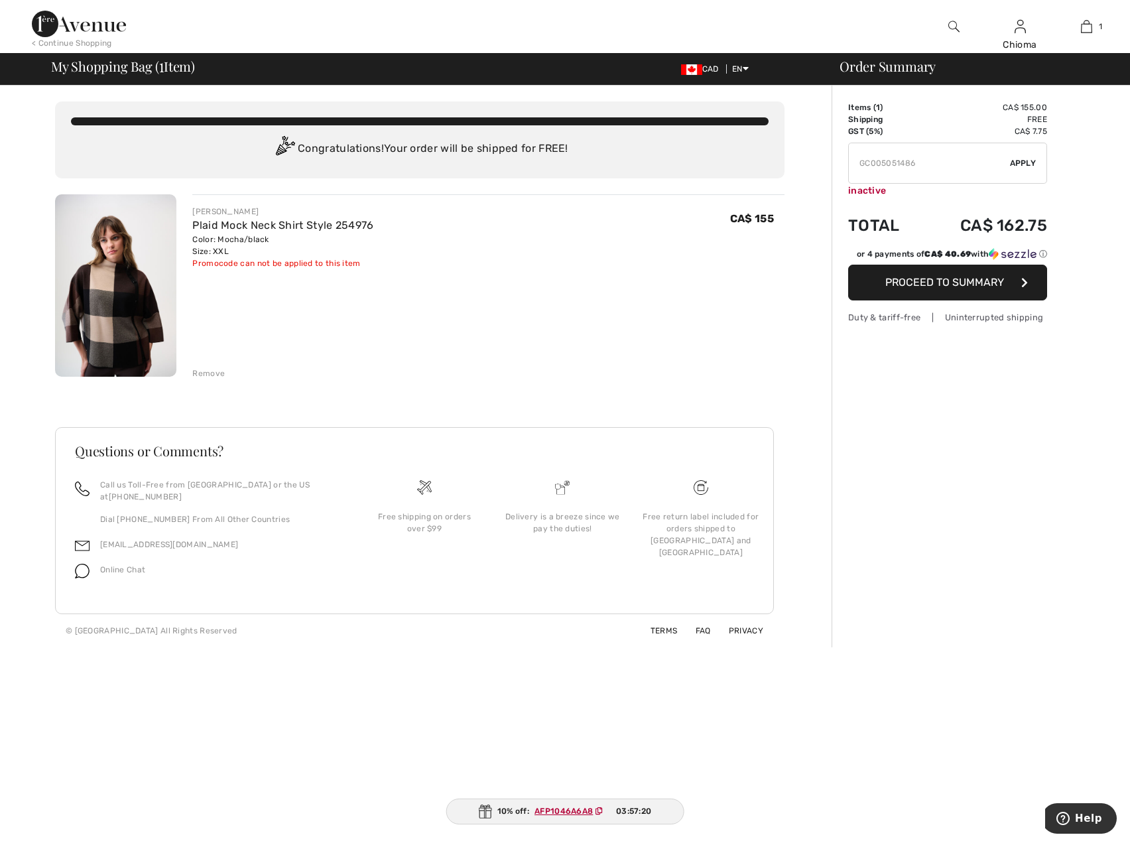
click at [1024, 158] on span "Apply" at bounding box center [1023, 163] width 27 height 12
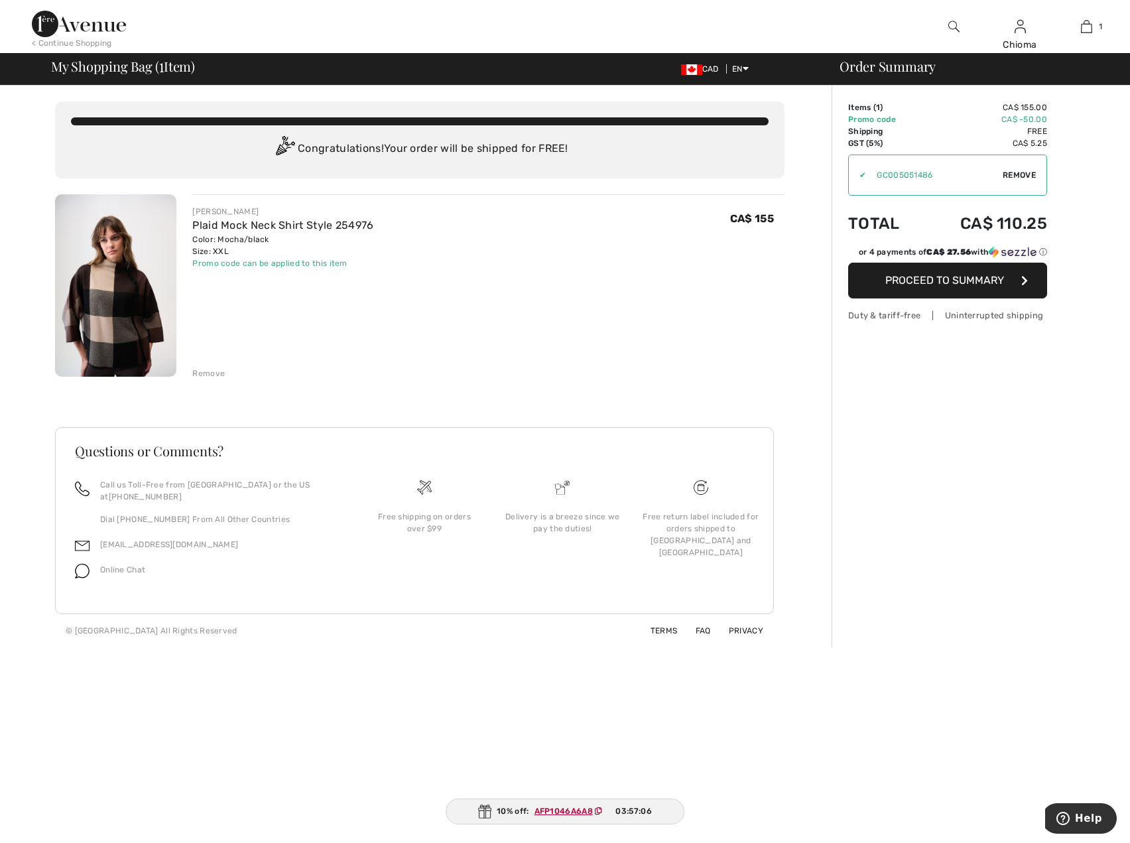
click at [991, 282] on span "Proceed to Summary" at bounding box center [944, 280] width 119 height 13
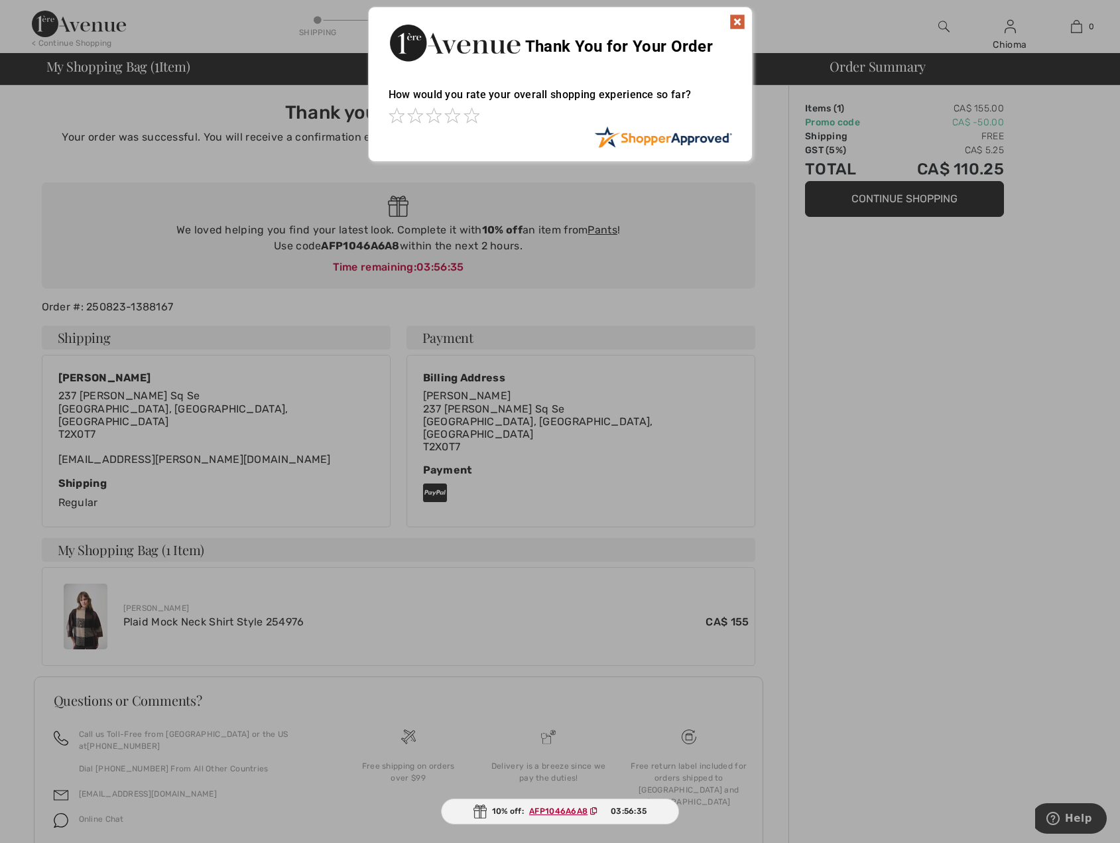
click at [743, 21] on img at bounding box center [737, 22] width 16 height 16
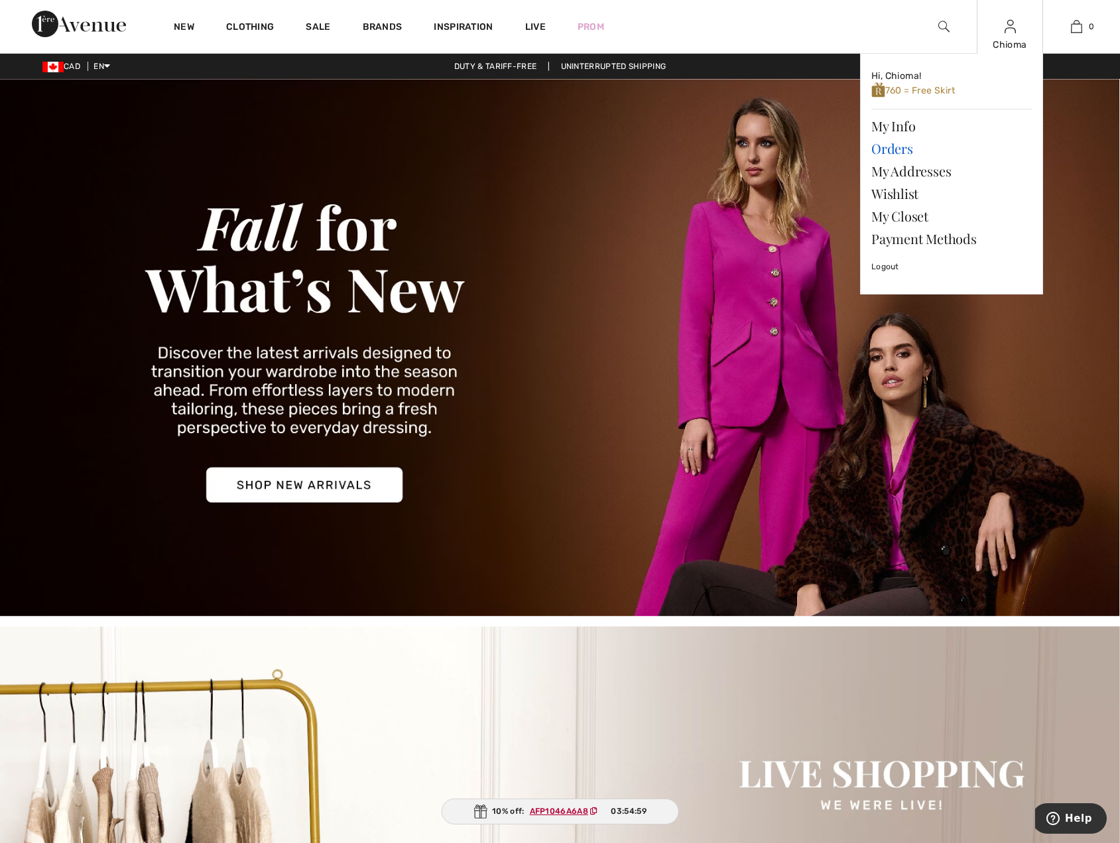
click at [898, 147] on link "Orders" at bounding box center [951, 148] width 160 height 23
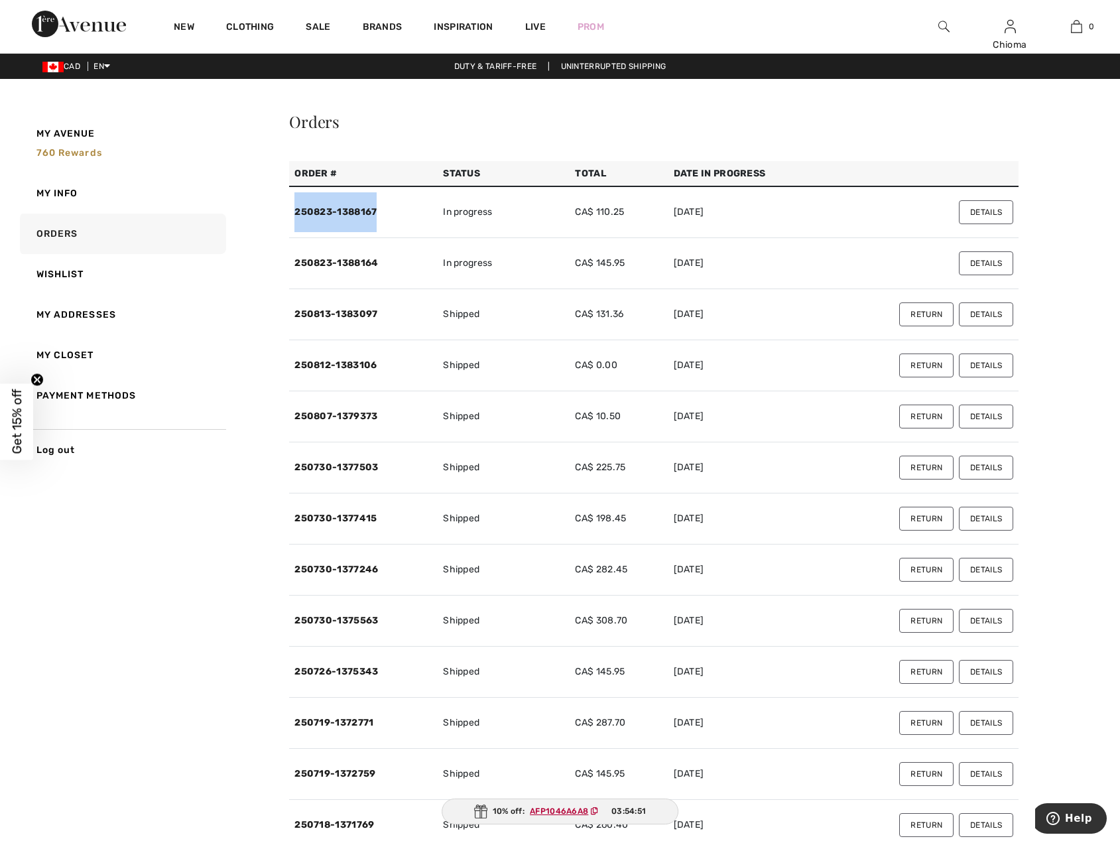
drag, startPoint x: 292, startPoint y: 210, endPoint x: 377, endPoint y: 217, distance: 85.2
click at [377, 217] on td "250823-1388167" at bounding box center [363, 212] width 149 height 52
copy link "250823-1388167"
drag, startPoint x: 290, startPoint y: 259, endPoint x: 381, endPoint y: 261, distance: 90.9
click at [381, 261] on td "250823-1388164" at bounding box center [363, 263] width 149 height 51
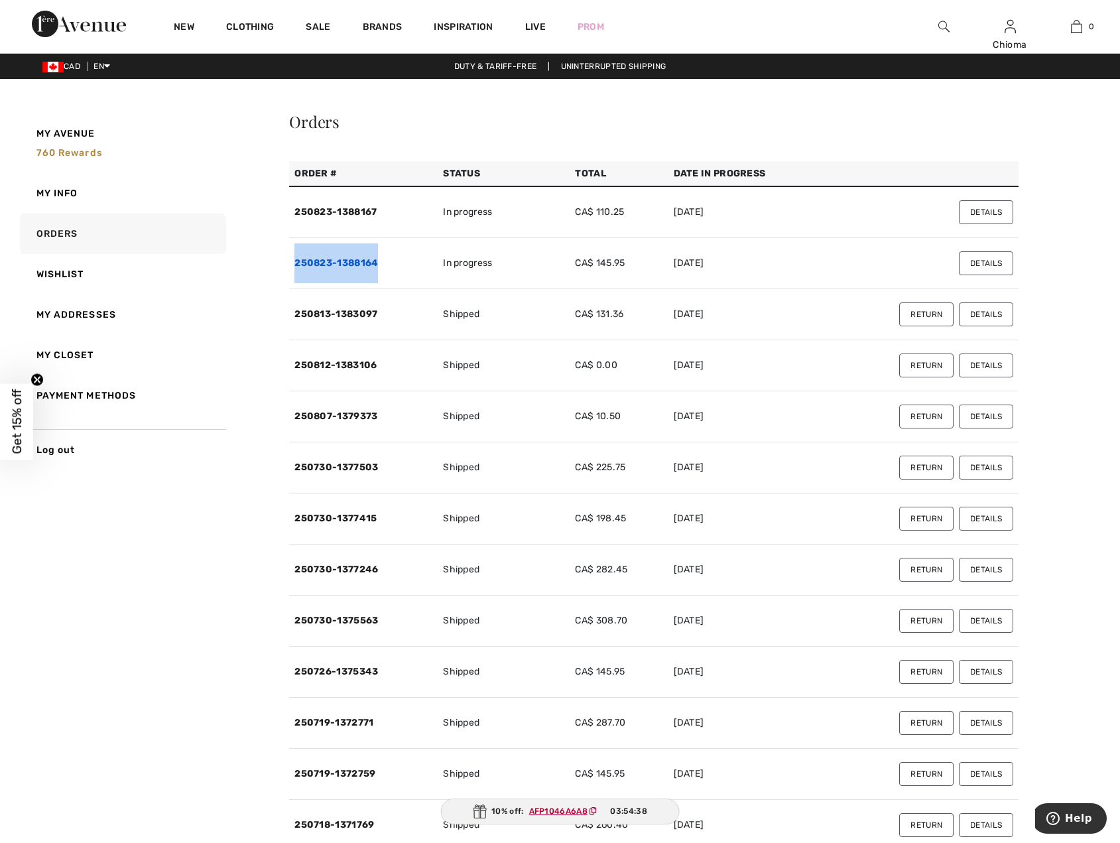
copy link "250823-1388164"
click at [367, 312] on link "250813-1383097" at bounding box center [335, 313] width 83 height 11
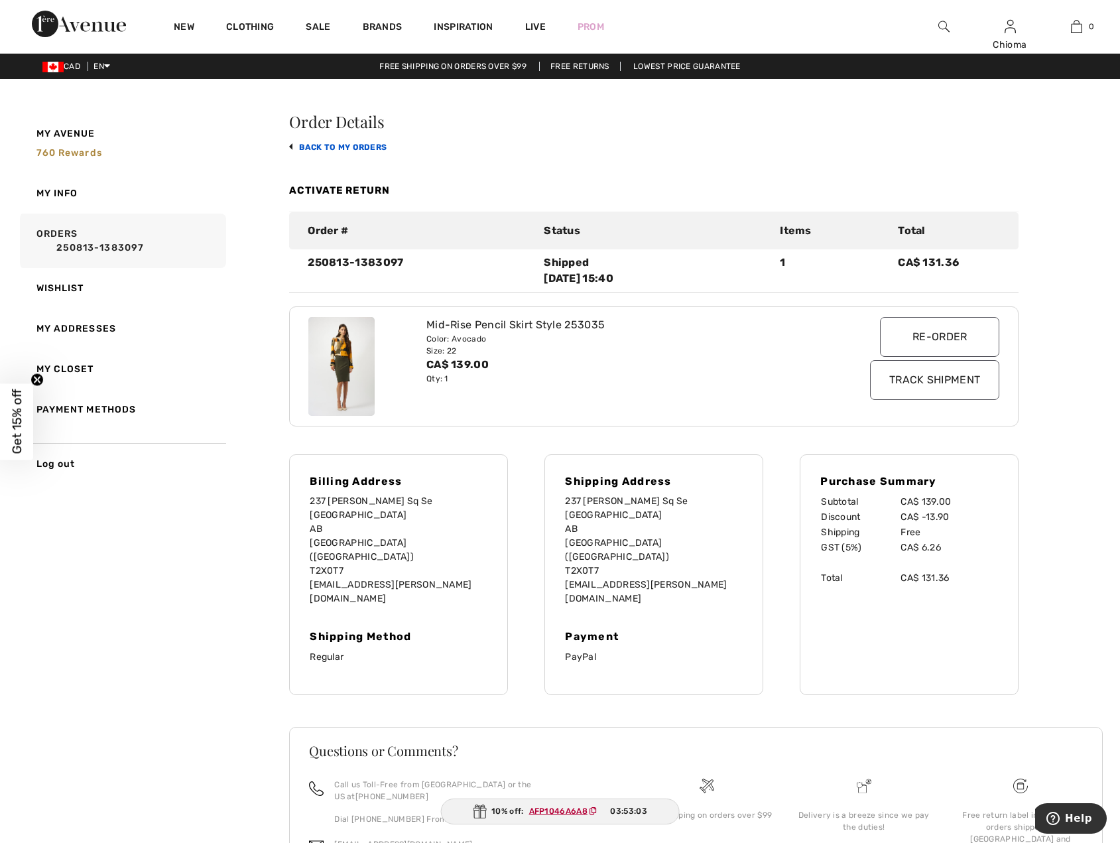
click at [333, 147] on link "back to My Orders" at bounding box center [337, 147] width 97 height 9
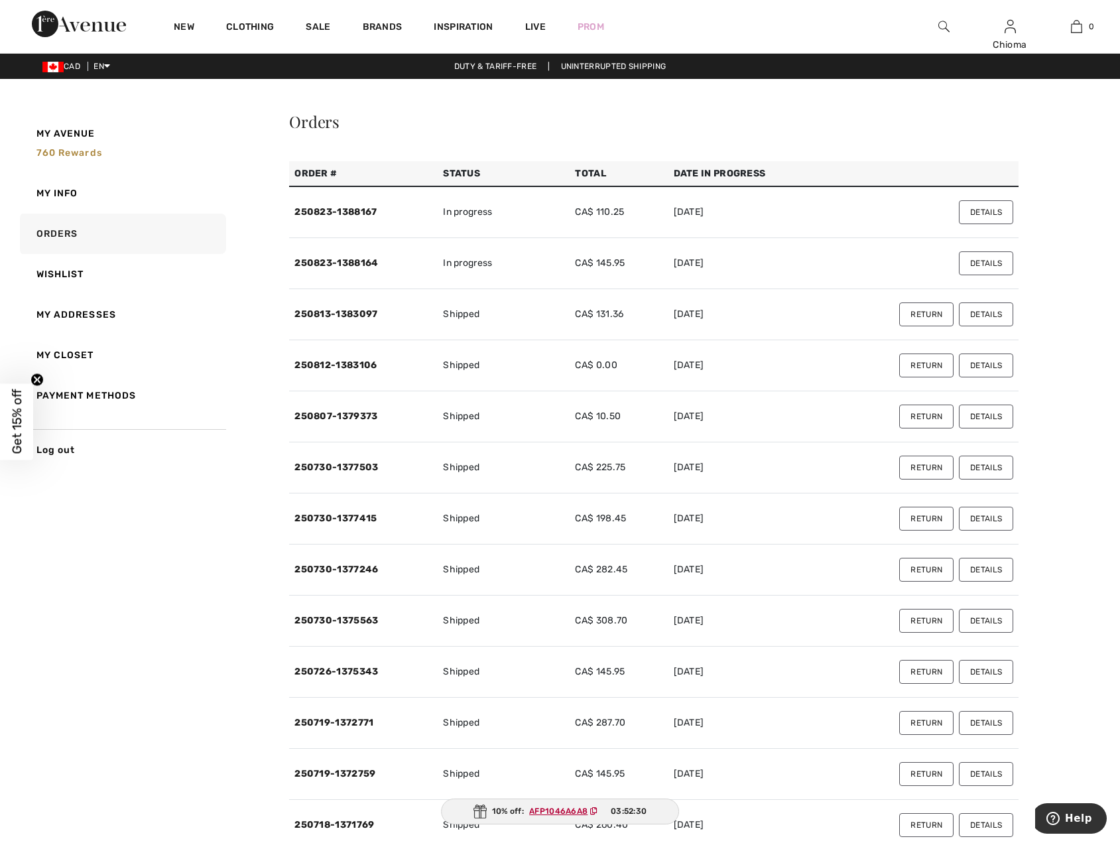
click at [782, 127] on div "Orders" at bounding box center [653, 121] width 729 height 16
click at [318, 265] on link "250823-1388164" at bounding box center [336, 262] width 84 height 11
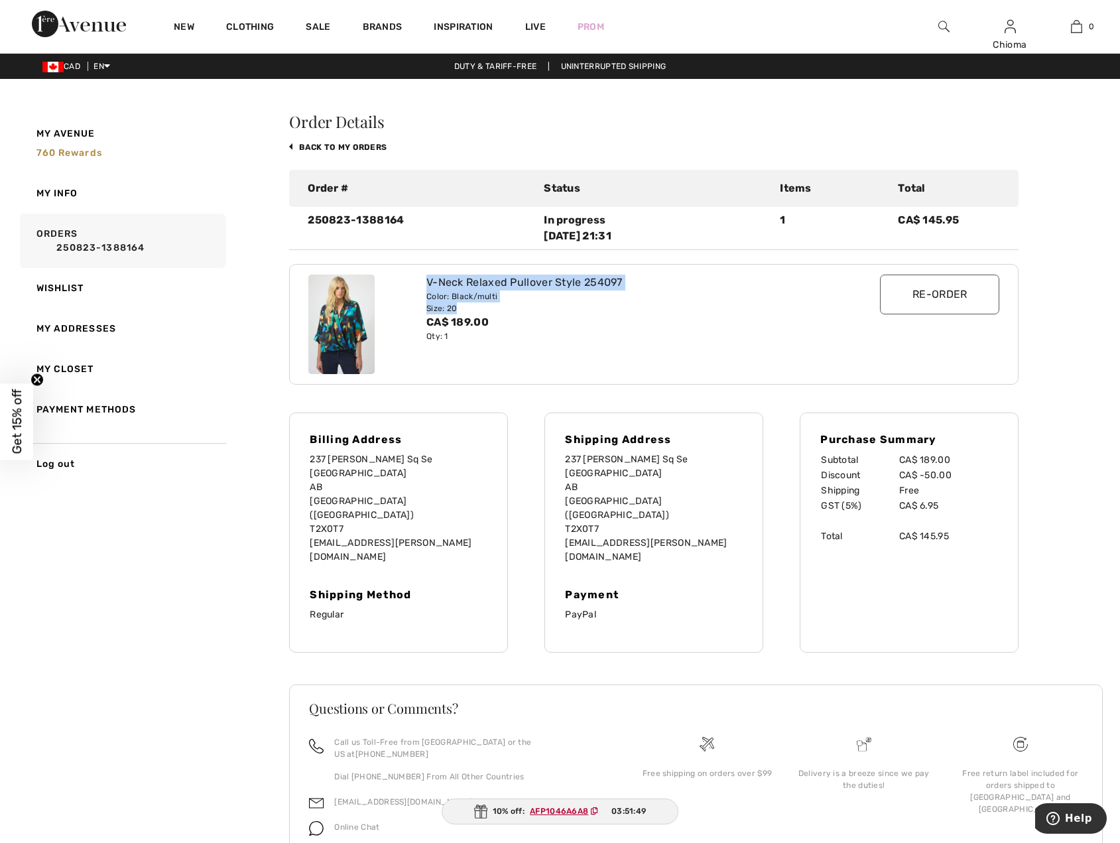
drag, startPoint x: 426, startPoint y: 280, endPoint x: 468, endPoint y: 300, distance: 46.6
click at [478, 306] on div "V-Neck Relaxed Pullover Style 254097 Color: Black/multi Size: 20 CA$ 189.00 Qty…" at bounding box center [624, 324] width 412 height 99
copy div "V-Neck Relaxed Pullover Style 254097 Color: Black/multi Size: 20"
click at [328, 148] on link "back to My Orders" at bounding box center [337, 147] width 97 height 9
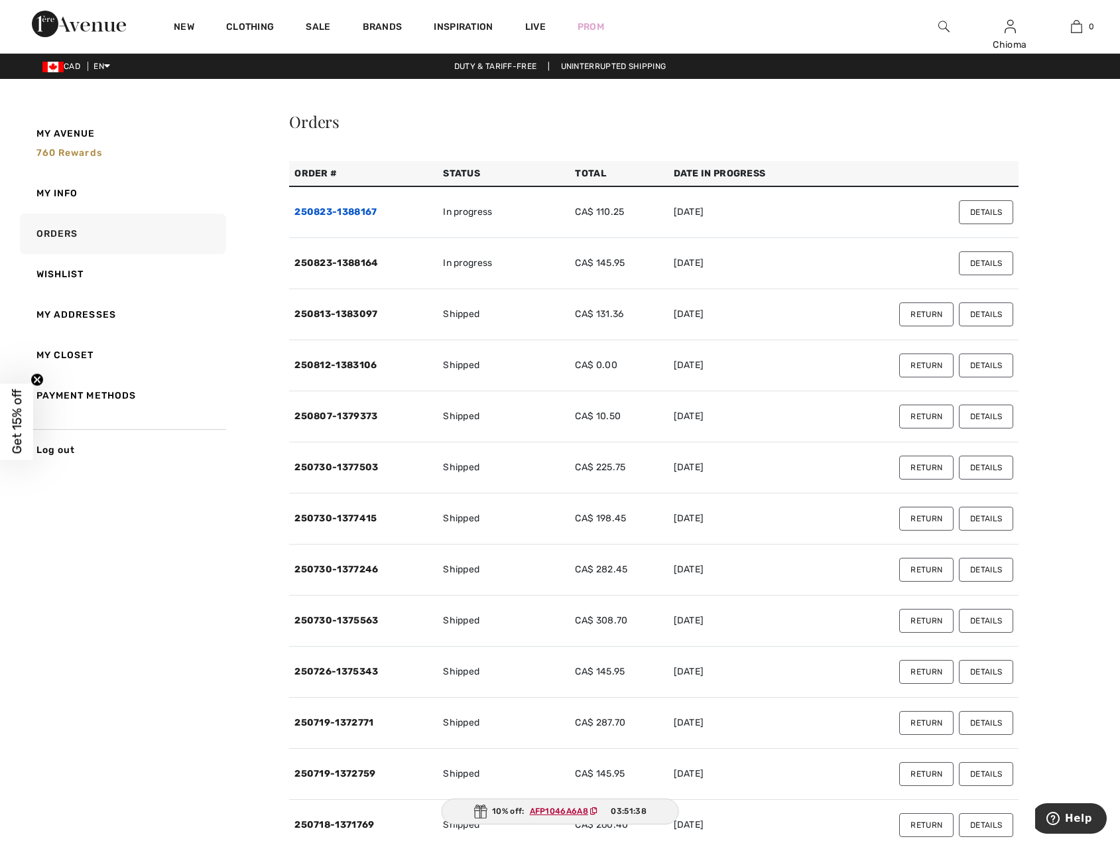
click at [345, 212] on link "250823-1388167" at bounding box center [335, 211] width 82 height 11
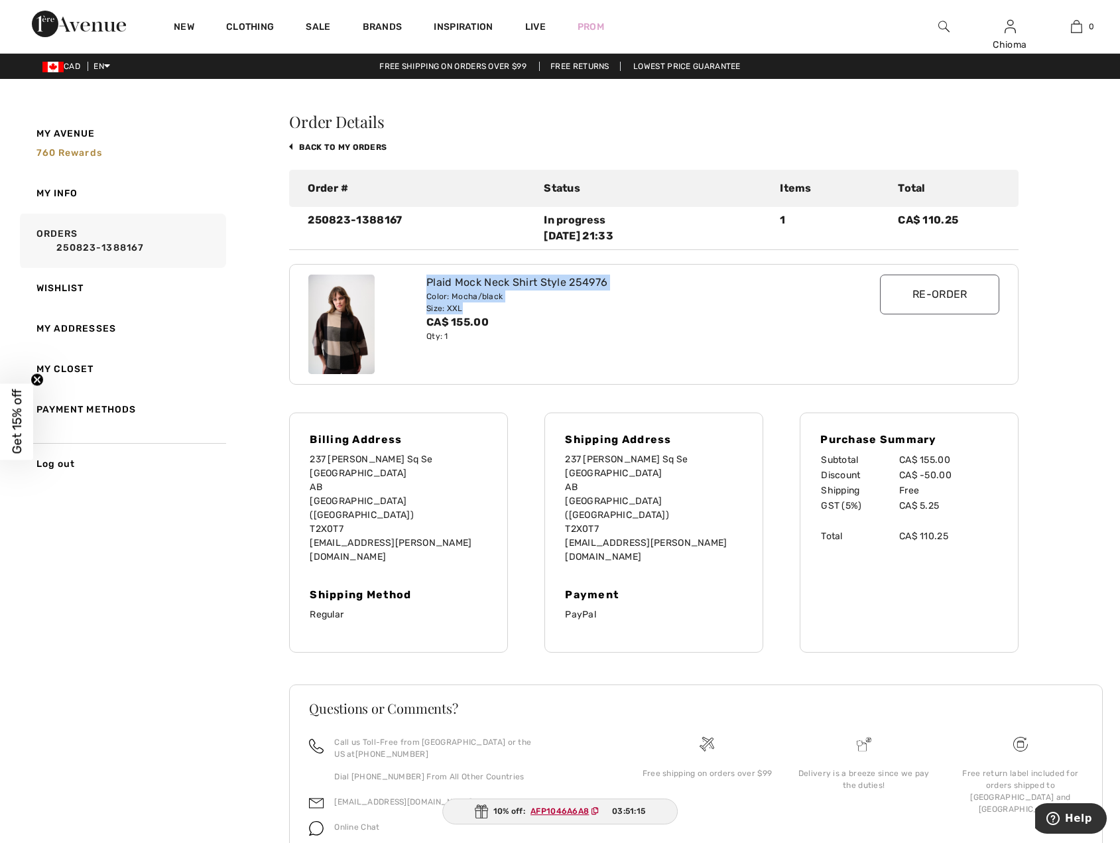
drag, startPoint x: 427, startPoint y: 280, endPoint x: 475, endPoint y: 307, distance: 54.6
click at [475, 307] on div "Plaid Mock Neck Shirt Style 254976 Color: Mocha/black Size: XXL CA$ 155.00 Qty:…" at bounding box center [624, 324] width 412 height 99
copy div "Plaid Mock Neck Shirt Style 254976 Color: Mocha/black Size: XXL"
drag, startPoint x: 308, startPoint y: 217, endPoint x: 405, endPoint y: 219, distance: 97.5
click at [405, 219] on div "250823-1388167" at bounding box center [418, 228] width 236 height 32
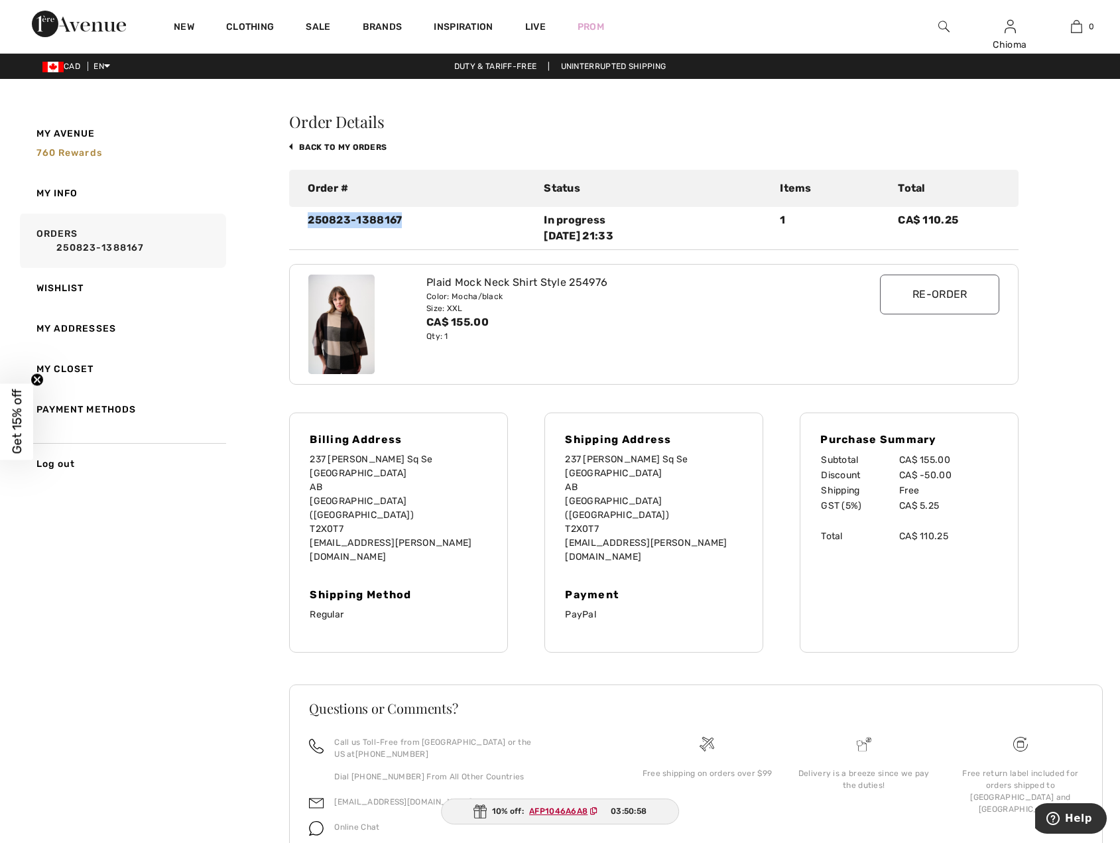
copy div "250823-1388167"
click at [359, 147] on link "back to My Orders" at bounding box center [337, 147] width 97 height 9
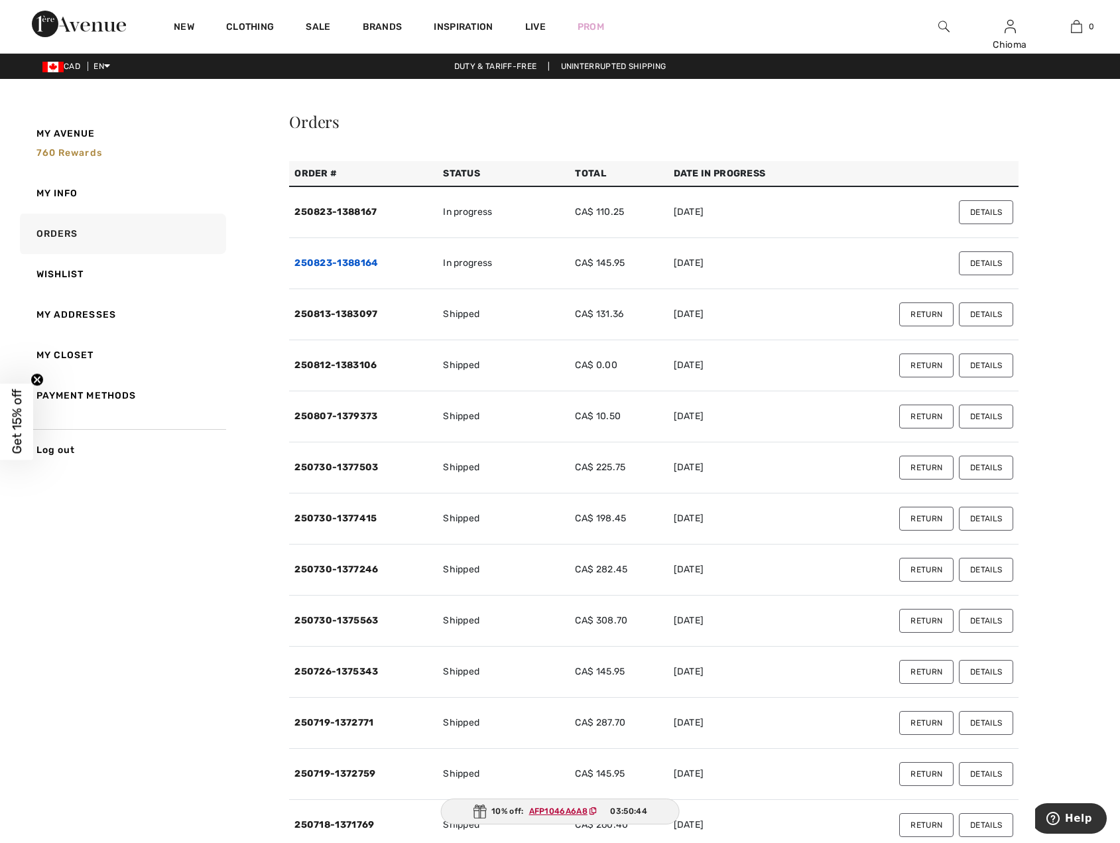
click at [350, 261] on link "250823-1388164" at bounding box center [336, 262] width 84 height 11
